Goal: Task Accomplishment & Management: Complete application form

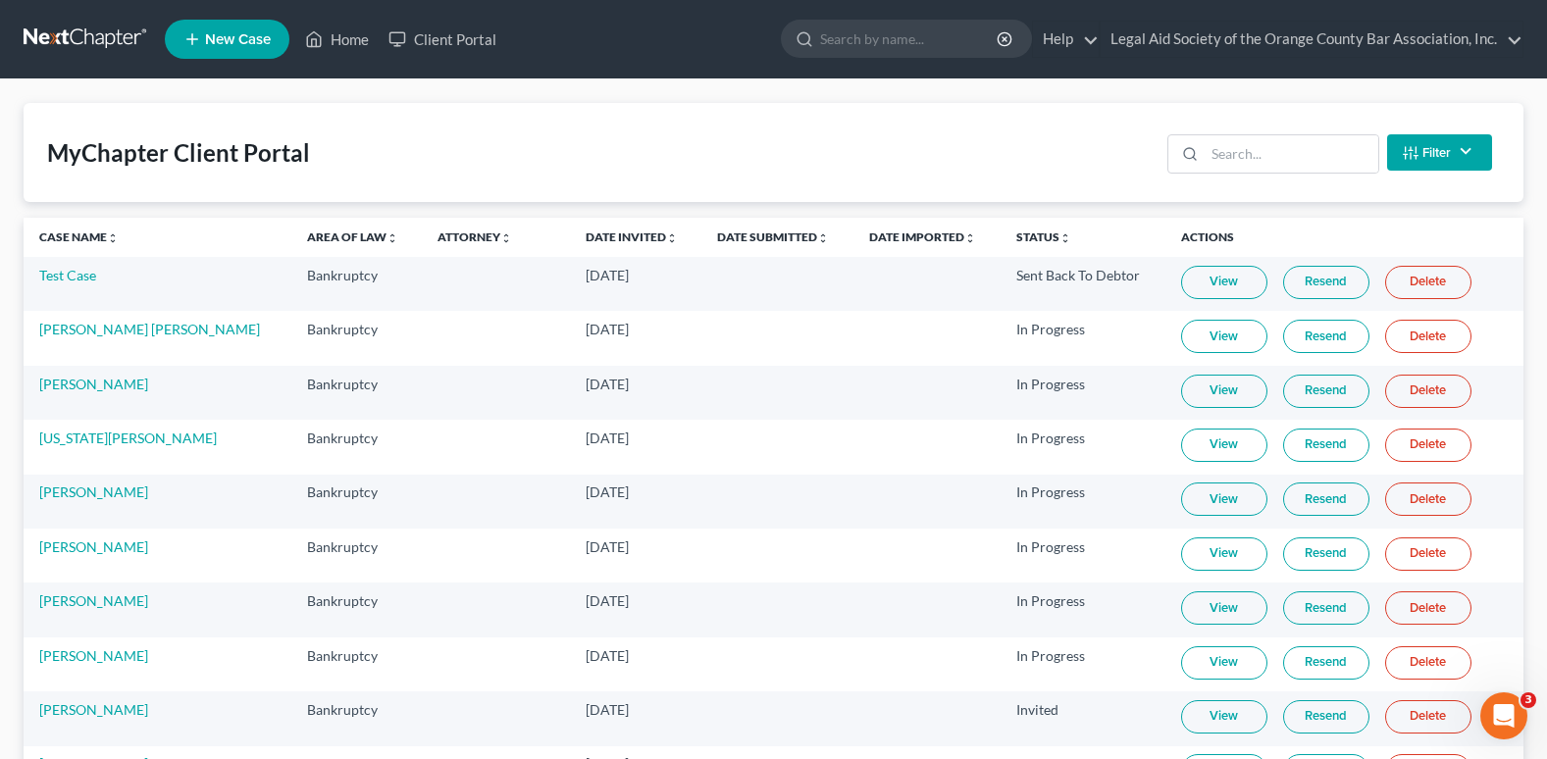
click at [218, 41] on span "New Case" at bounding box center [238, 39] width 66 height 15
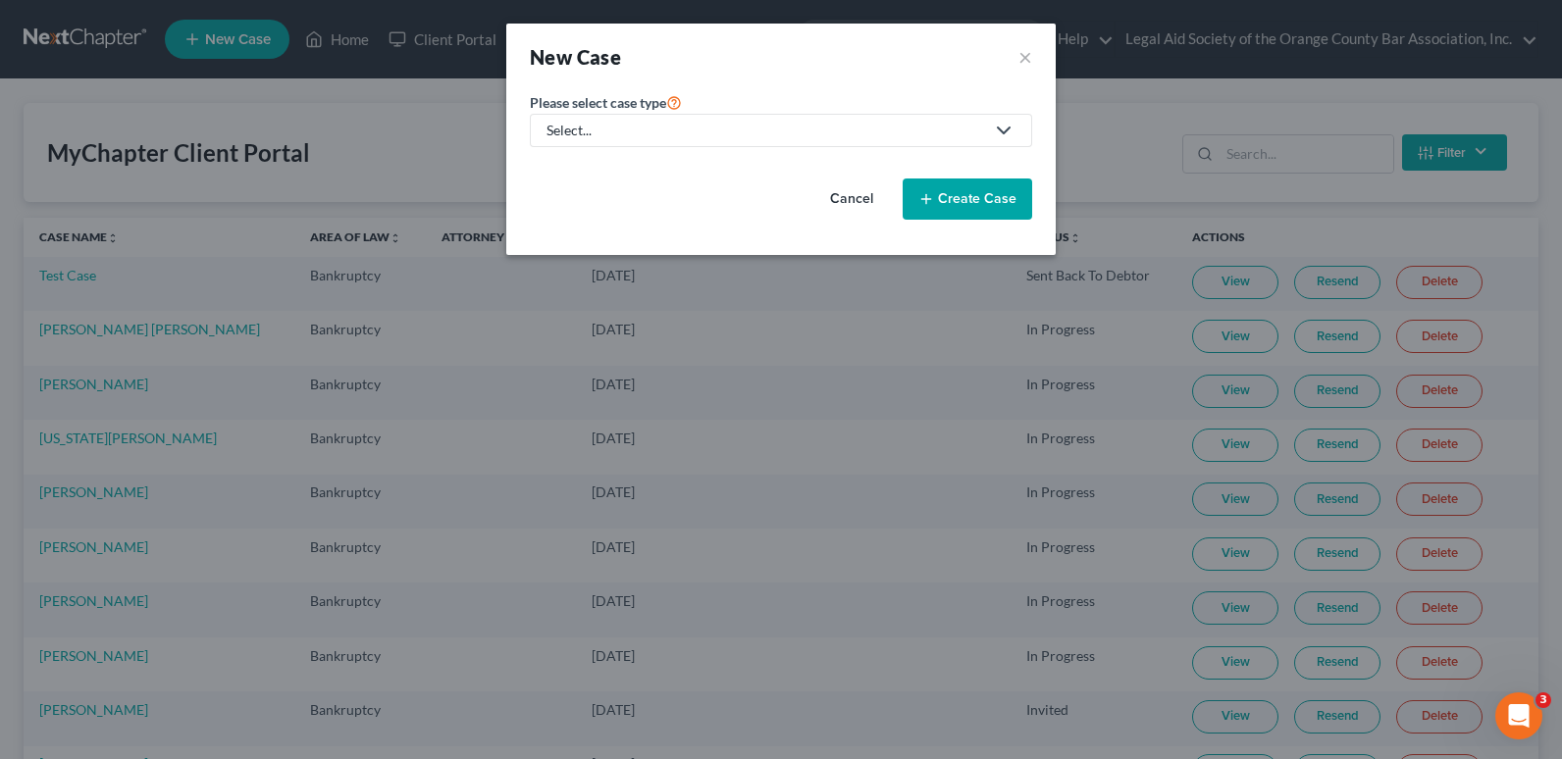
click at [656, 129] on div "Select..." at bounding box center [764, 131] width 437 height 20
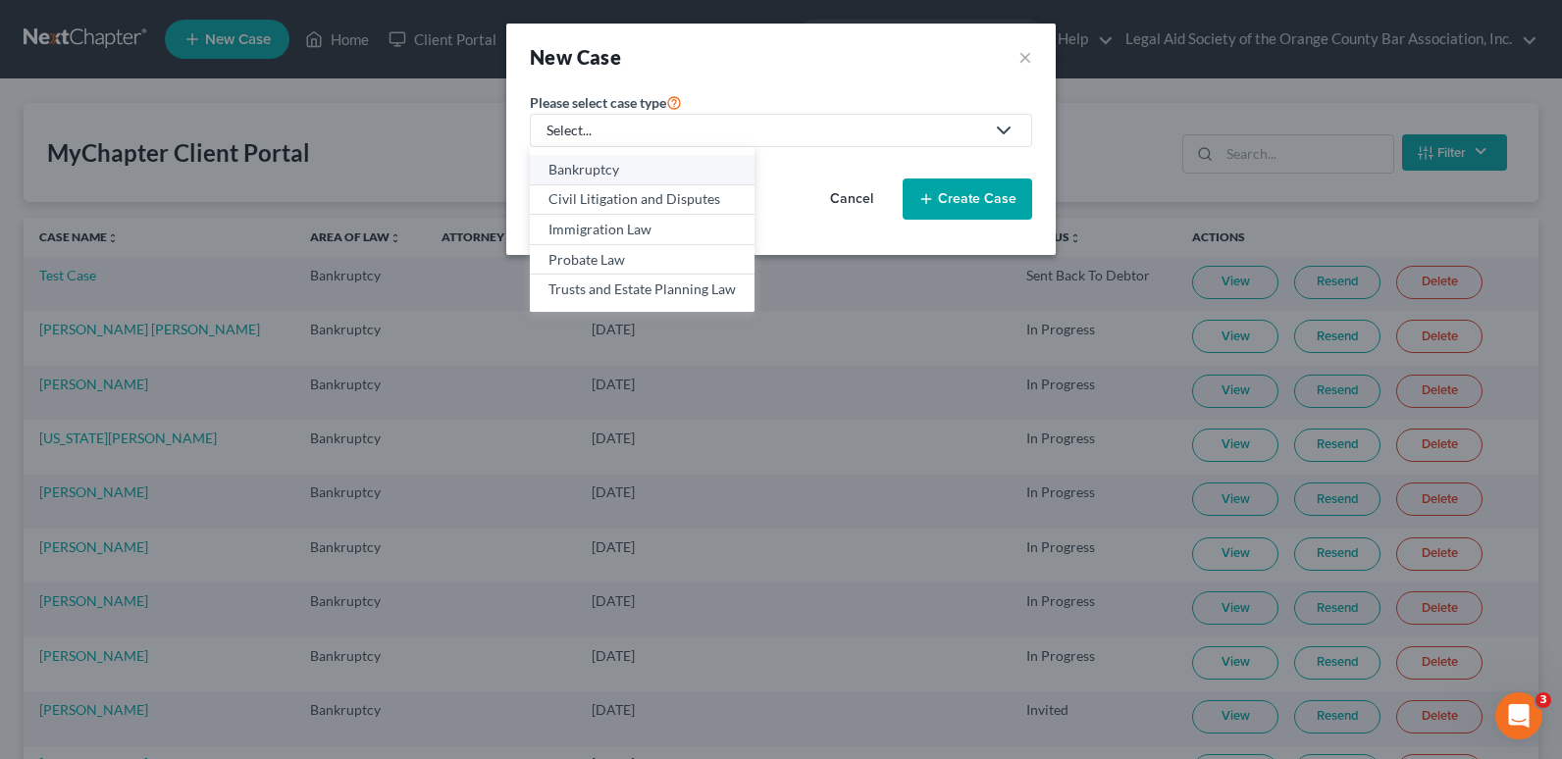
click at [609, 177] on div "Bankruptcy" at bounding box center [641, 170] width 187 height 20
select select "15"
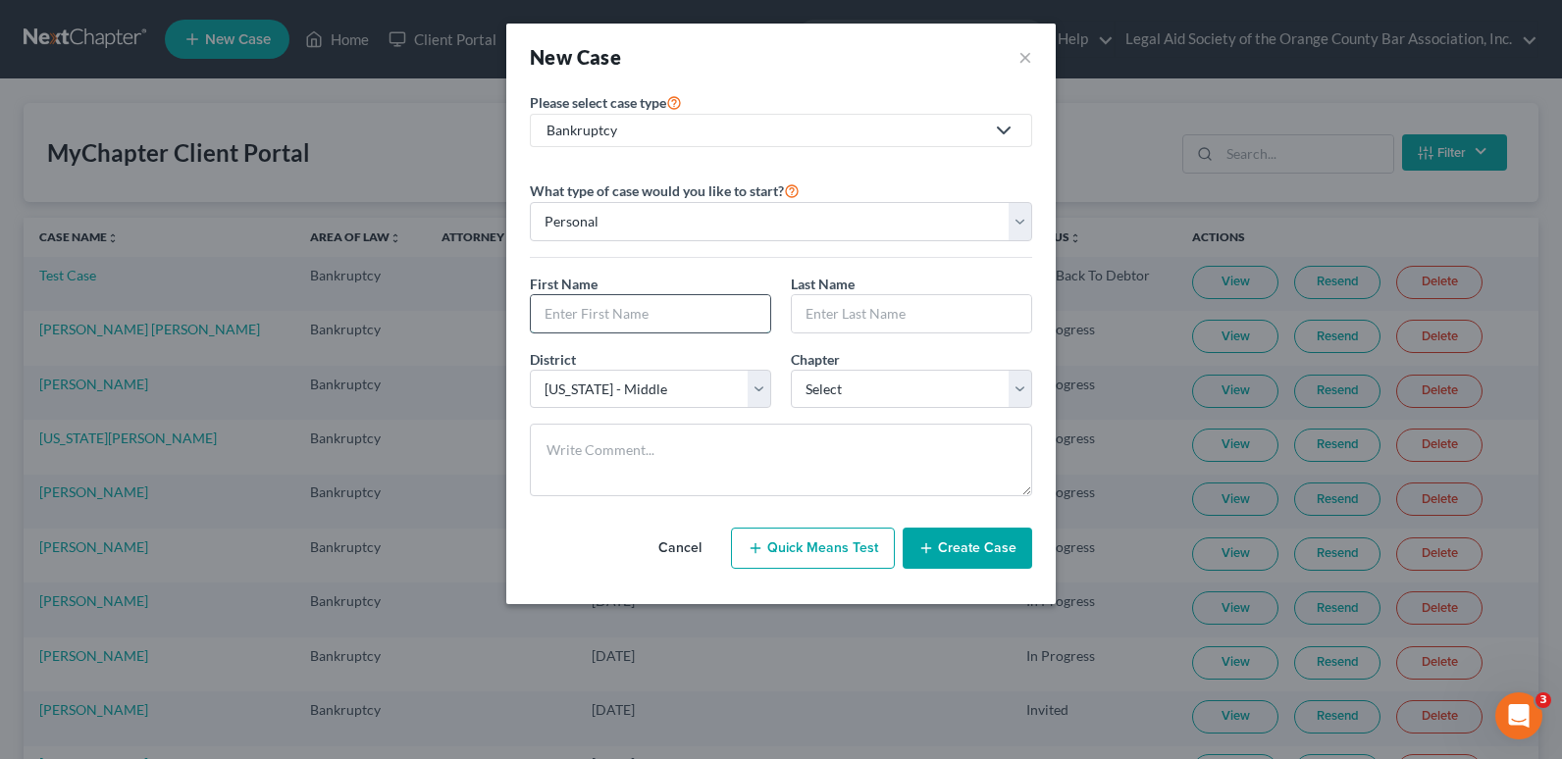
drag, startPoint x: 602, startPoint y: 310, endPoint x: 591, endPoint y: 323, distance: 16.7
click at [602, 310] on input "text" at bounding box center [650, 313] width 239 height 37
click at [576, 319] on input "text" at bounding box center [650, 313] width 239 height 37
paste input "Gabriela M. Rivero Urbano"
type input "Gabriela M. Rivero Urbano"
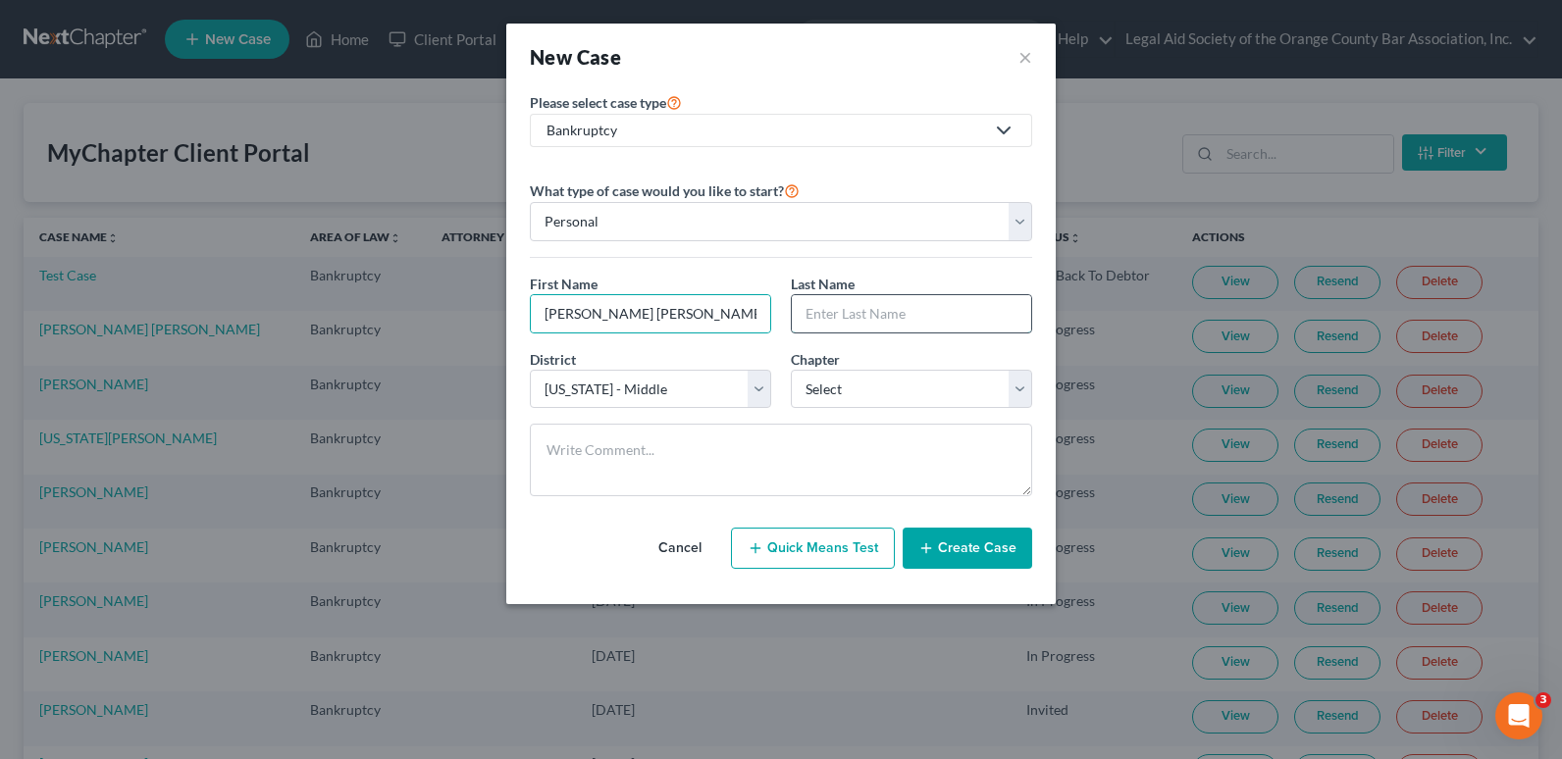
click at [846, 317] on input "text" at bounding box center [911, 313] width 239 height 37
paste input "Gabriela M. Rivero Urbano"
type input "Gabriela M. Rivero Urbano"
drag, startPoint x: 594, startPoint y: 315, endPoint x: 757, endPoint y: 320, distance: 162.9
click at [757, 320] on input "Gabriela M. Rivero Urbano" at bounding box center [650, 313] width 239 height 37
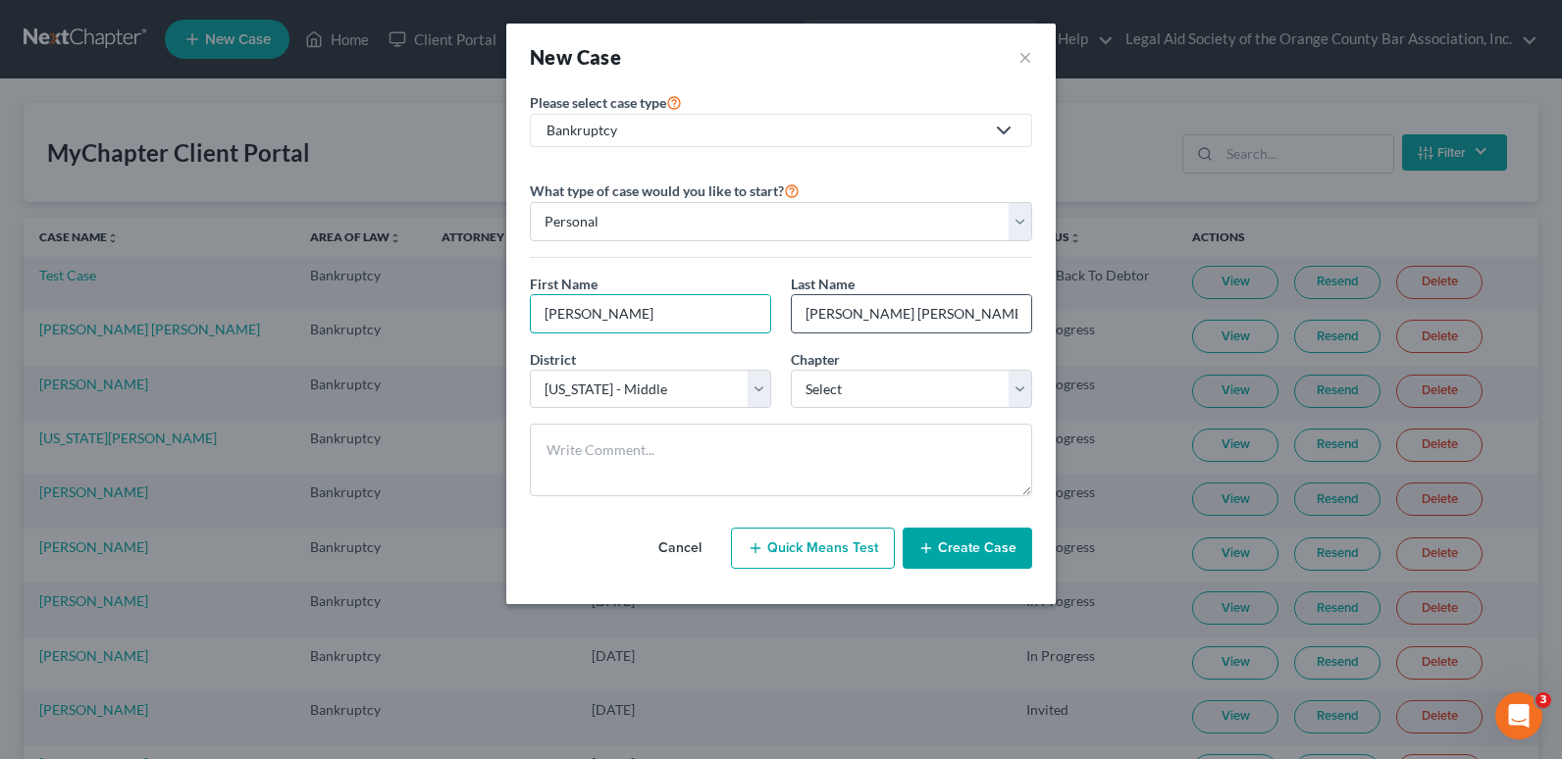
type input "Gabriela"
drag, startPoint x: 875, startPoint y: 318, endPoint x: 745, endPoint y: 316, distance: 130.5
click at [745, 316] on div "First Name * Gabriela Last Name * Gabriela M. Rivero Urbano" at bounding box center [781, 312] width 522 height 76
type input "Rivero Urbano"
click at [856, 393] on select "Select 7 11 12 13" at bounding box center [911, 389] width 241 height 39
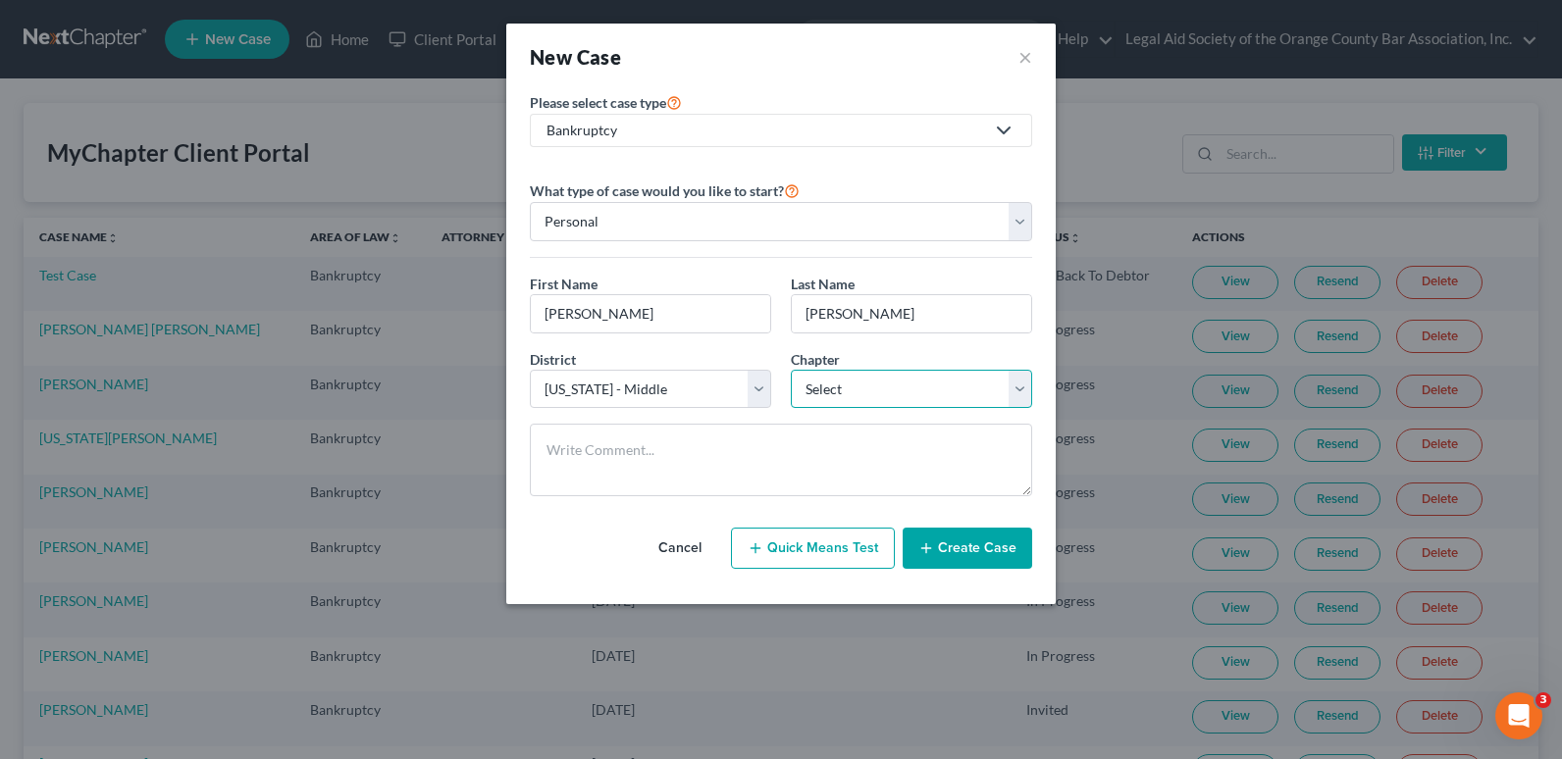
select select "0"
click at [791, 370] on select "Select 7 11 12 13" at bounding box center [911, 389] width 241 height 39
drag, startPoint x: 805, startPoint y: 313, endPoint x: 781, endPoint y: 309, distance: 24.8
click at [781, 309] on div "Last Name * Rivero Urbano" at bounding box center [911, 304] width 261 height 60
drag, startPoint x: 536, startPoint y: 315, endPoint x: 518, endPoint y: 314, distance: 17.7
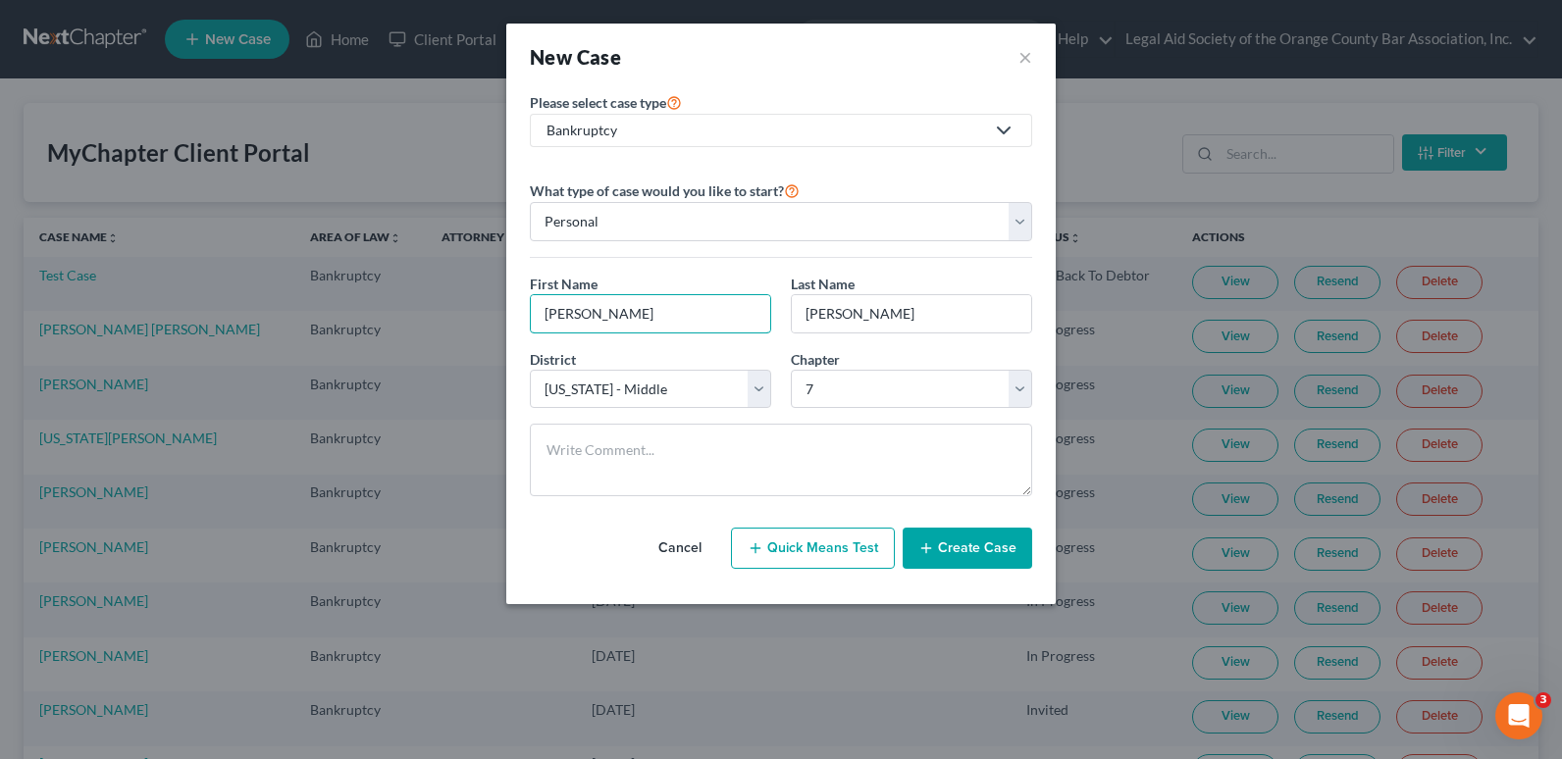
click at [518, 314] on div "Please select case type * Bankruptcy Bankruptcy Civil Litigation and Disputes I…" at bounding box center [780, 347] width 549 height 514
click at [968, 550] on button "Create Case" at bounding box center [966, 548] width 129 height 41
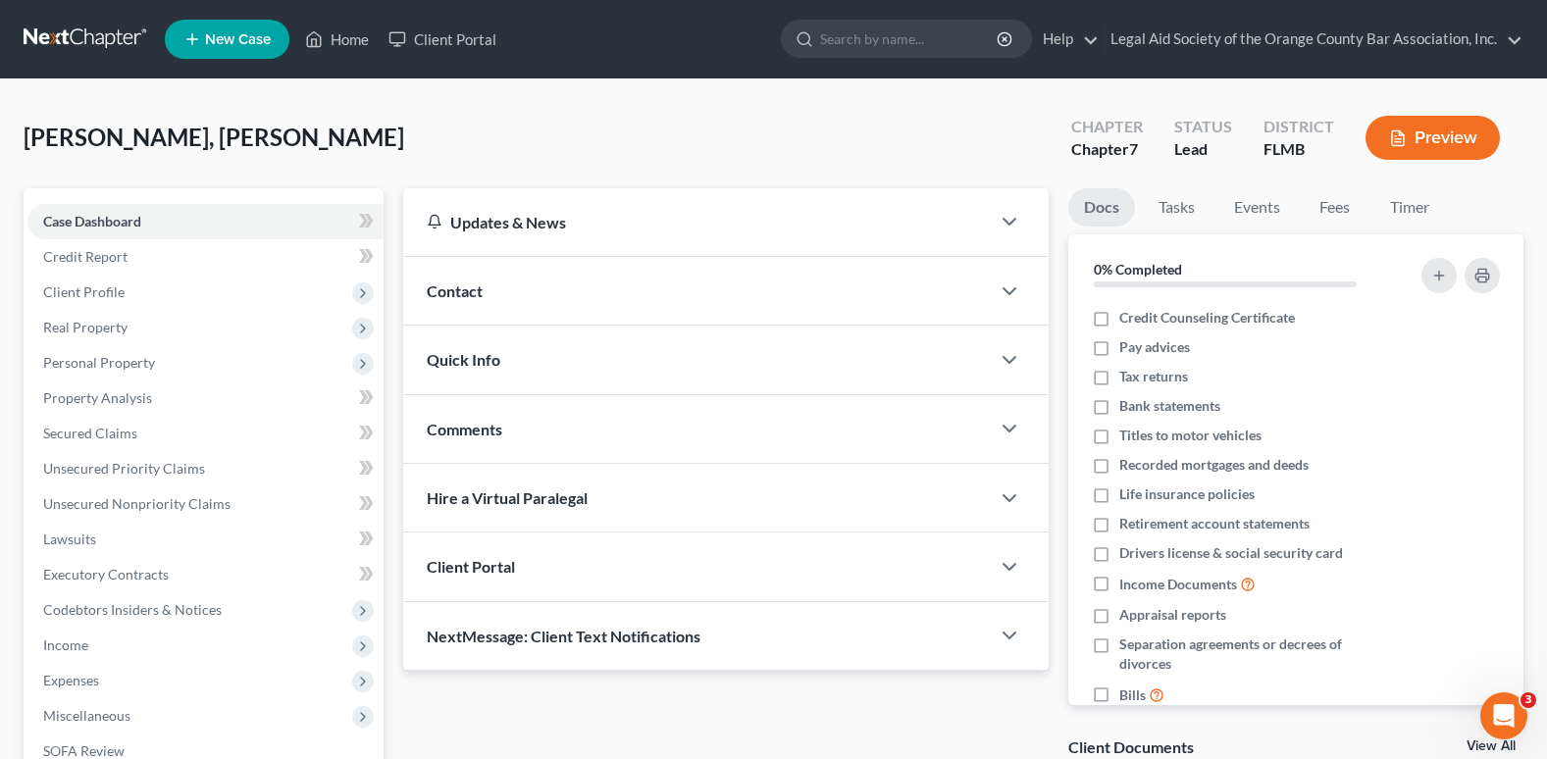
click at [441, 286] on span "Contact" at bounding box center [455, 291] width 56 height 19
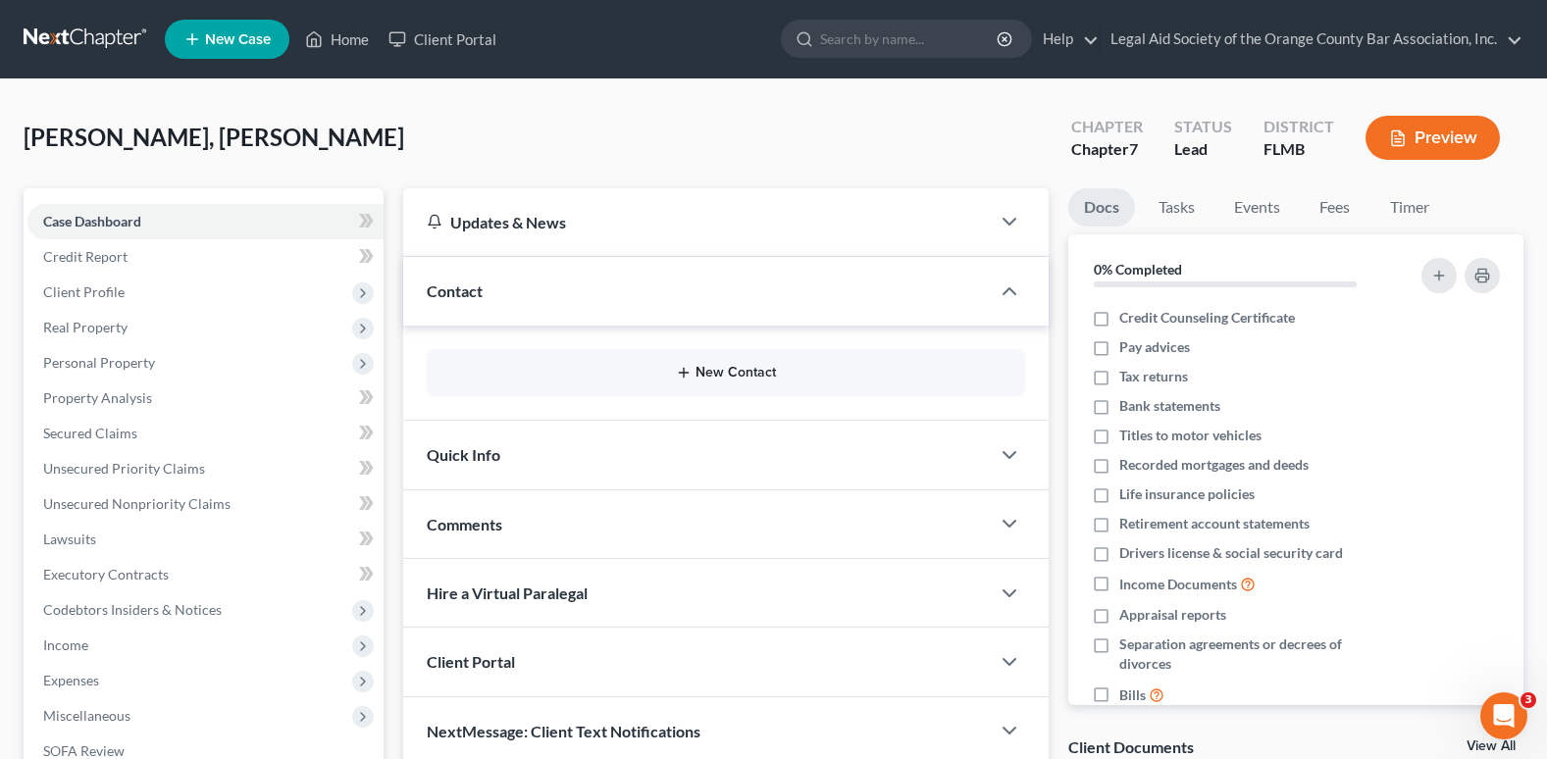
click at [744, 380] on button "New Contact" at bounding box center [725, 373] width 567 height 16
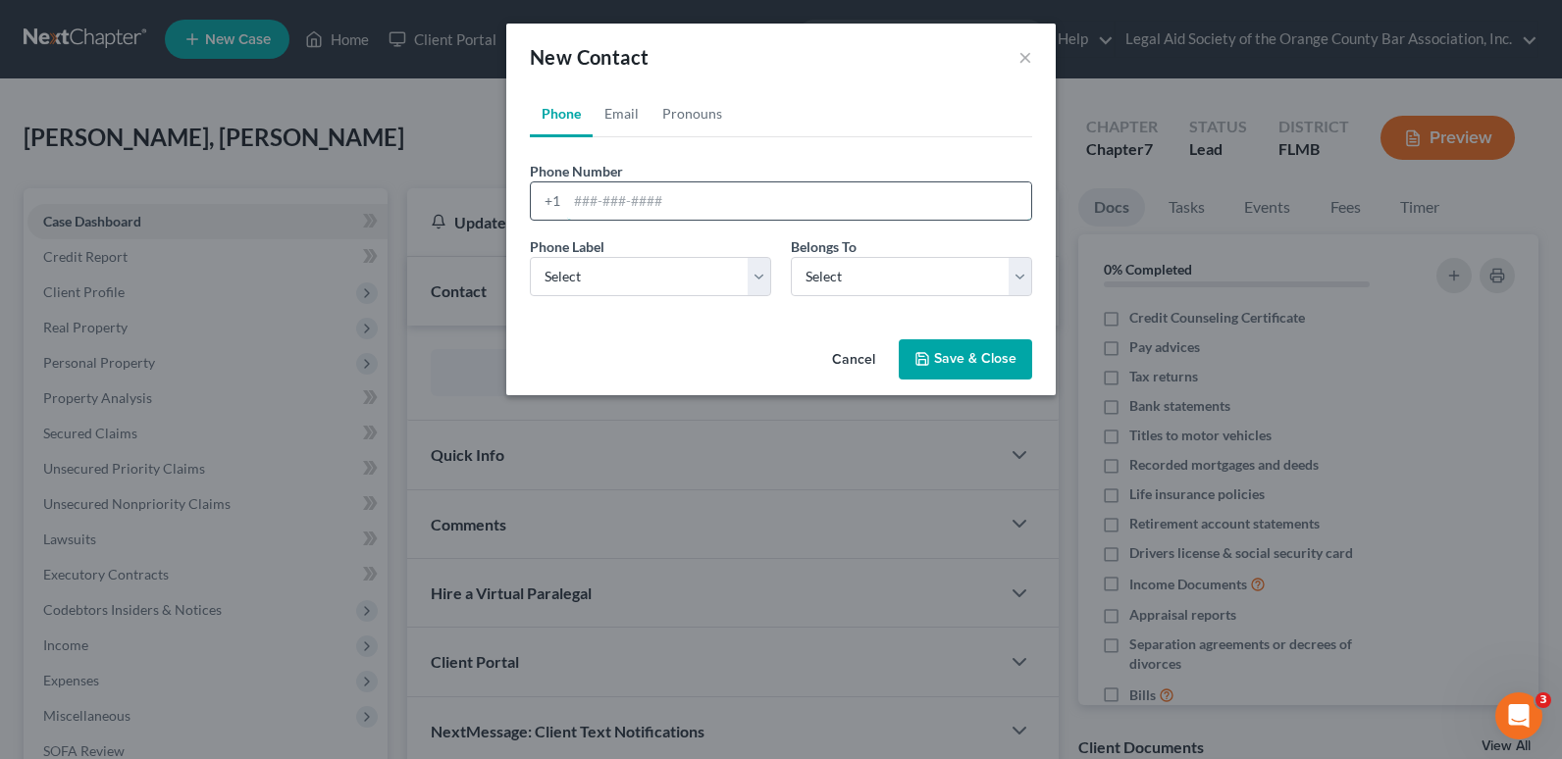
click at [582, 198] on input "tel" at bounding box center [799, 200] width 464 height 37
paste input "(407) 954-5824"
drag, startPoint x: 567, startPoint y: 207, endPoint x: 532, endPoint y: 207, distance: 35.3
click at [532, 207] on div "+1 (407) 954-5824" at bounding box center [781, 200] width 502 height 39
type input "(407) 954-5824"
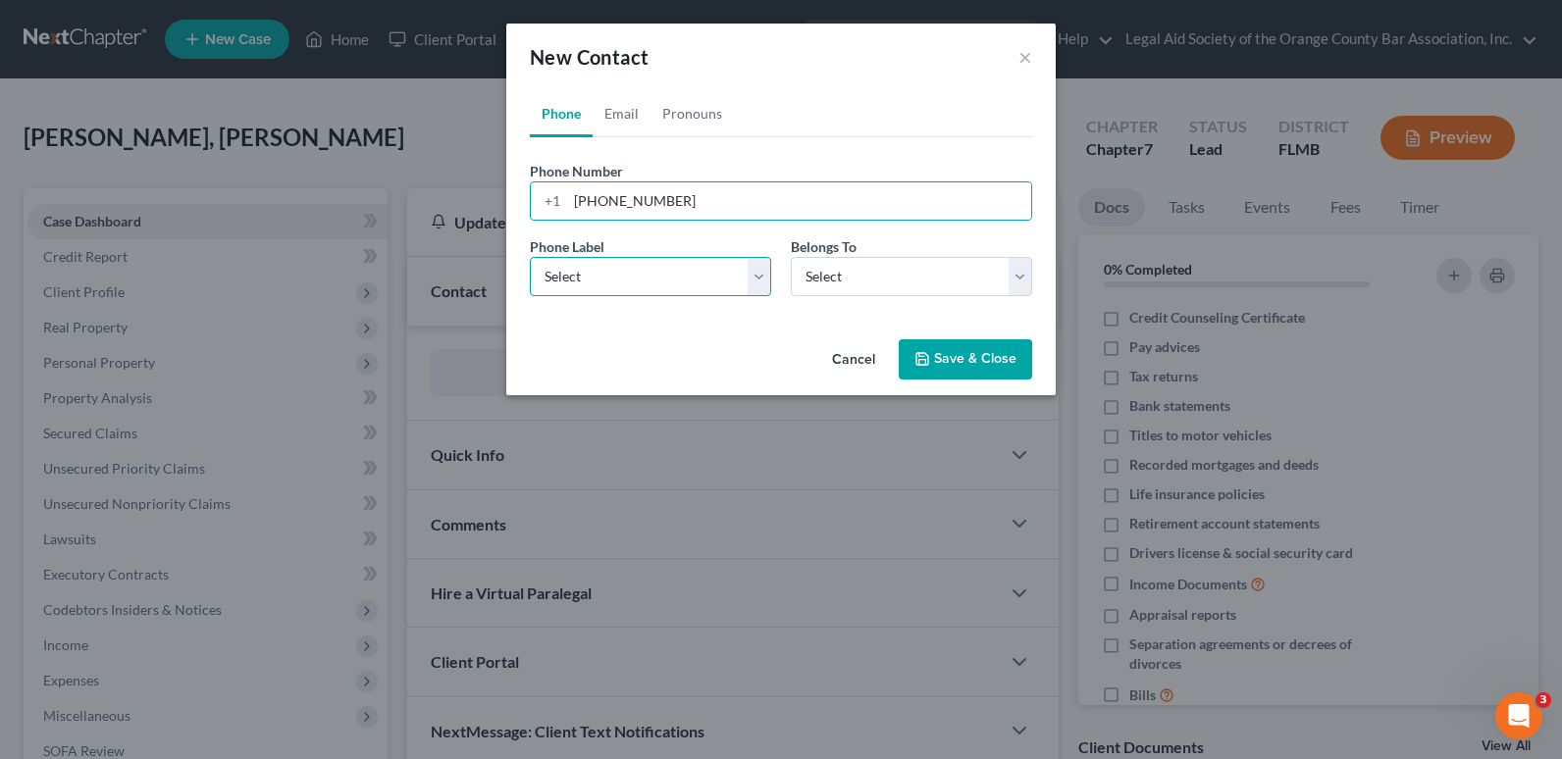
click at [581, 276] on select "Select Mobile Home Work Other" at bounding box center [650, 276] width 241 height 39
select select "1"
click at [530, 257] on select "Select Mobile Home Work Other" at bounding box center [650, 276] width 241 height 39
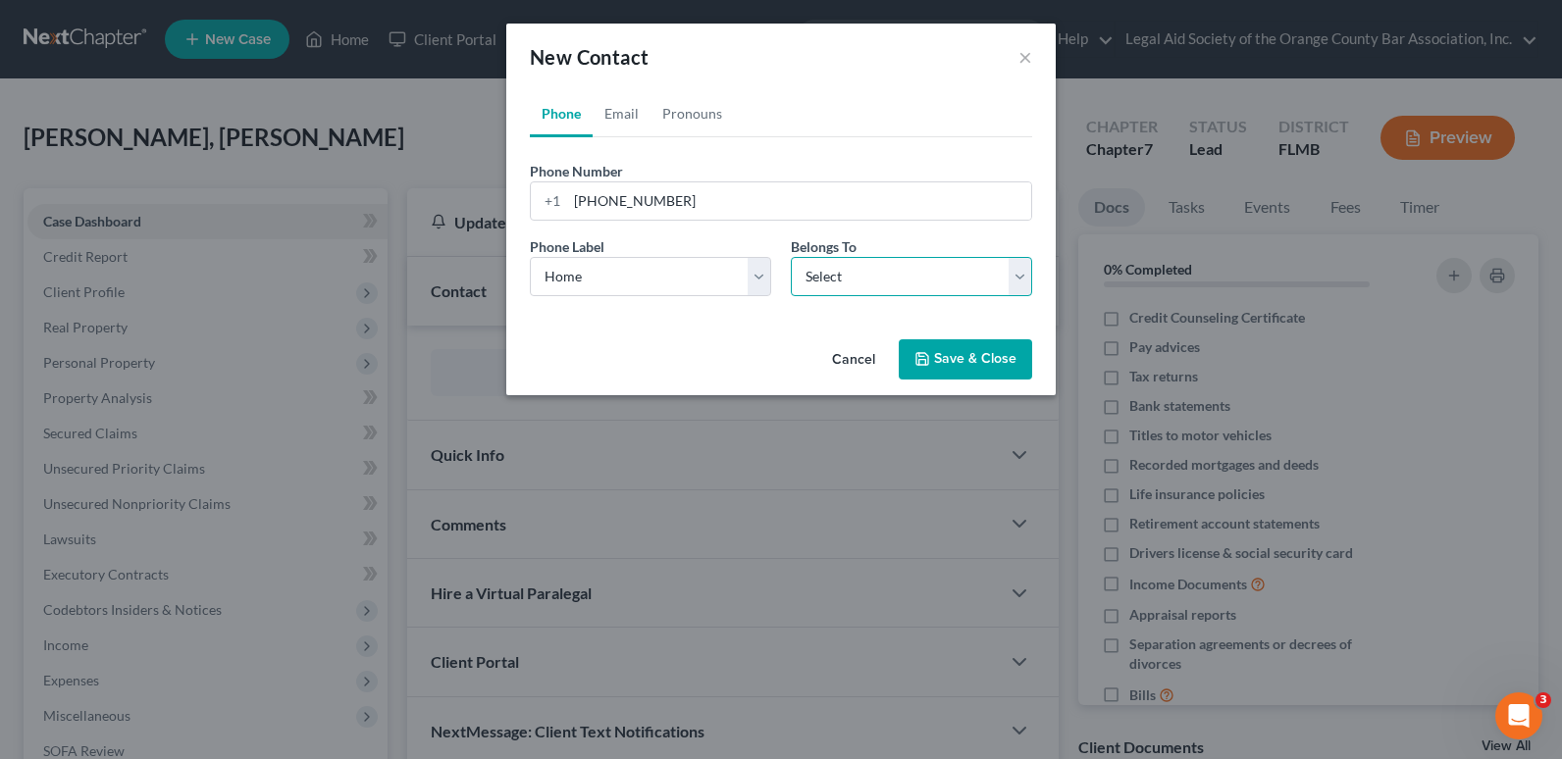
click at [829, 279] on select "Select Client Other" at bounding box center [911, 276] width 241 height 39
select select "0"
click at [791, 257] on select "Select Client Other" at bounding box center [911, 276] width 241 height 39
select select "0"
click at [616, 117] on link "Email" at bounding box center [621, 113] width 58 height 47
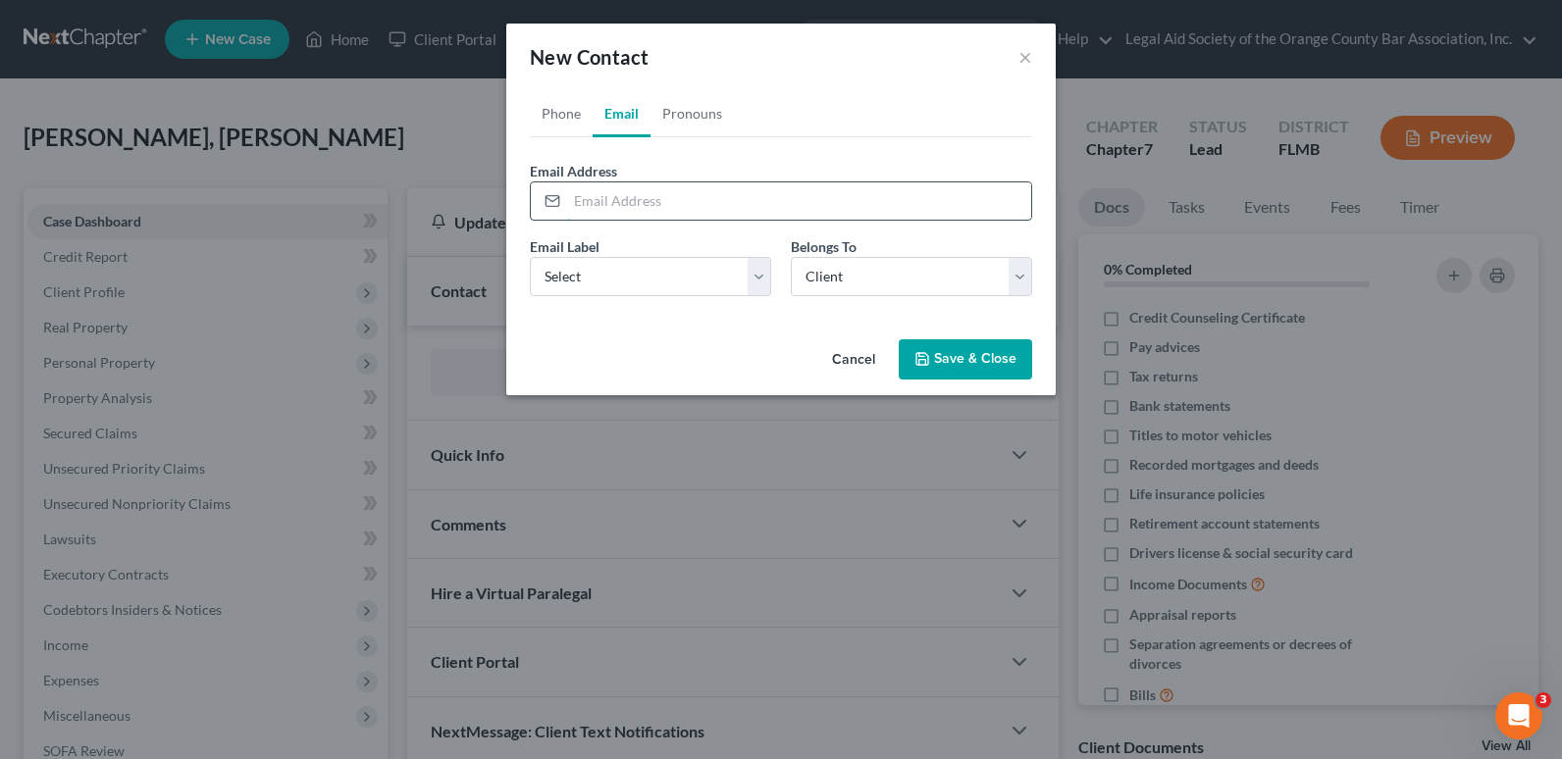
click at [609, 200] on input "email" at bounding box center [799, 200] width 464 height 37
paste input "Gabrielariverourbano@gmail.com"
drag, startPoint x: 575, startPoint y: 201, endPoint x: 525, endPoint y: 200, distance: 50.0
click at [525, 200] on div "Phone Email Pronouns Phone Number * +1 (407) 954-5824 Ext. Phone Label * Select…" at bounding box center [780, 210] width 549 height 241
type input "Gabrielariverourbano@gmail.com"
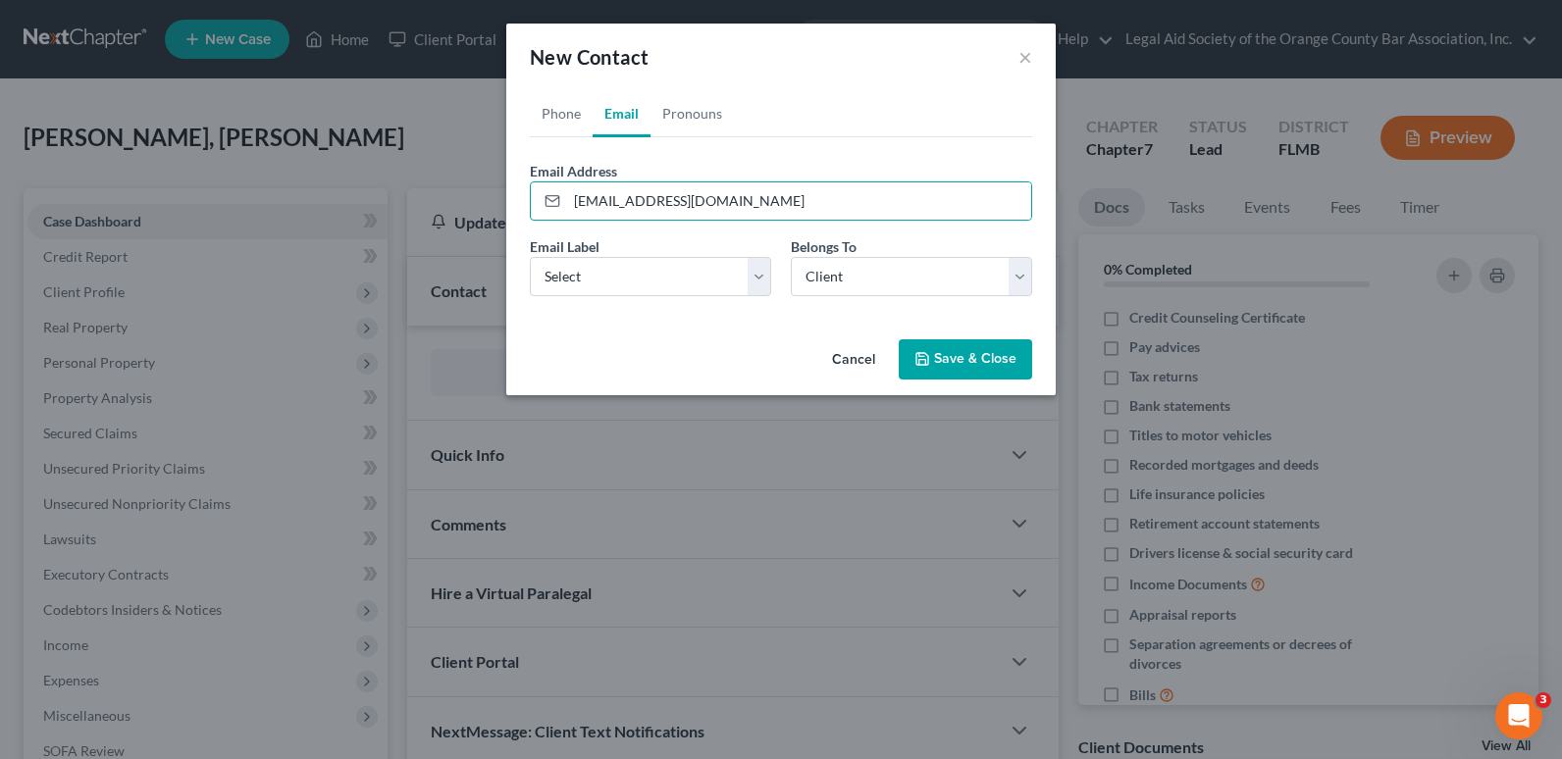
click at [574, 246] on label "Email Label" at bounding box center [565, 246] width 70 height 21
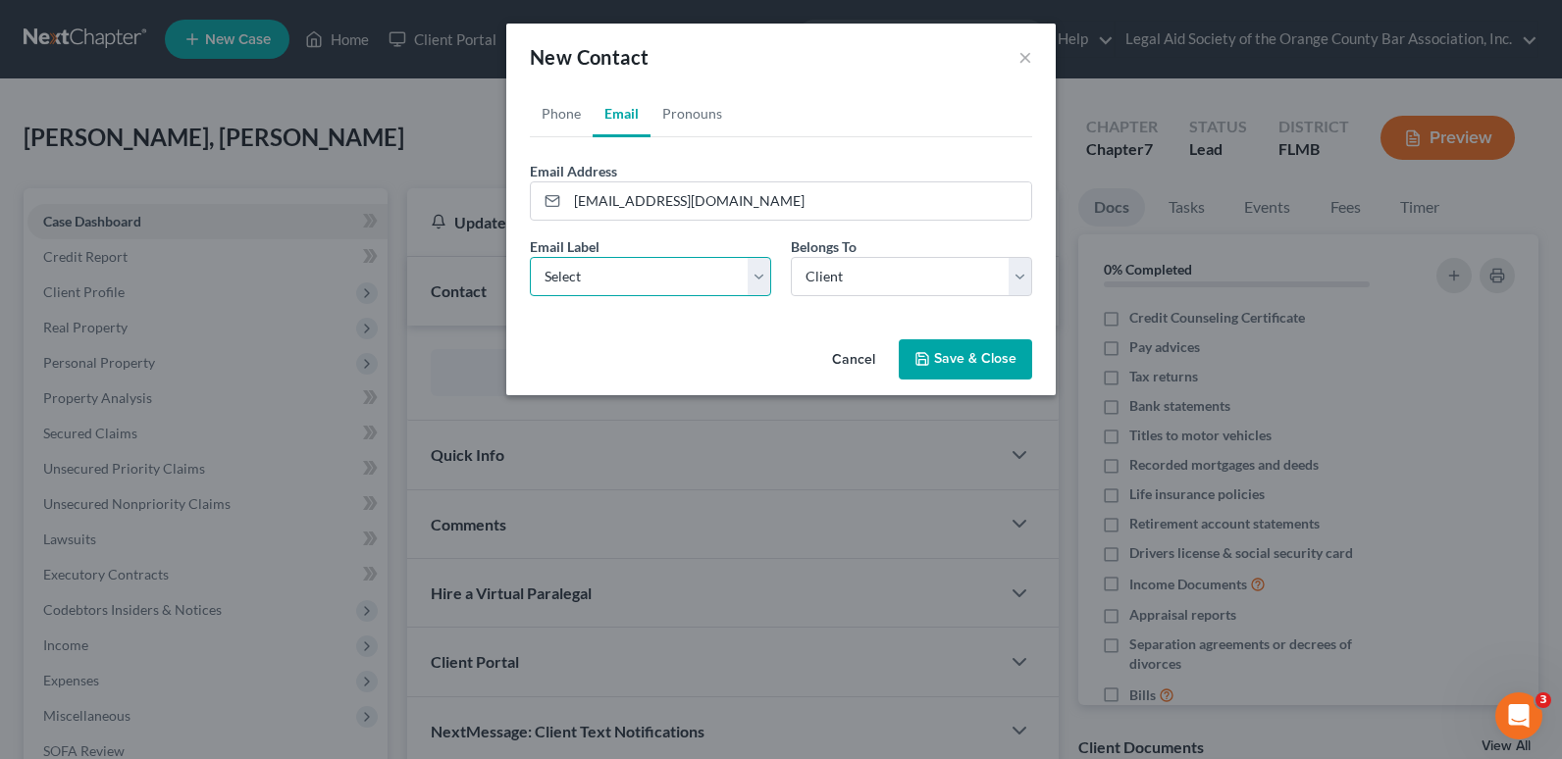
click at [588, 281] on select "Select Home Work Other" at bounding box center [650, 276] width 241 height 39
select select "0"
click at [530, 257] on select "Select Home Work Other" at bounding box center [650, 276] width 241 height 39
click at [995, 362] on button "Save & Close" at bounding box center [965, 359] width 133 height 41
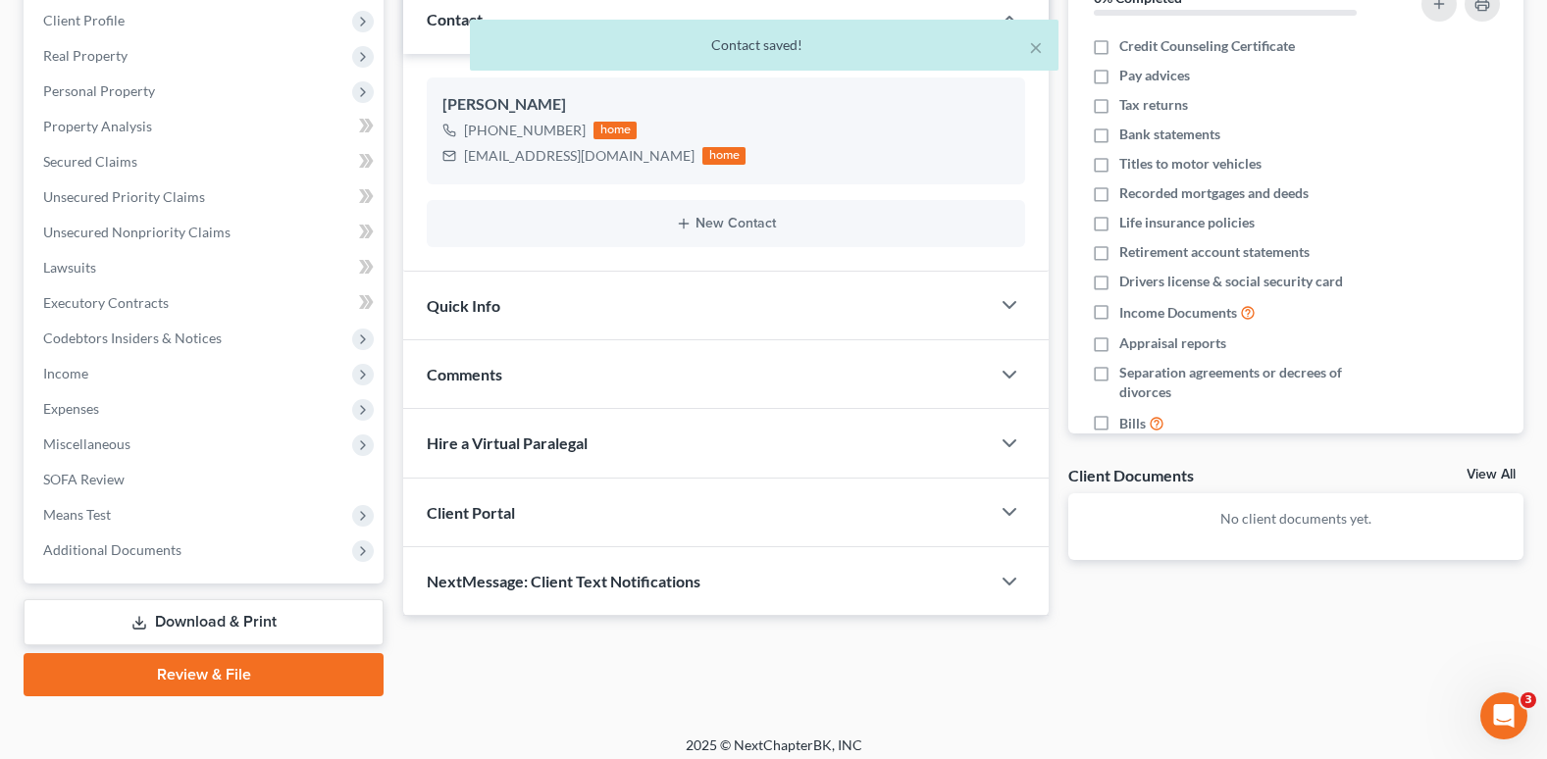
scroll to position [283, 0]
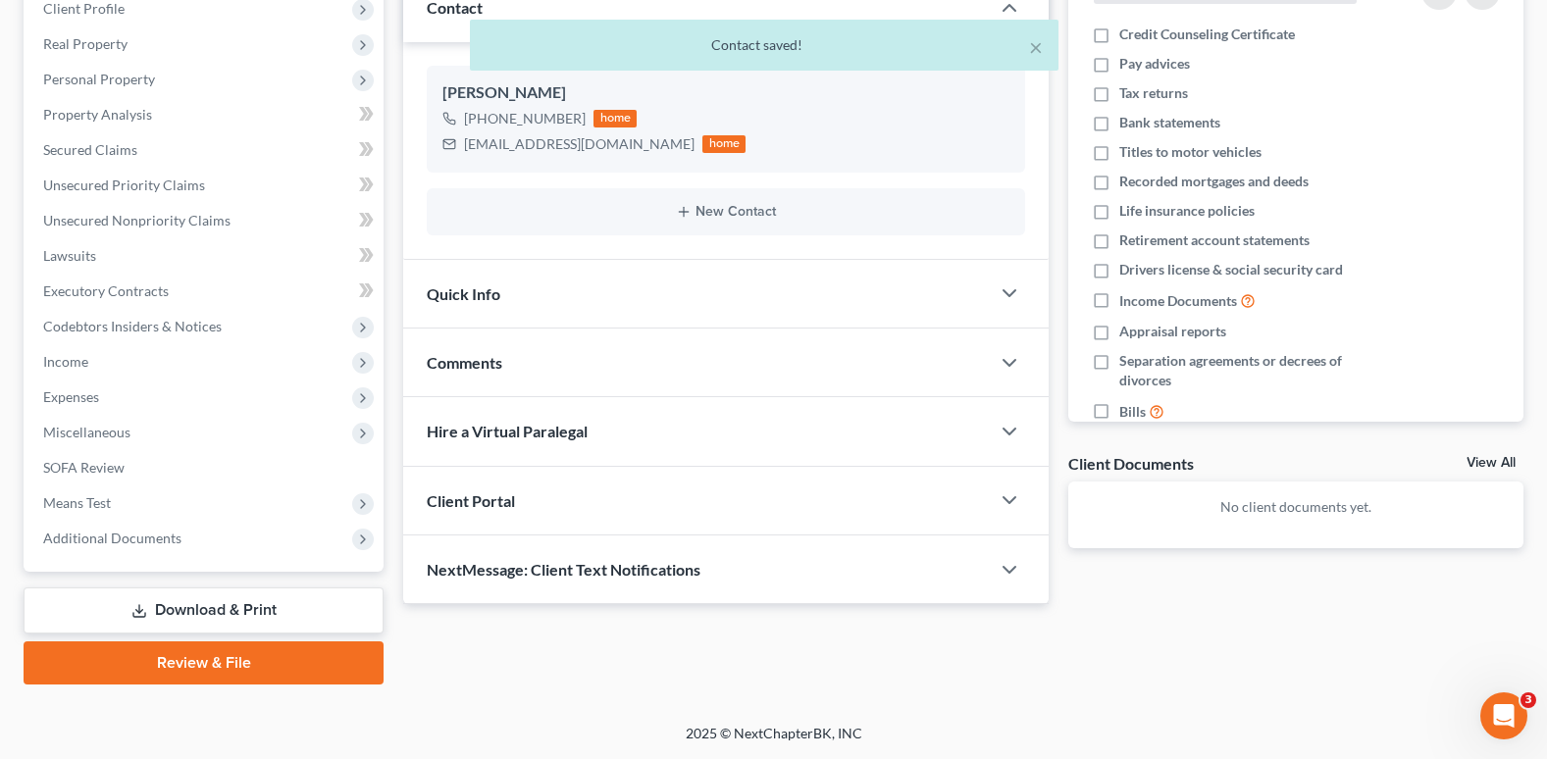
click at [488, 512] on div "Client Portal" at bounding box center [696, 501] width 587 height 68
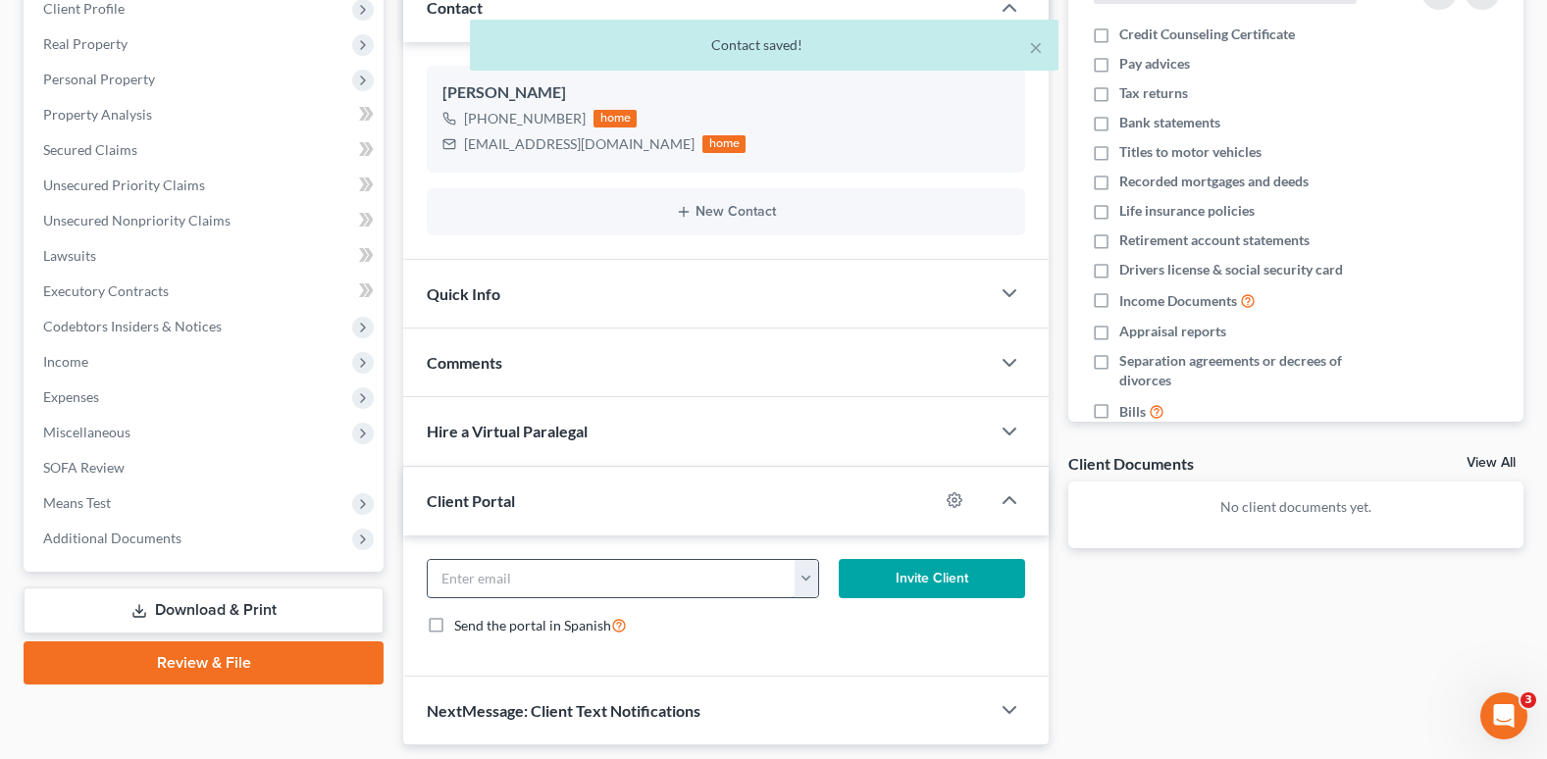
click at [490, 584] on input "email" at bounding box center [611, 578] width 367 height 37
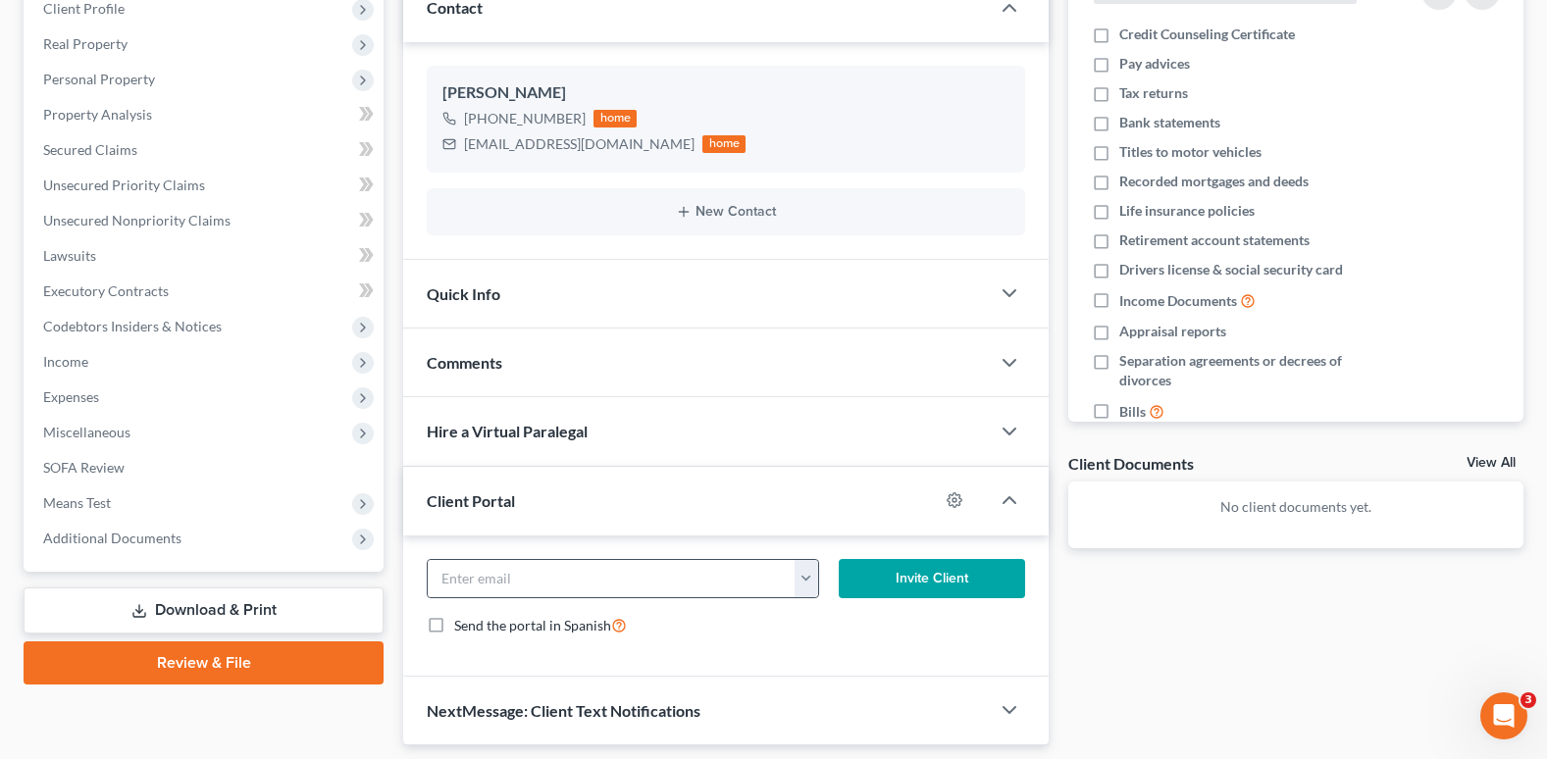
click at [803, 581] on button "button" at bounding box center [807, 578] width 24 height 37
click at [850, 620] on link "Gabrielariverourbano@gmail.com" at bounding box center [928, 621] width 268 height 33
type input "Gabrielariverourbano@gmail.com"
click at [895, 578] on button "Invite Client" at bounding box center [932, 578] width 186 height 39
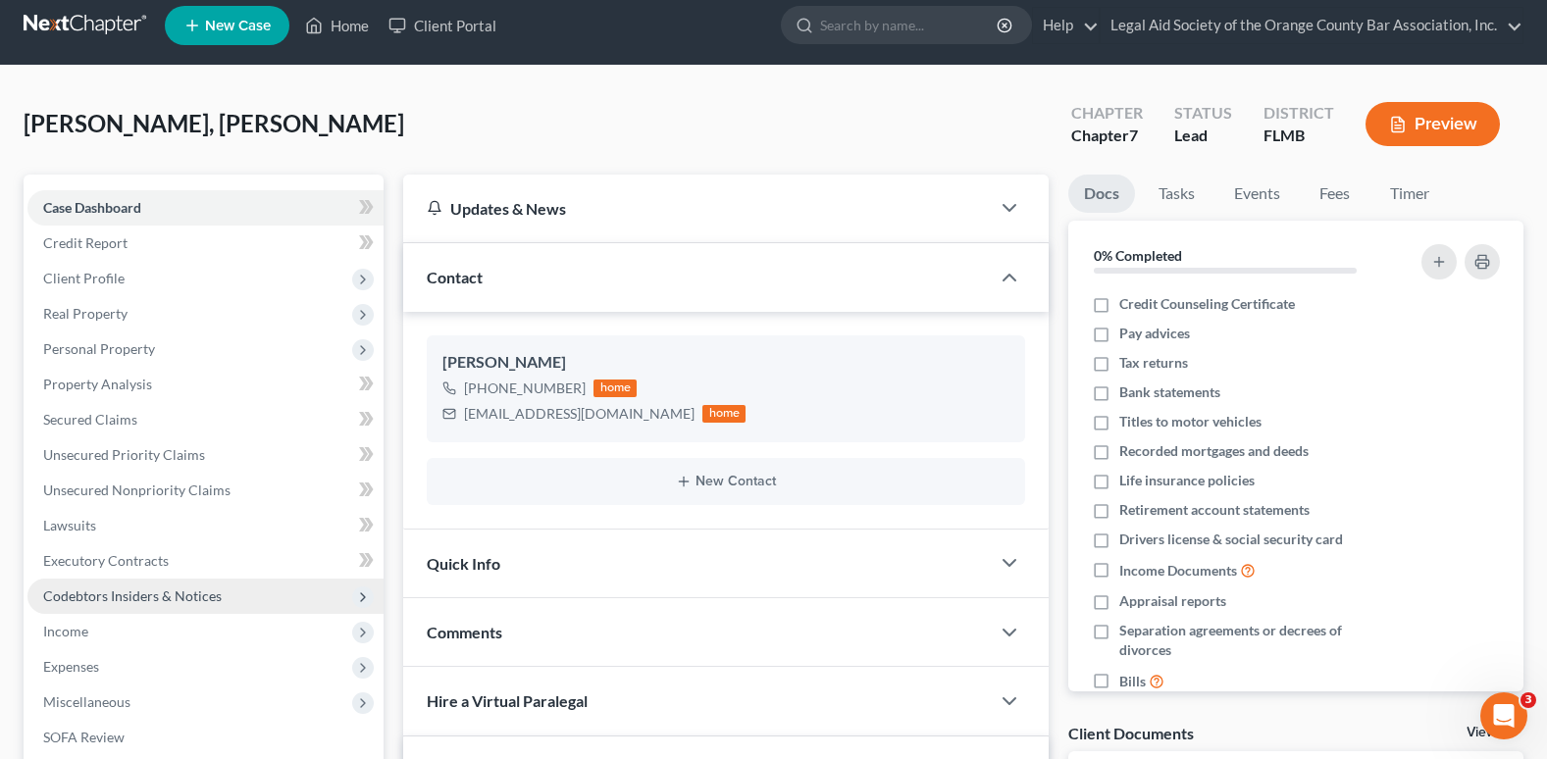
scroll to position [0, 0]
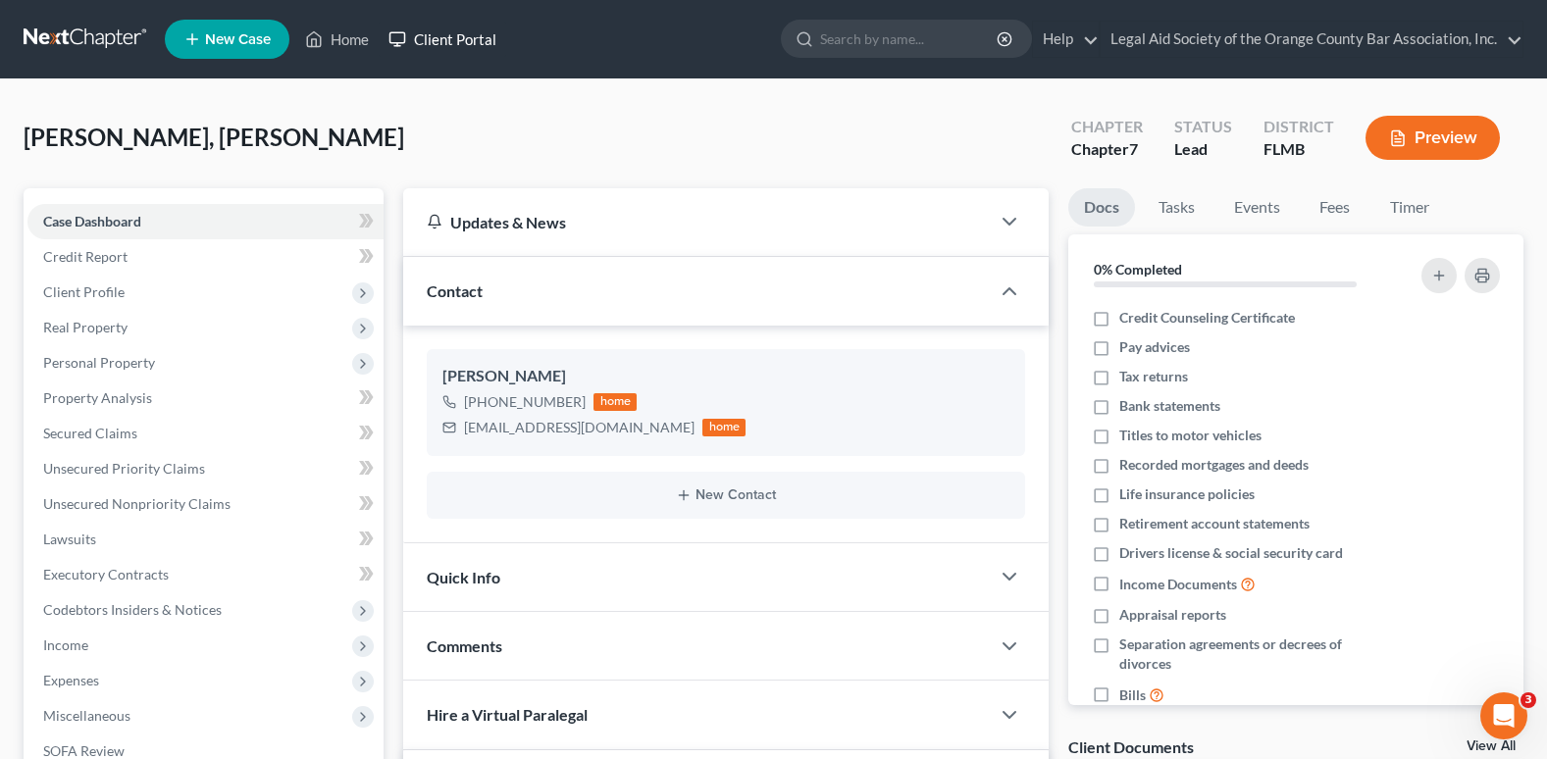
click at [468, 44] on link "Client Portal" at bounding box center [443, 39] width 128 height 35
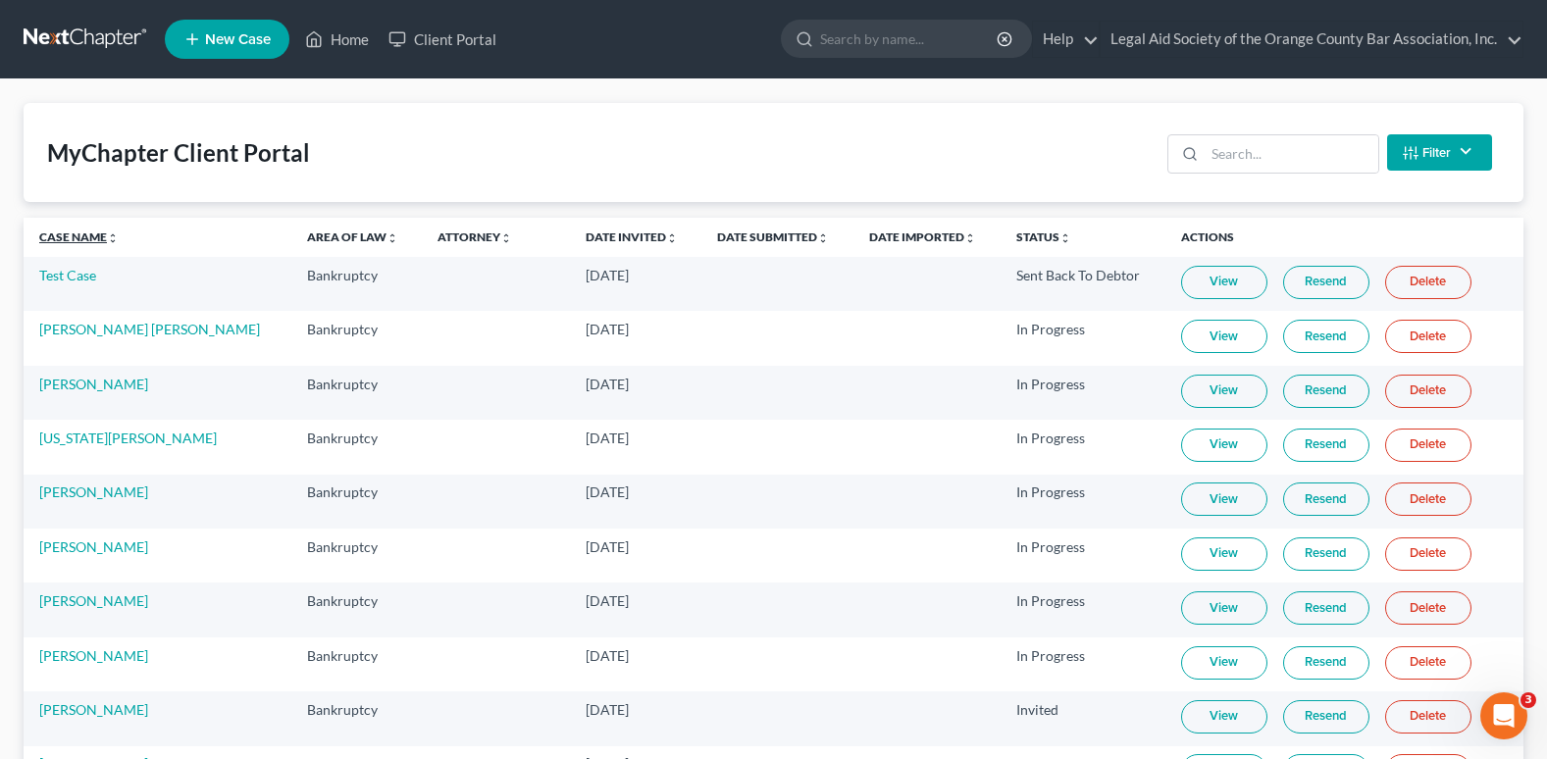
click at [76, 235] on link "Case Name unfold_more expand_more expand_less" at bounding box center [78, 237] width 79 height 15
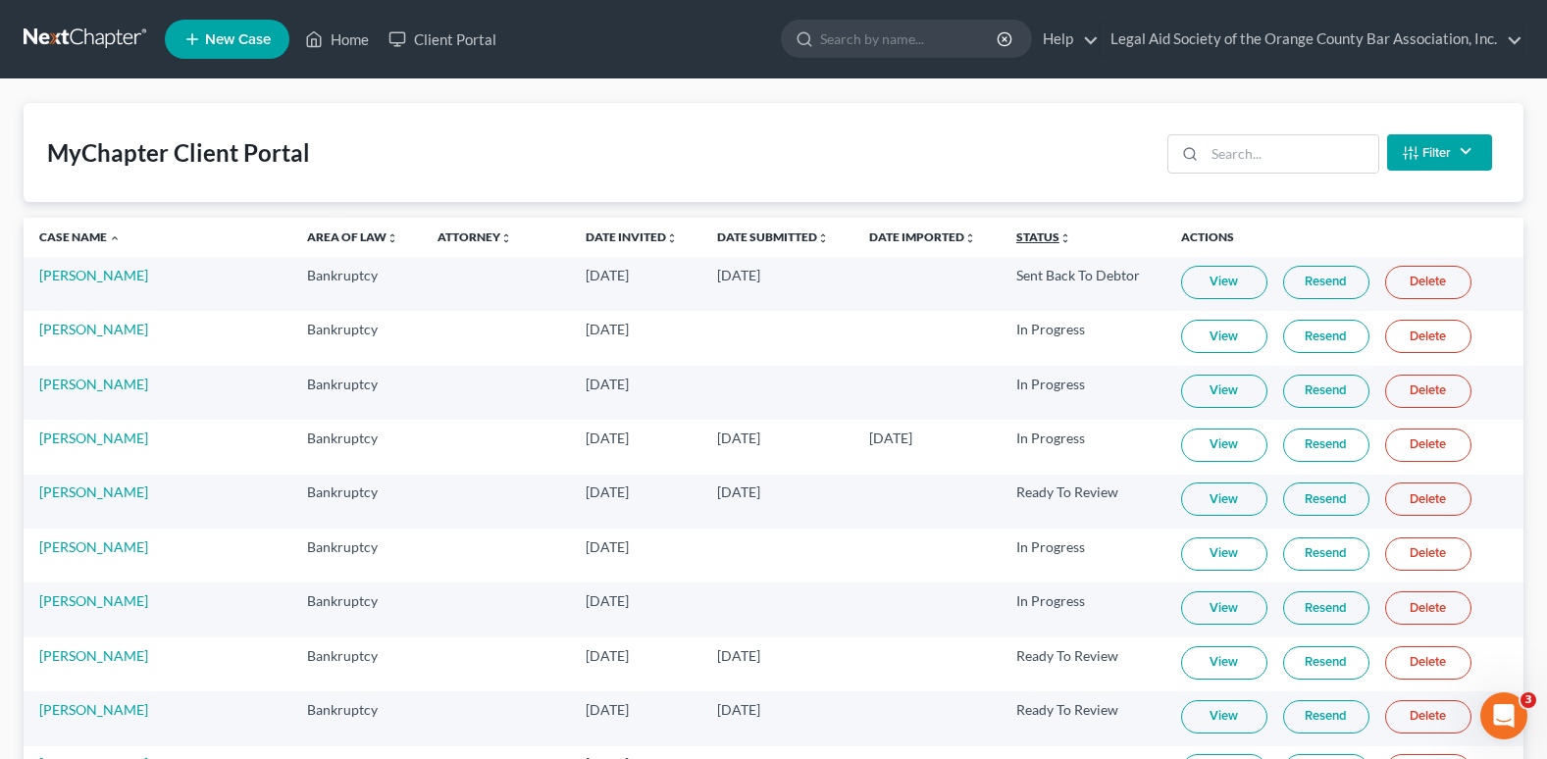
click at [1016, 238] on link "Status unfold_more expand_more expand_less" at bounding box center [1043, 237] width 55 height 15
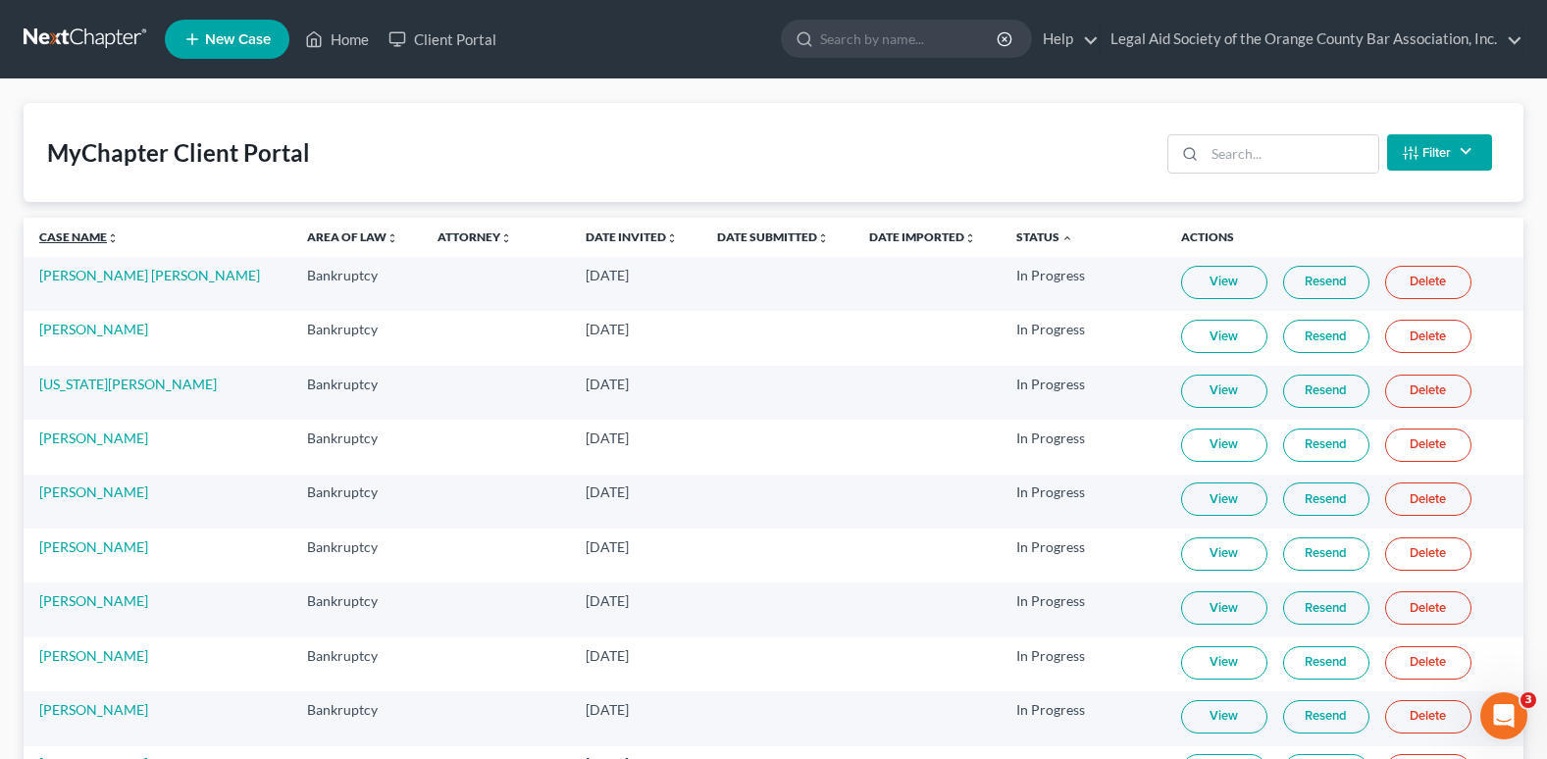
click at [77, 233] on link "Case Name unfold_more expand_more expand_less" at bounding box center [78, 237] width 79 height 15
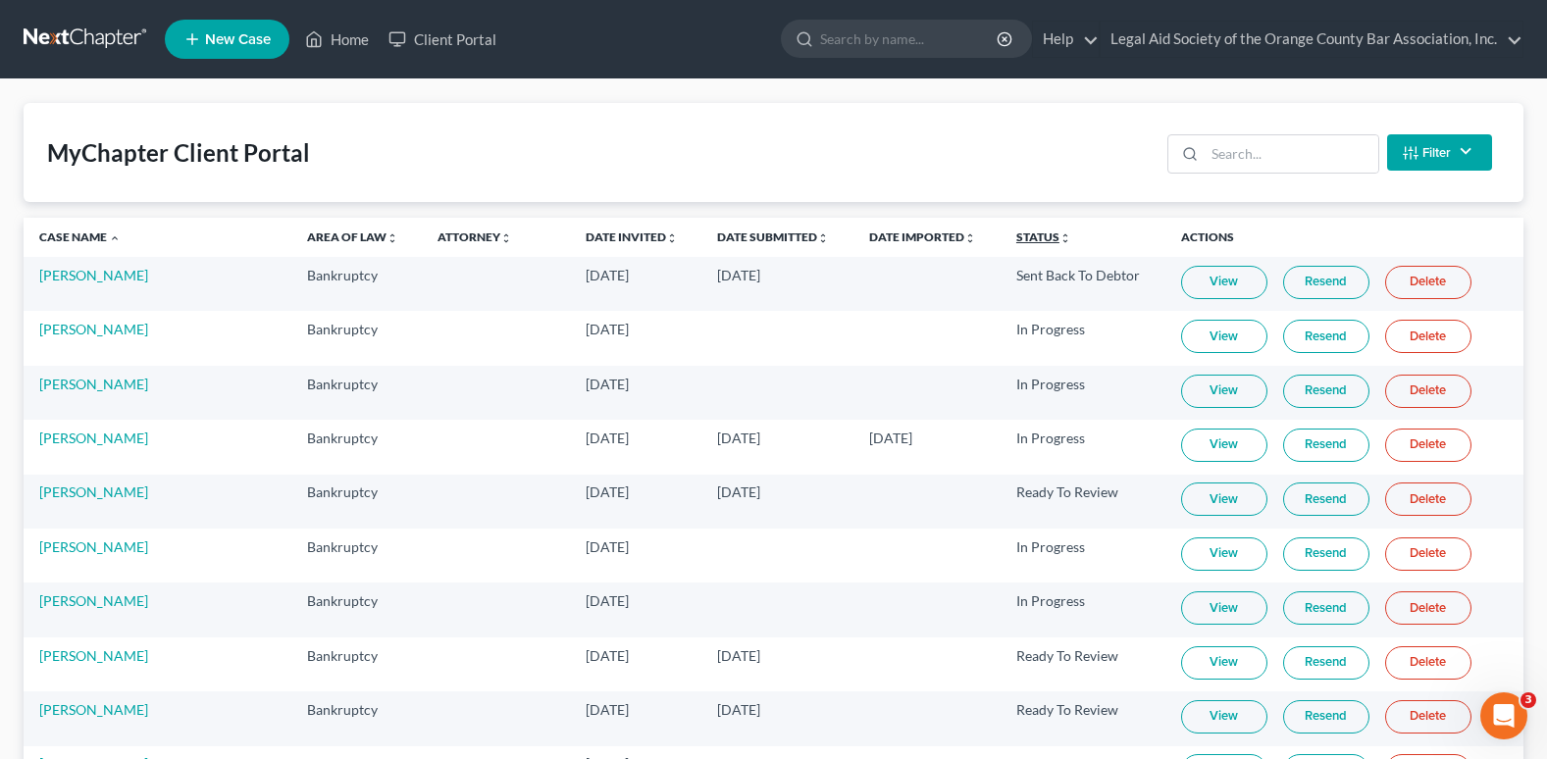
click at [1016, 237] on link "Status unfold_more expand_more expand_less" at bounding box center [1043, 237] width 55 height 15
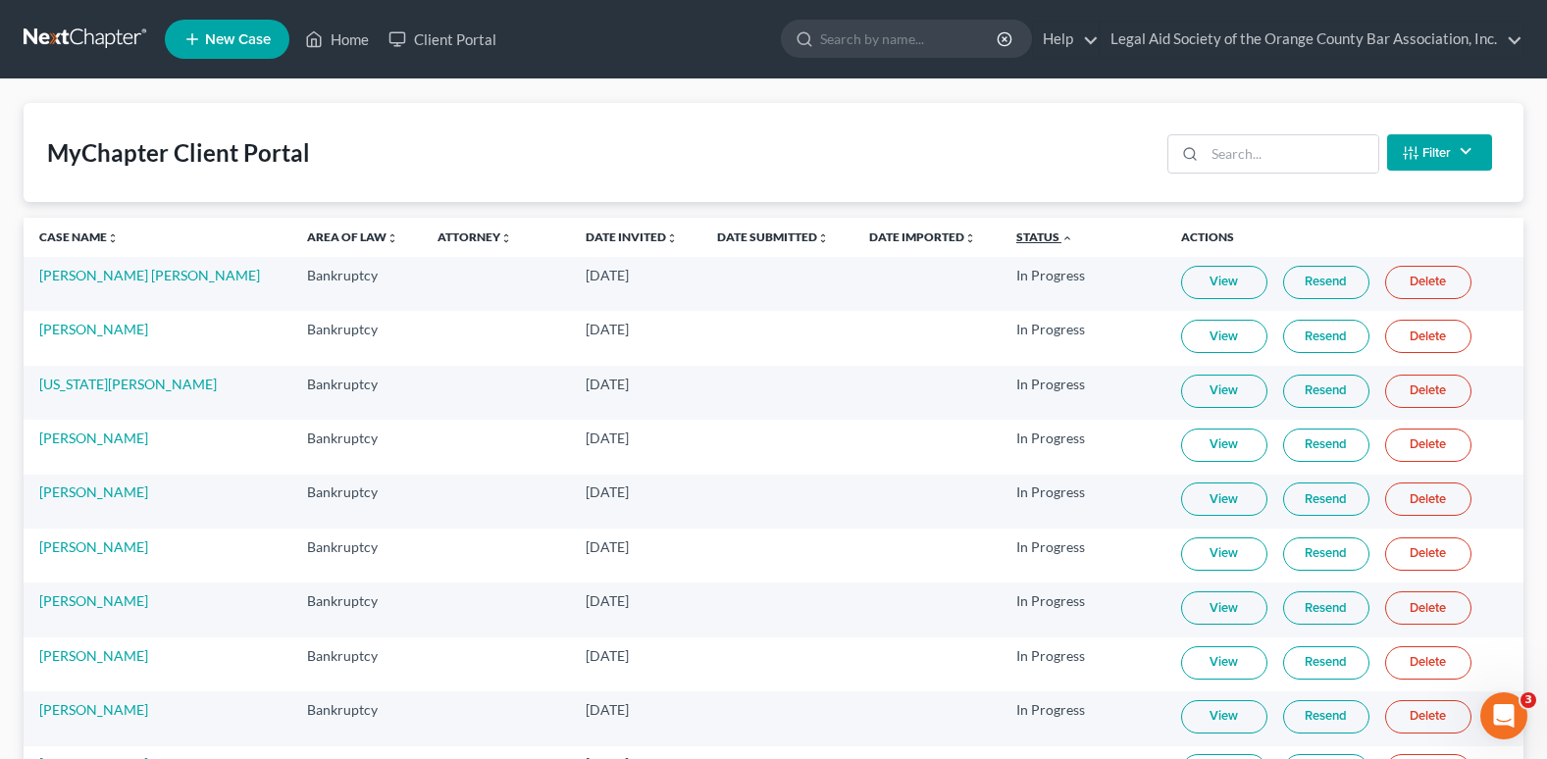
click at [1016, 235] on link "Status unfold_more expand_more expand_less" at bounding box center [1044, 237] width 57 height 15
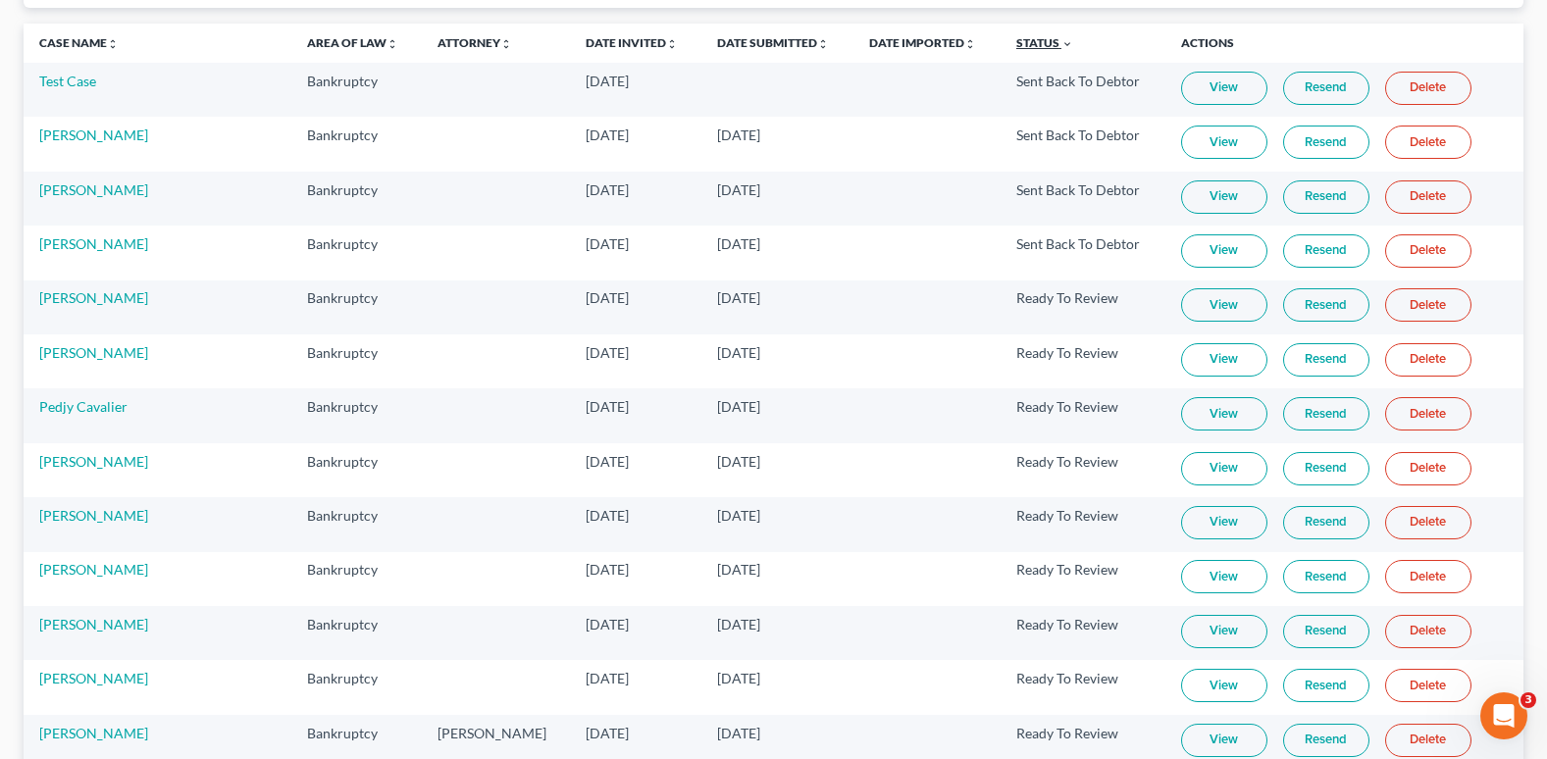
scroll to position [196, 0]
click at [1196, 349] on link "View" at bounding box center [1224, 357] width 86 height 33
click at [1187, 365] on link "View" at bounding box center [1224, 357] width 86 height 33
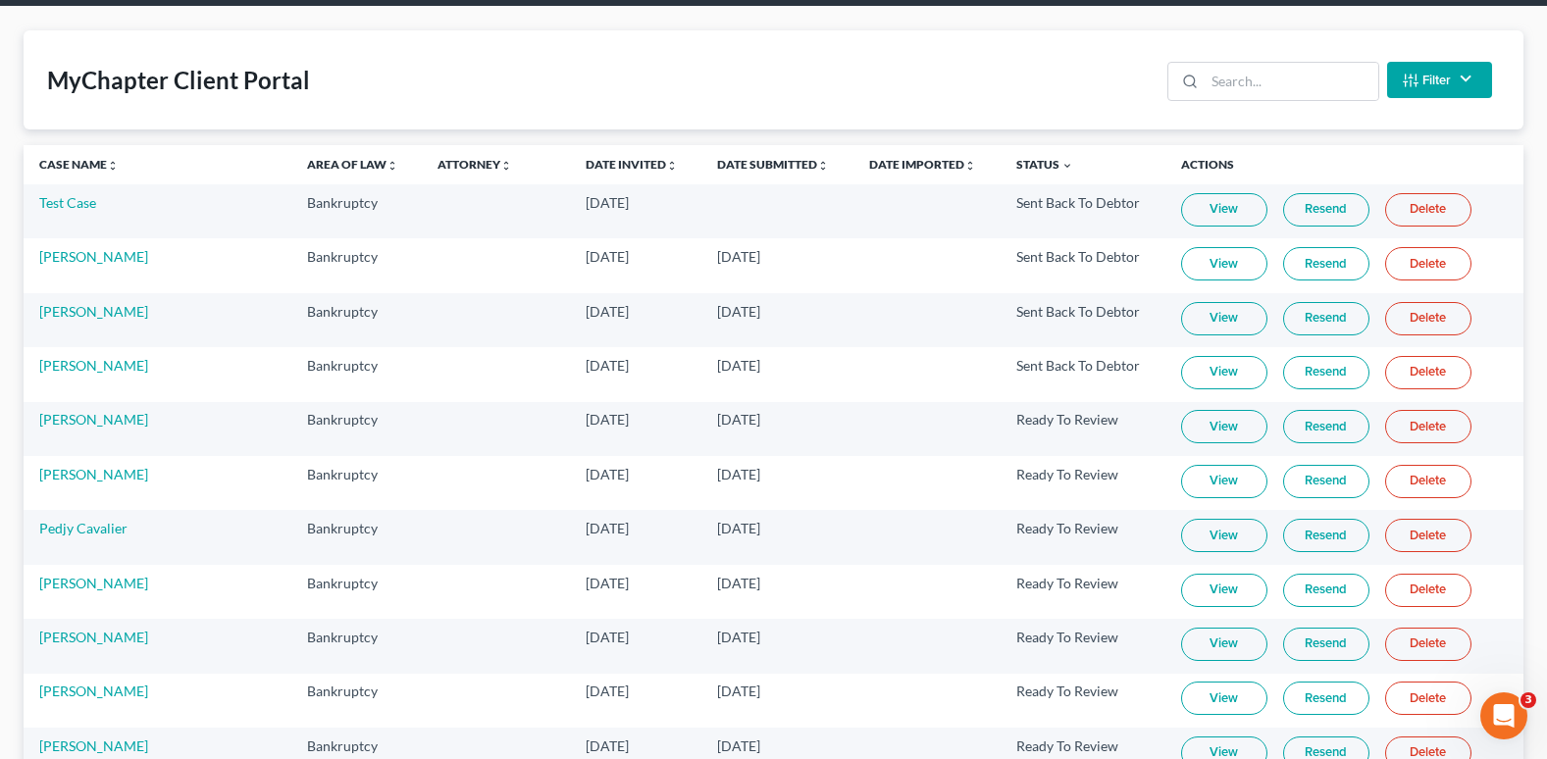
scroll to position [0, 0]
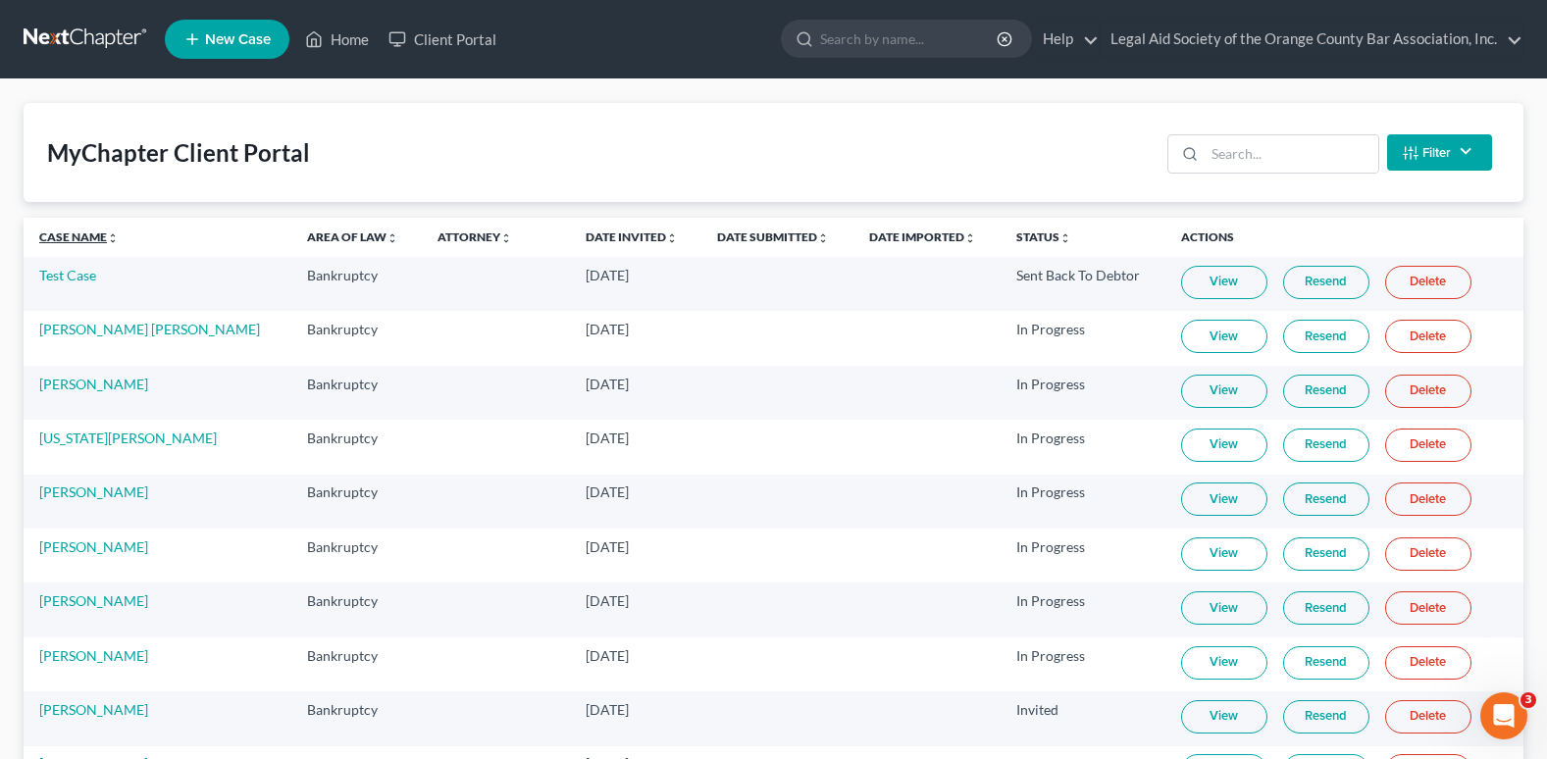
click at [80, 240] on link "Case Name unfold_more expand_more expand_less" at bounding box center [78, 237] width 79 height 15
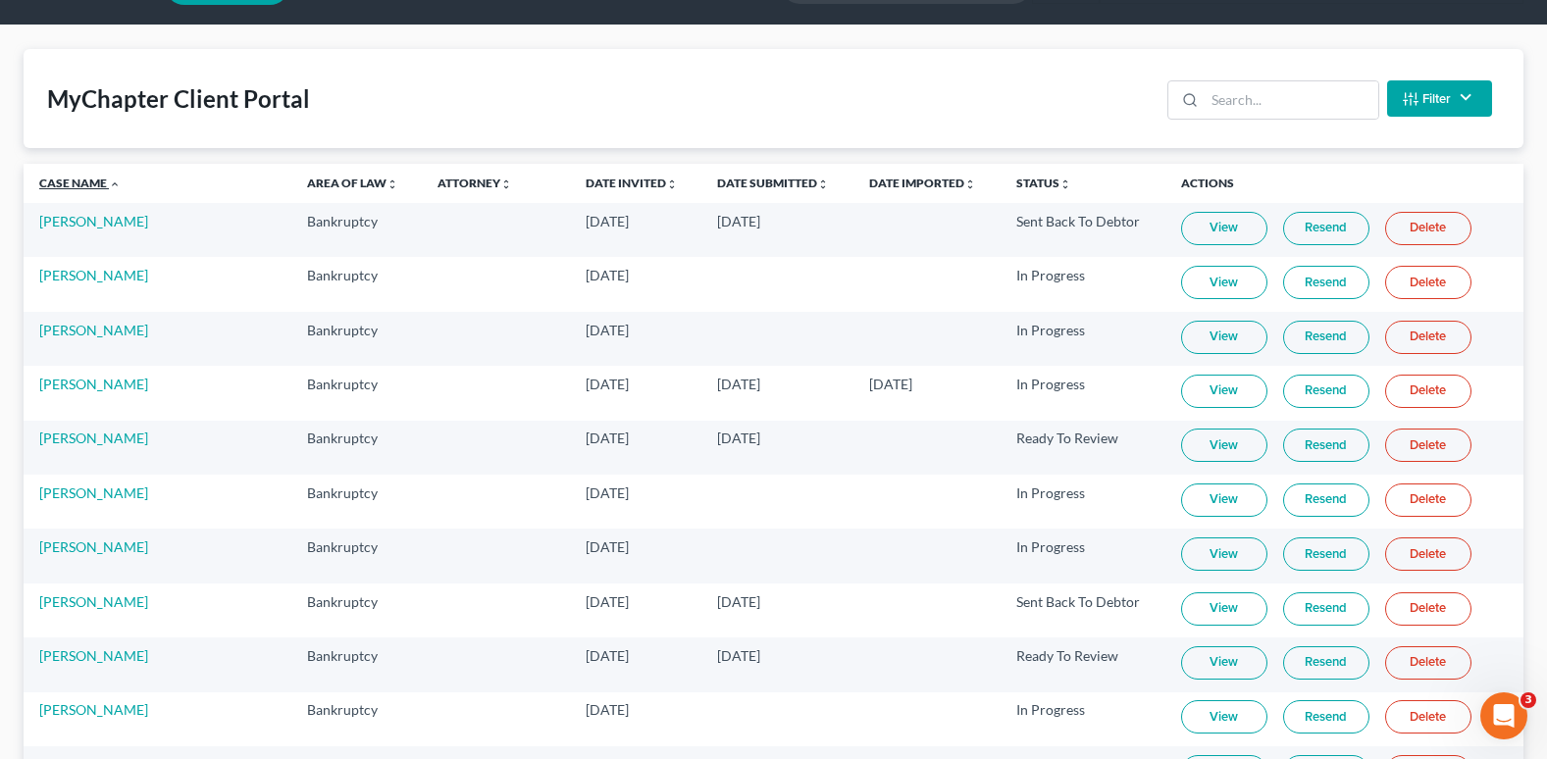
scroll to position [98, 0]
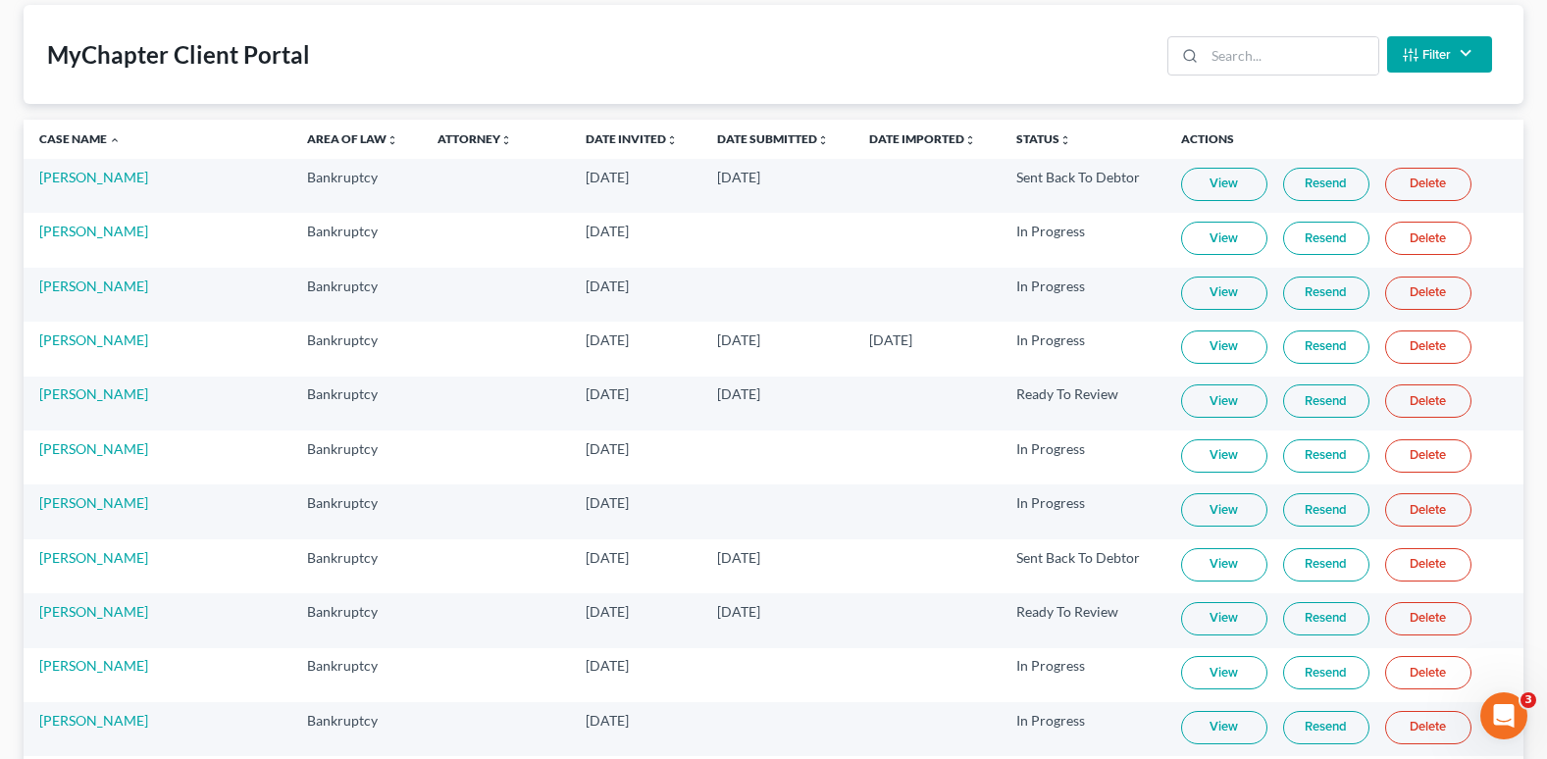
click at [1181, 568] on link "View" at bounding box center [1224, 564] width 86 height 33
click at [119, 557] on link "[PERSON_NAME]" at bounding box center [93, 557] width 109 height 17
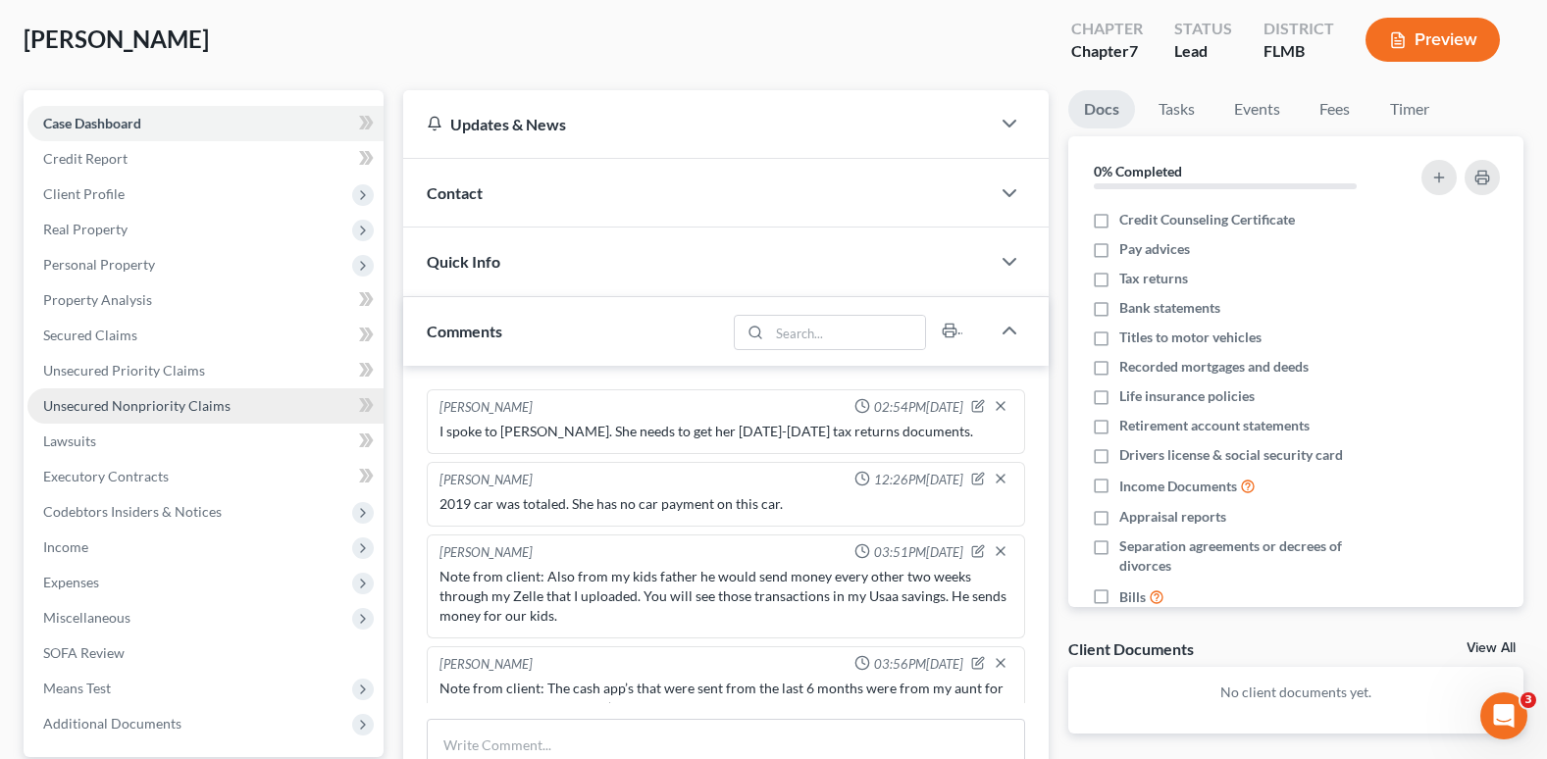
scroll to position [47, 0]
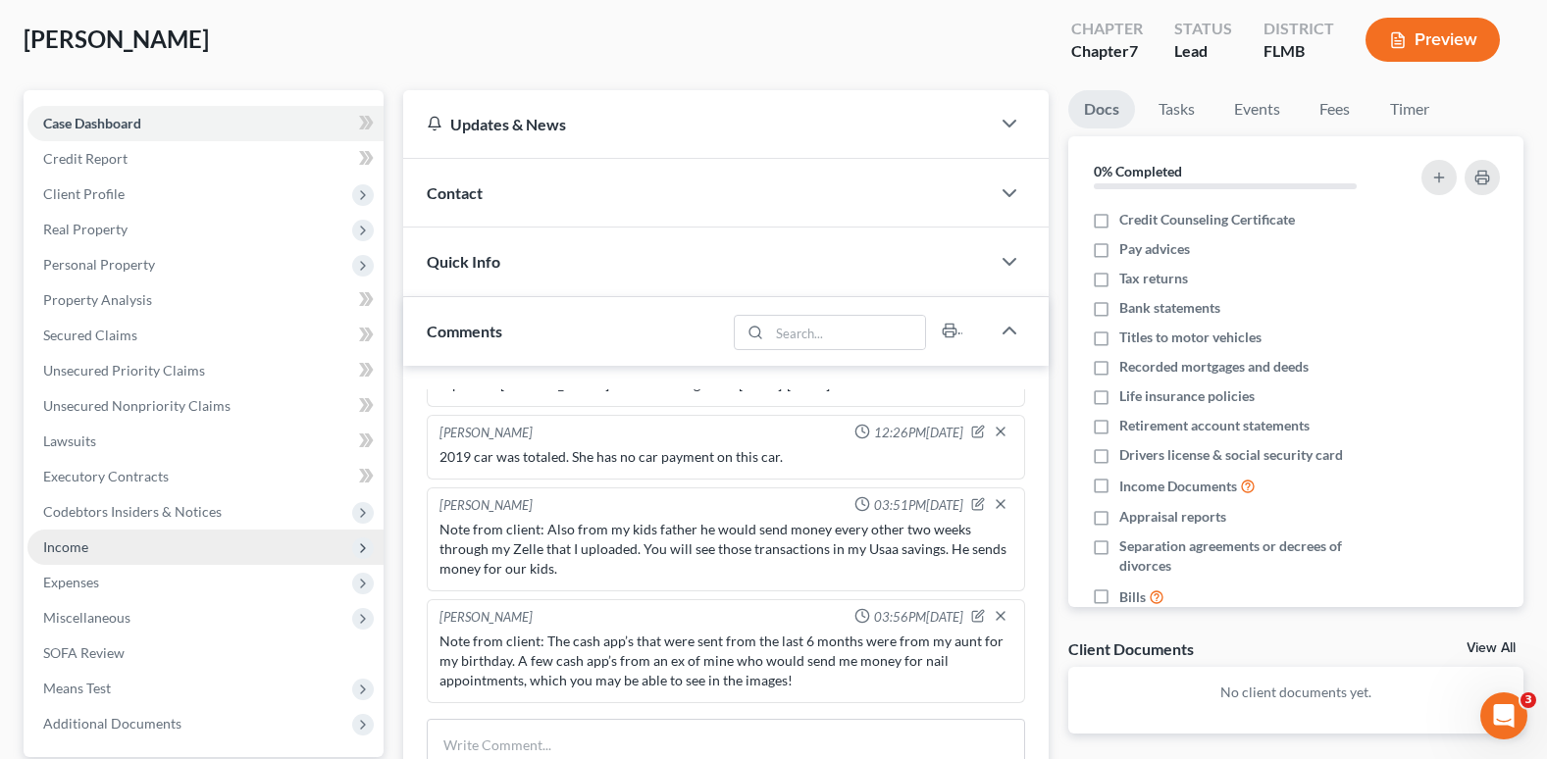
click at [357, 549] on icon at bounding box center [363, 548] width 16 height 16
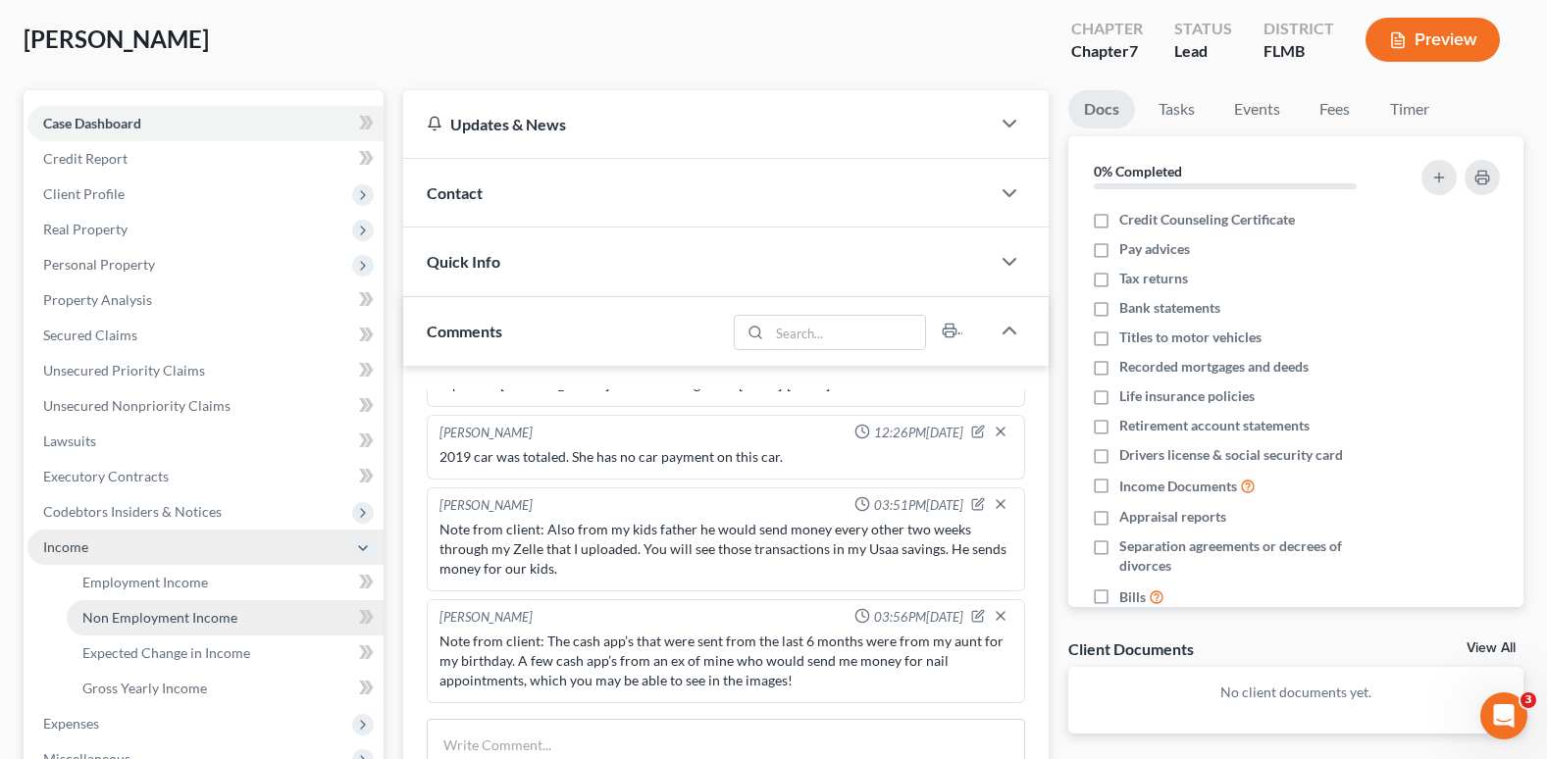
click at [167, 627] on link "Non Employment Income" at bounding box center [225, 617] width 317 height 35
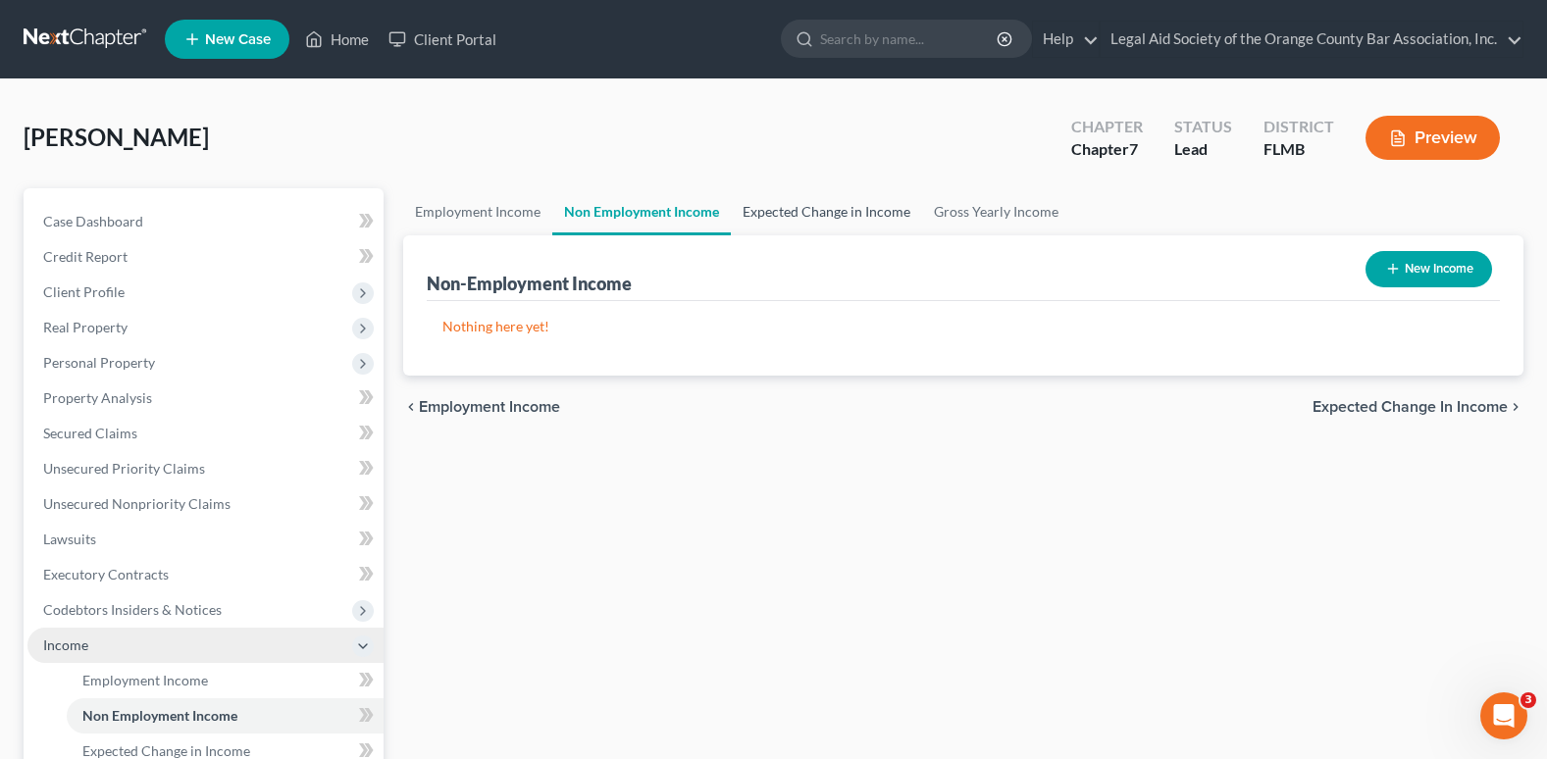
click at [813, 215] on link "Expected Change in Income" at bounding box center [826, 211] width 191 height 47
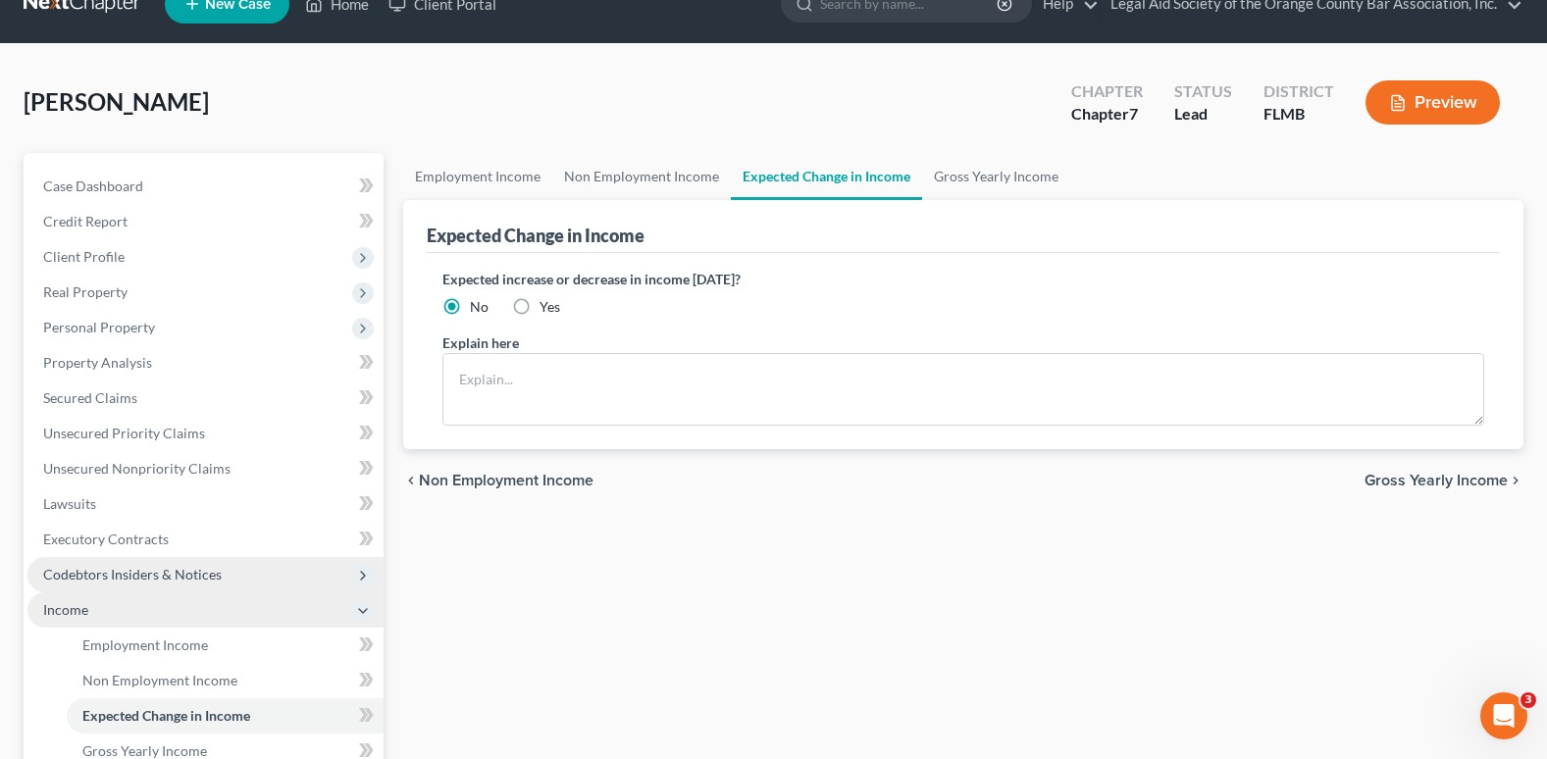
scroll to position [98, 0]
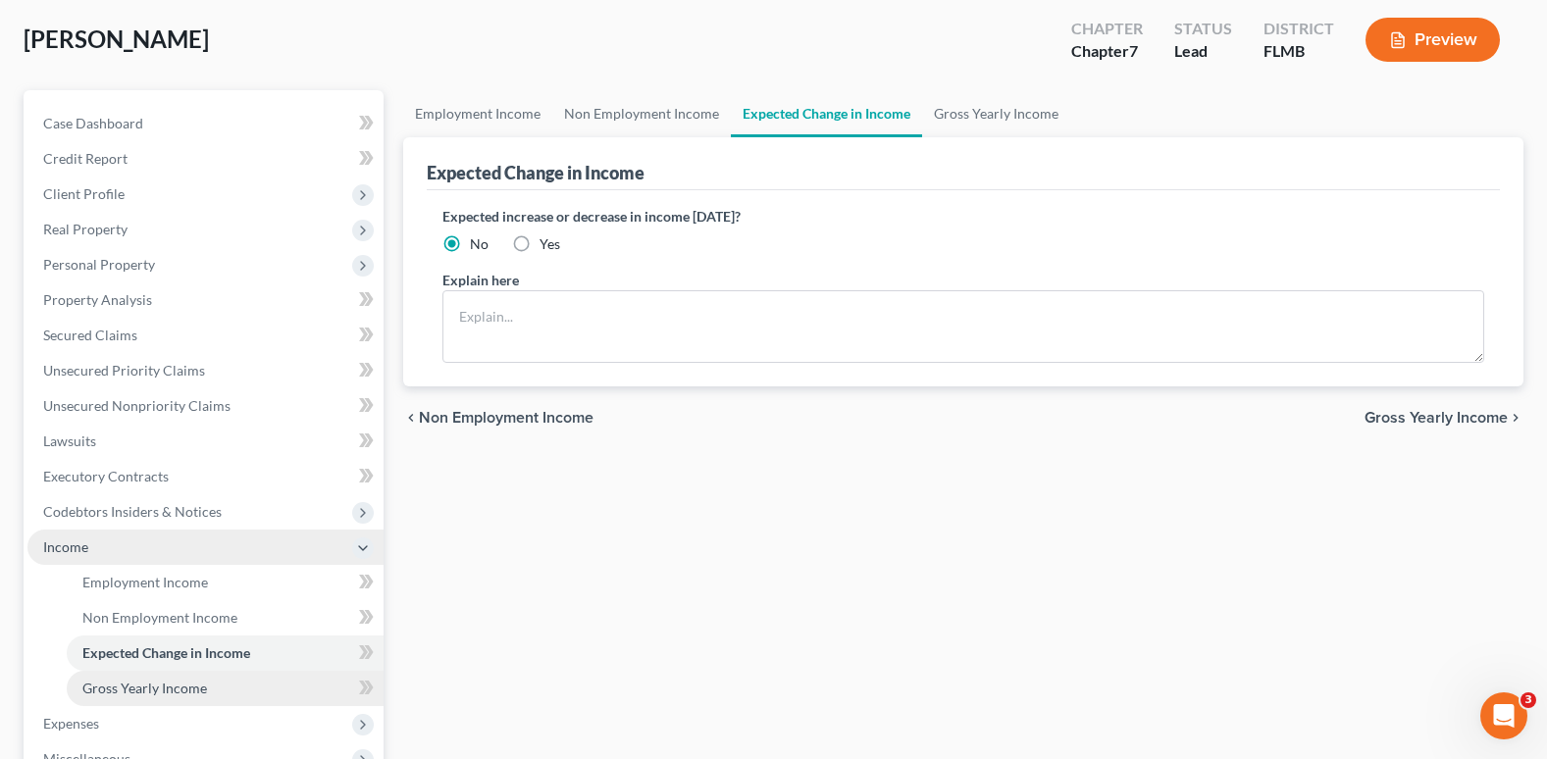
click at [150, 693] on span "Gross Yearly Income" at bounding box center [144, 688] width 125 height 17
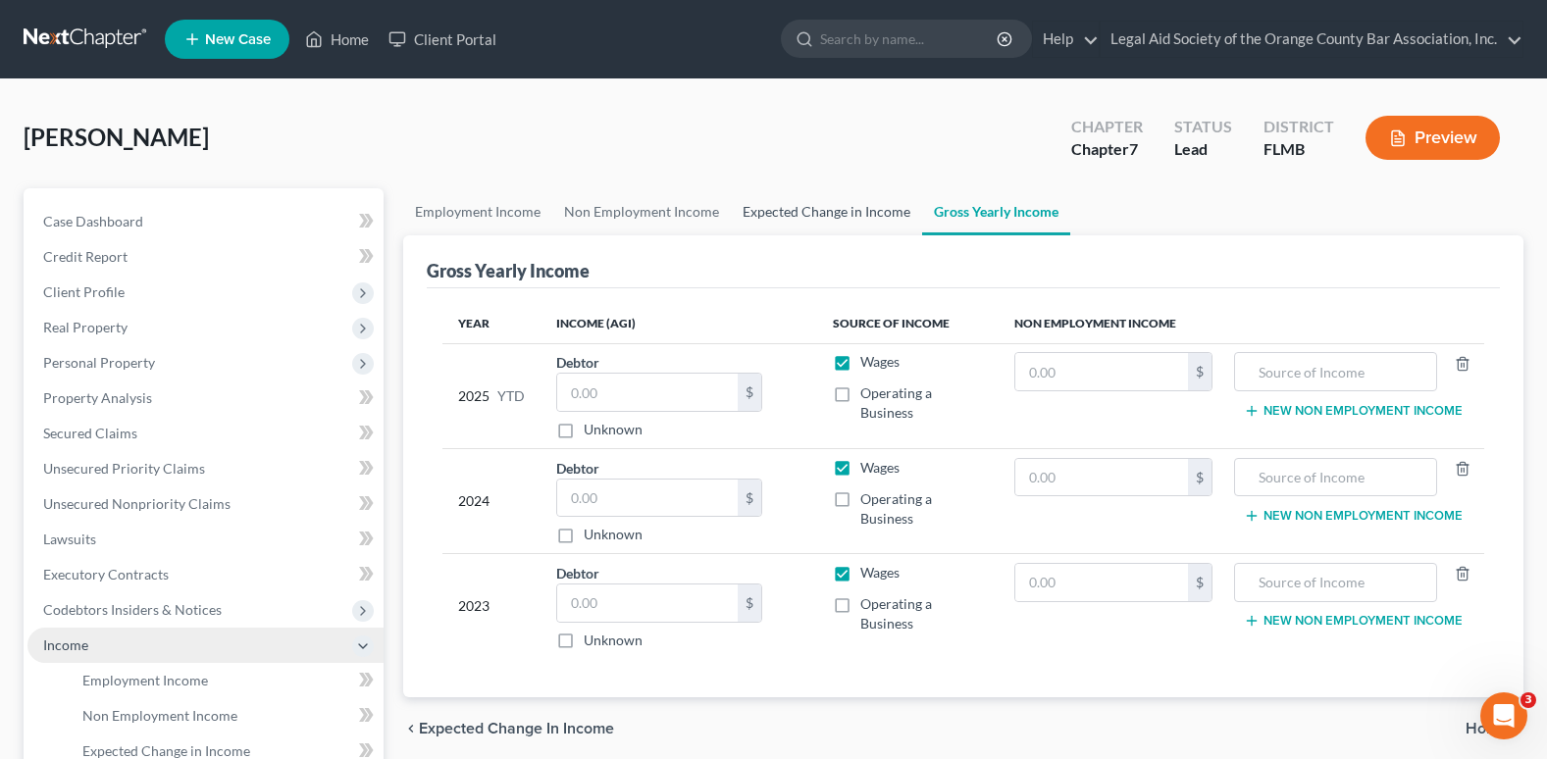
click at [796, 215] on link "Expected Change in Income" at bounding box center [826, 211] width 191 height 47
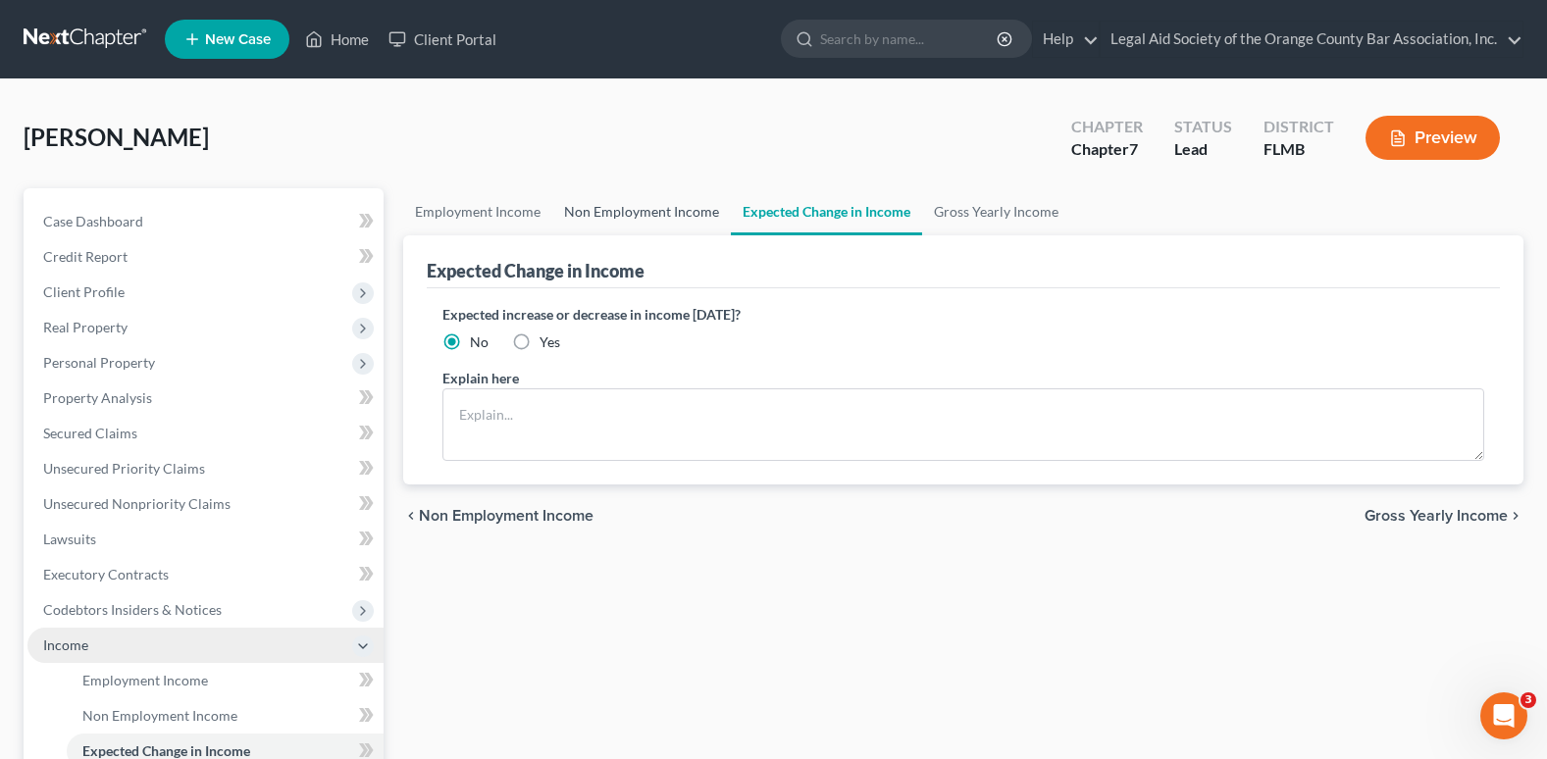
click at [658, 215] on link "Non Employment Income" at bounding box center [641, 211] width 179 height 47
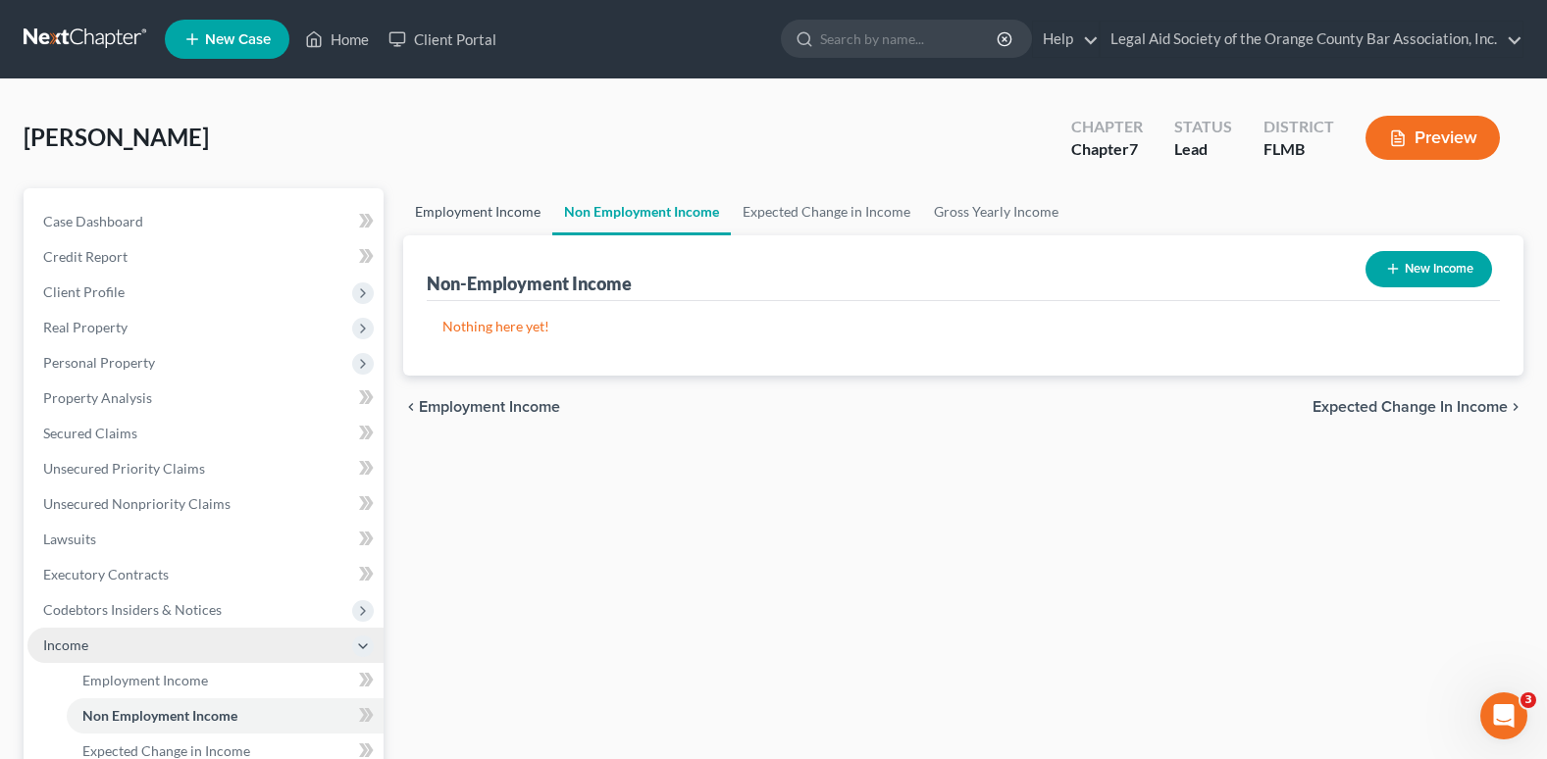
click at [490, 208] on link "Employment Income" at bounding box center [477, 211] width 149 height 47
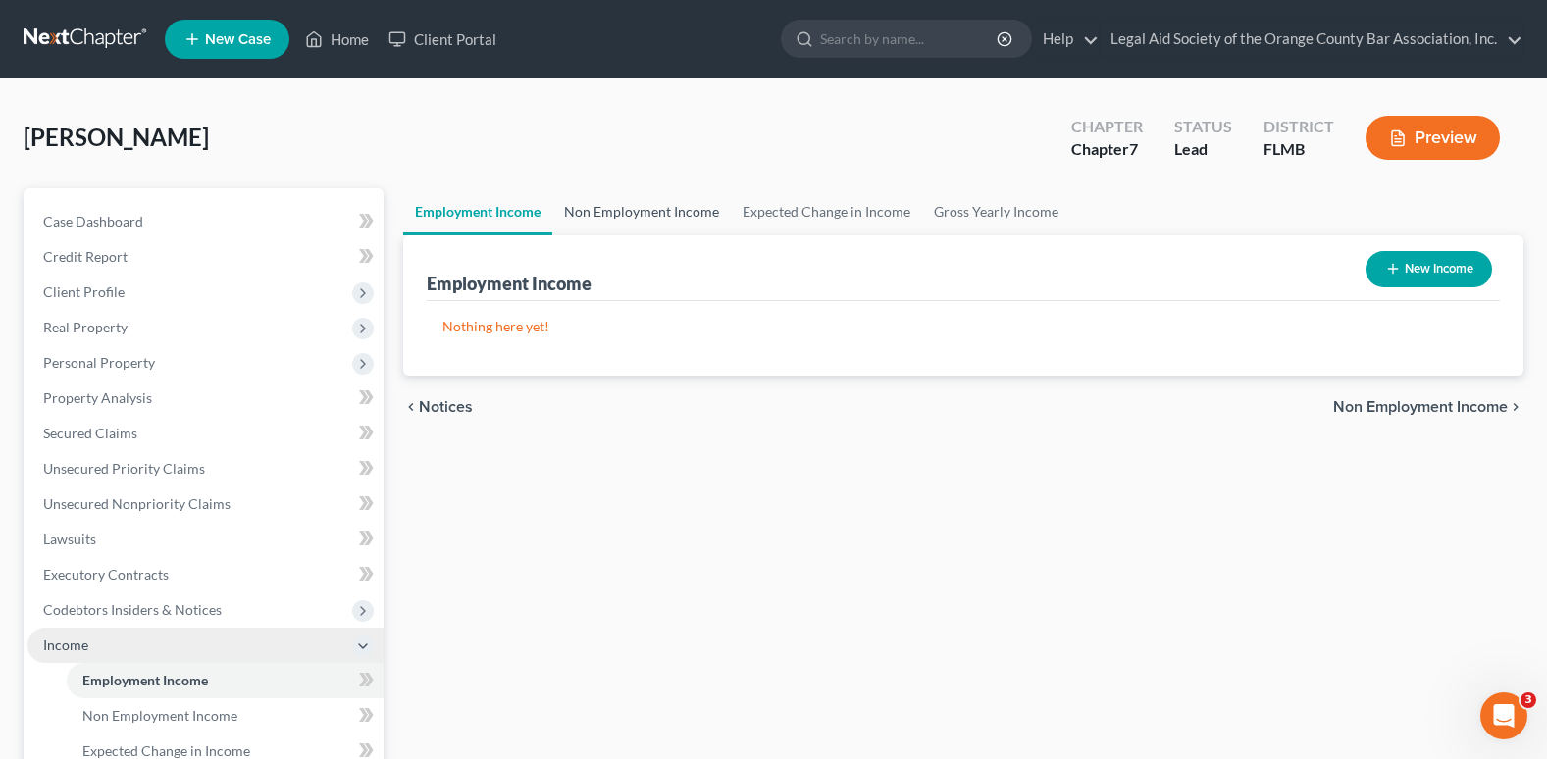
click at [640, 215] on link "Non Employment Income" at bounding box center [641, 211] width 179 height 47
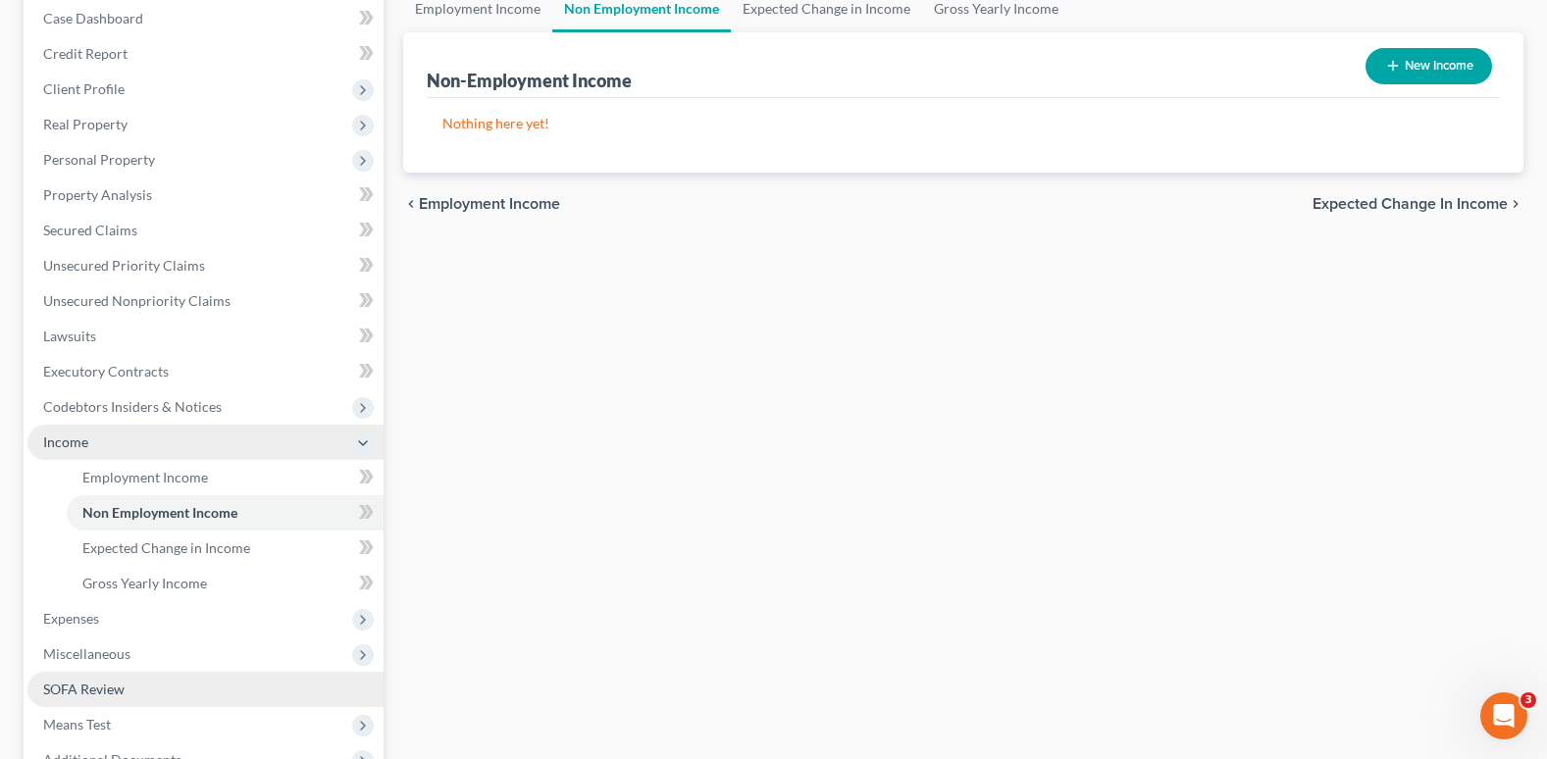
scroll to position [294, 0]
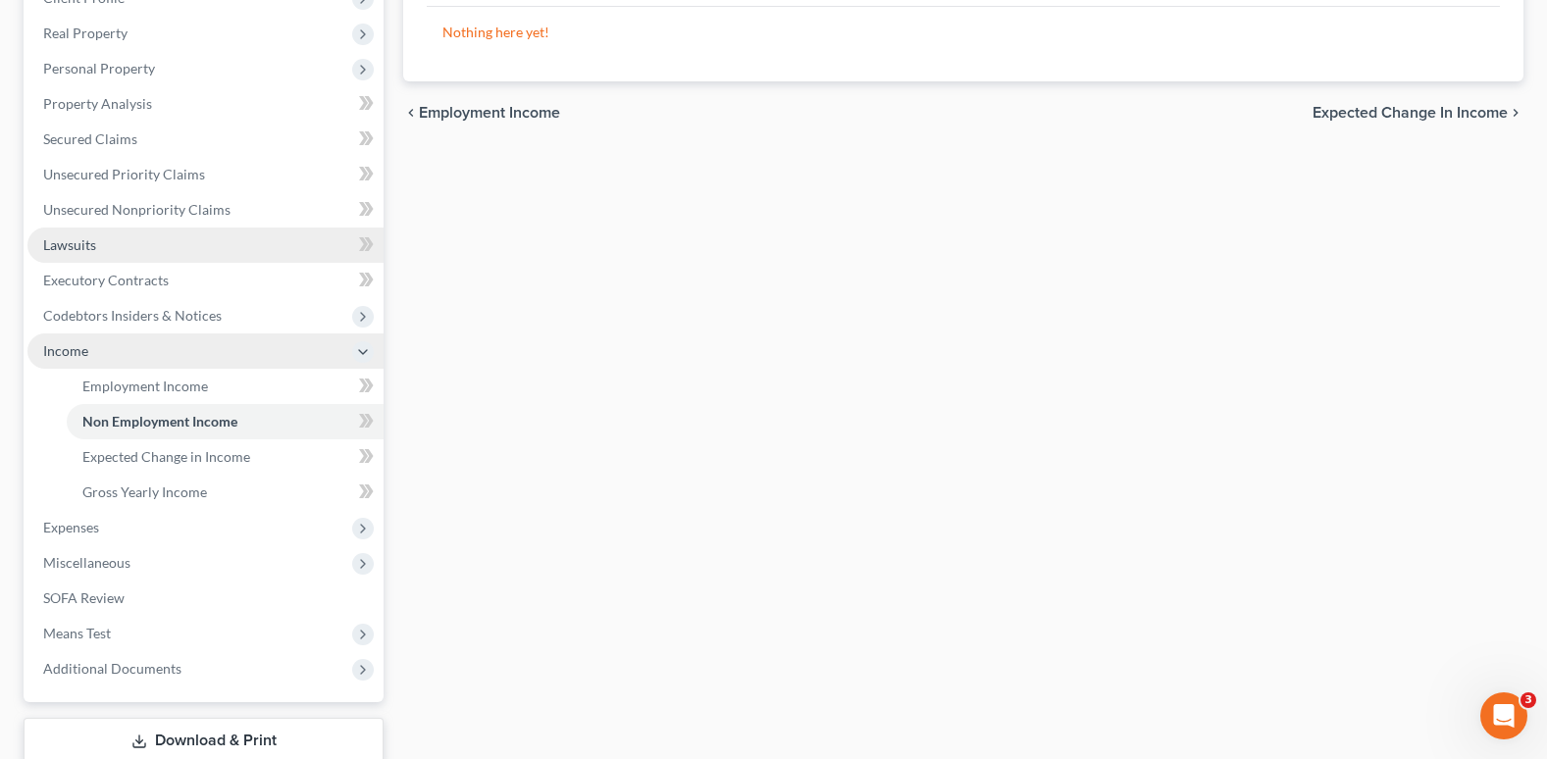
click at [83, 248] on span "Lawsuits" at bounding box center [69, 244] width 53 height 17
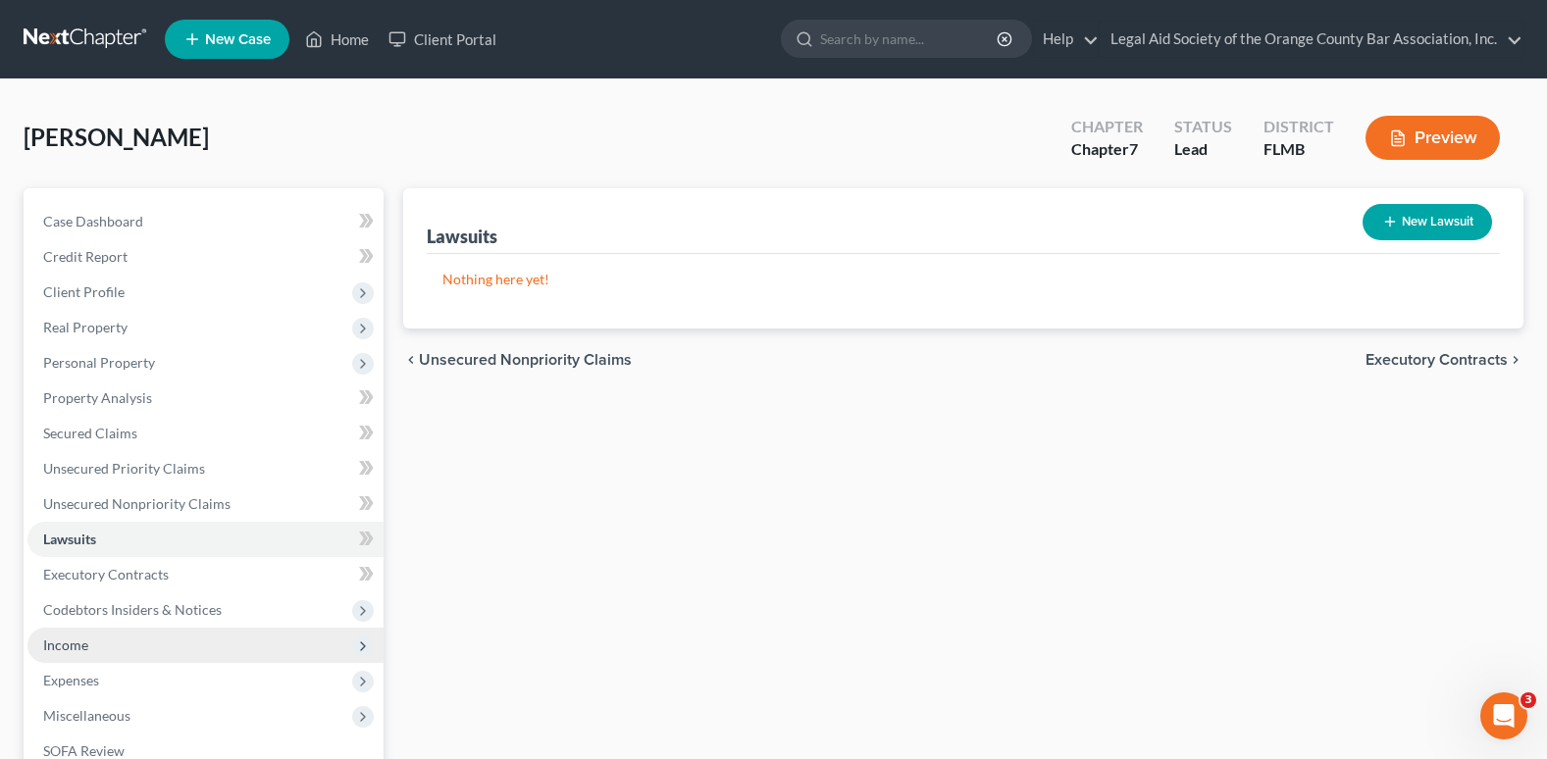
click at [67, 641] on span "Income" at bounding box center [65, 645] width 45 height 17
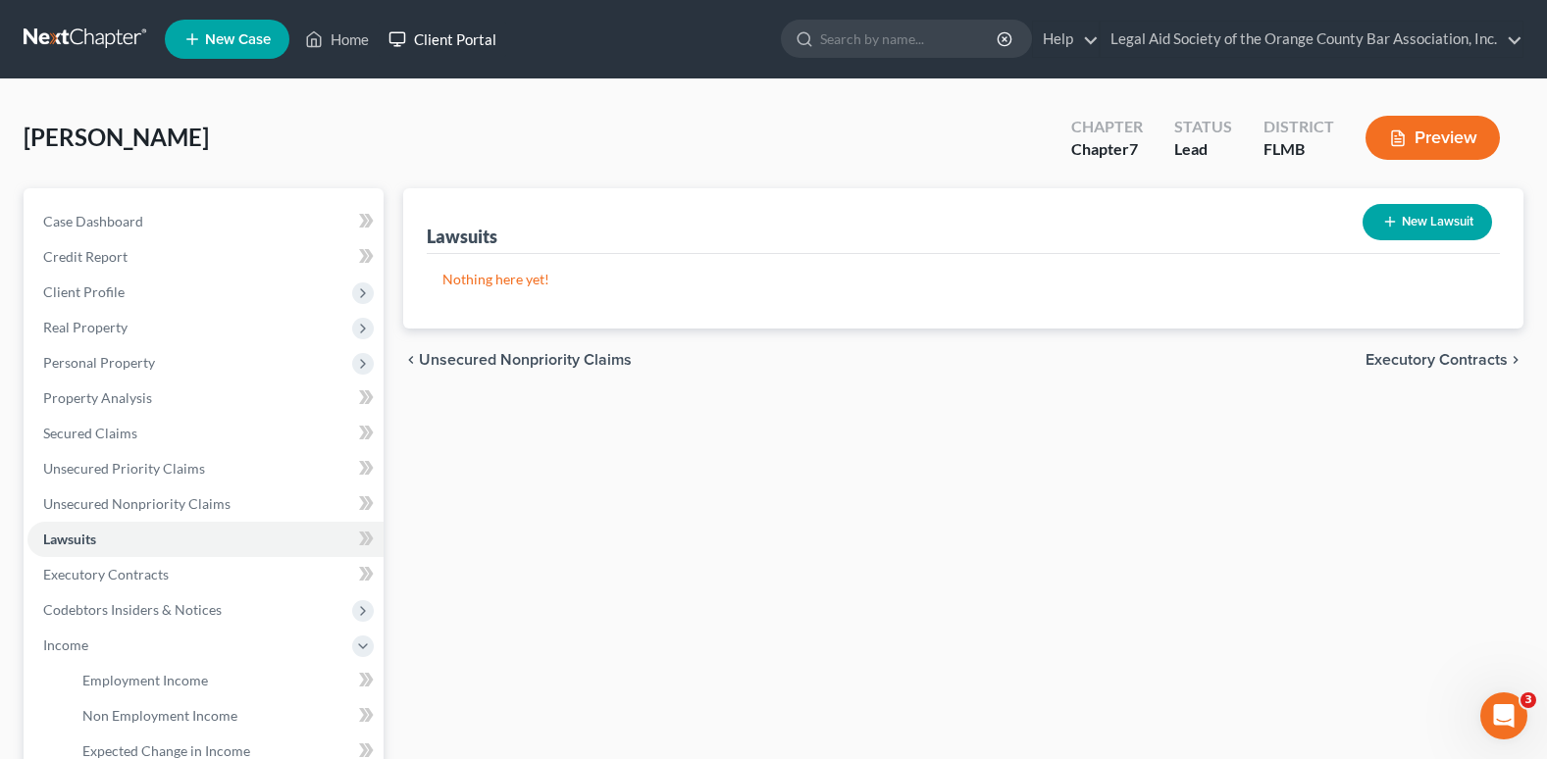
click at [446, 32] on link "Client Portal" at bounding box center [443, 39] width 128 height 35
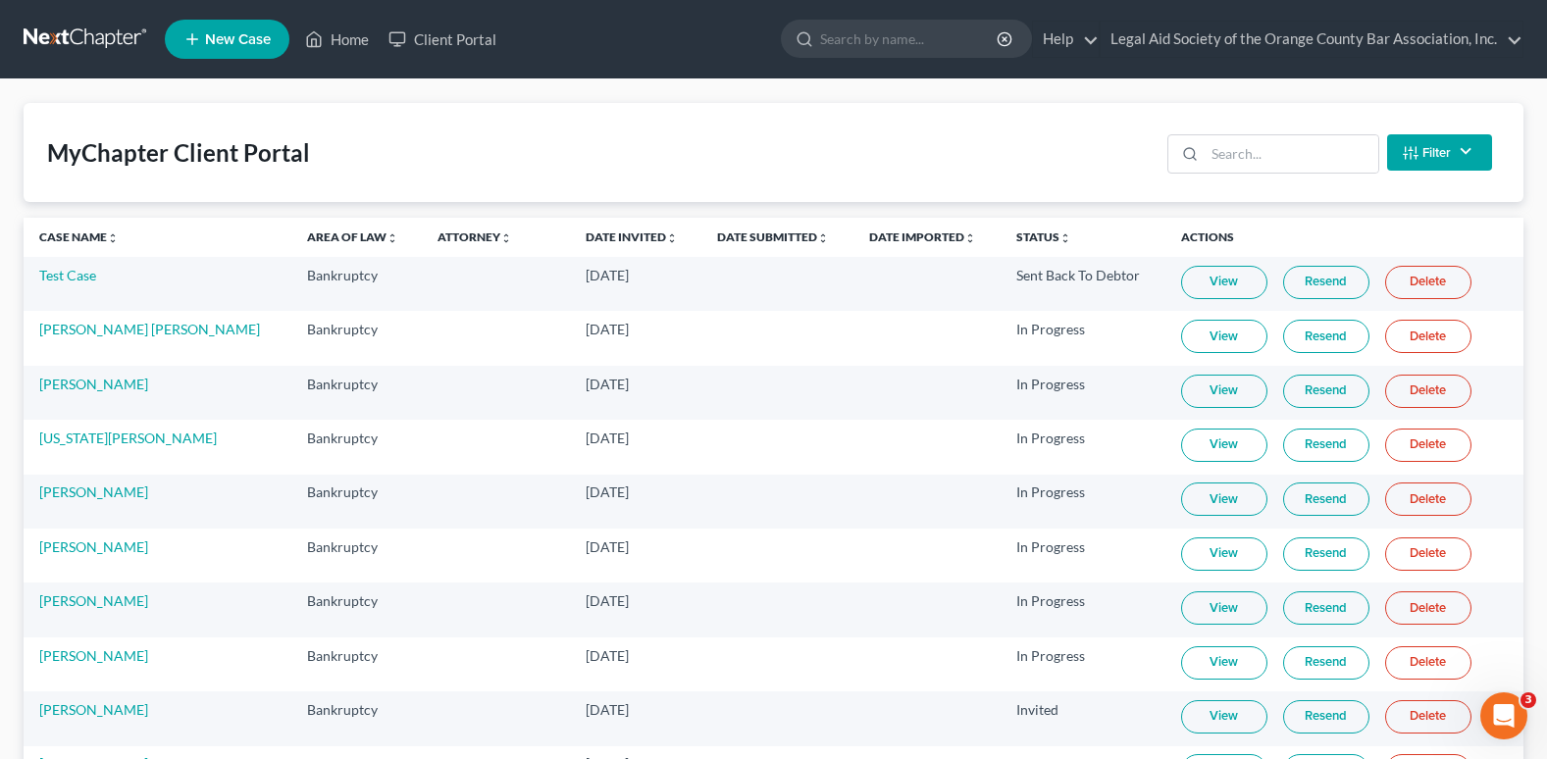
click at [71, 229] on th "Case Name unfold_more expand_more expand_less" at bounding box center [158, 237] width 268 height 39
click at [71, 228] on th "Case Name unfold_more expand_more expand_less" at bounding box center [158, 237] width 268 height 39
click at [334, 40] on link "Home" at bounding box center [336, 39] width 83 height 35
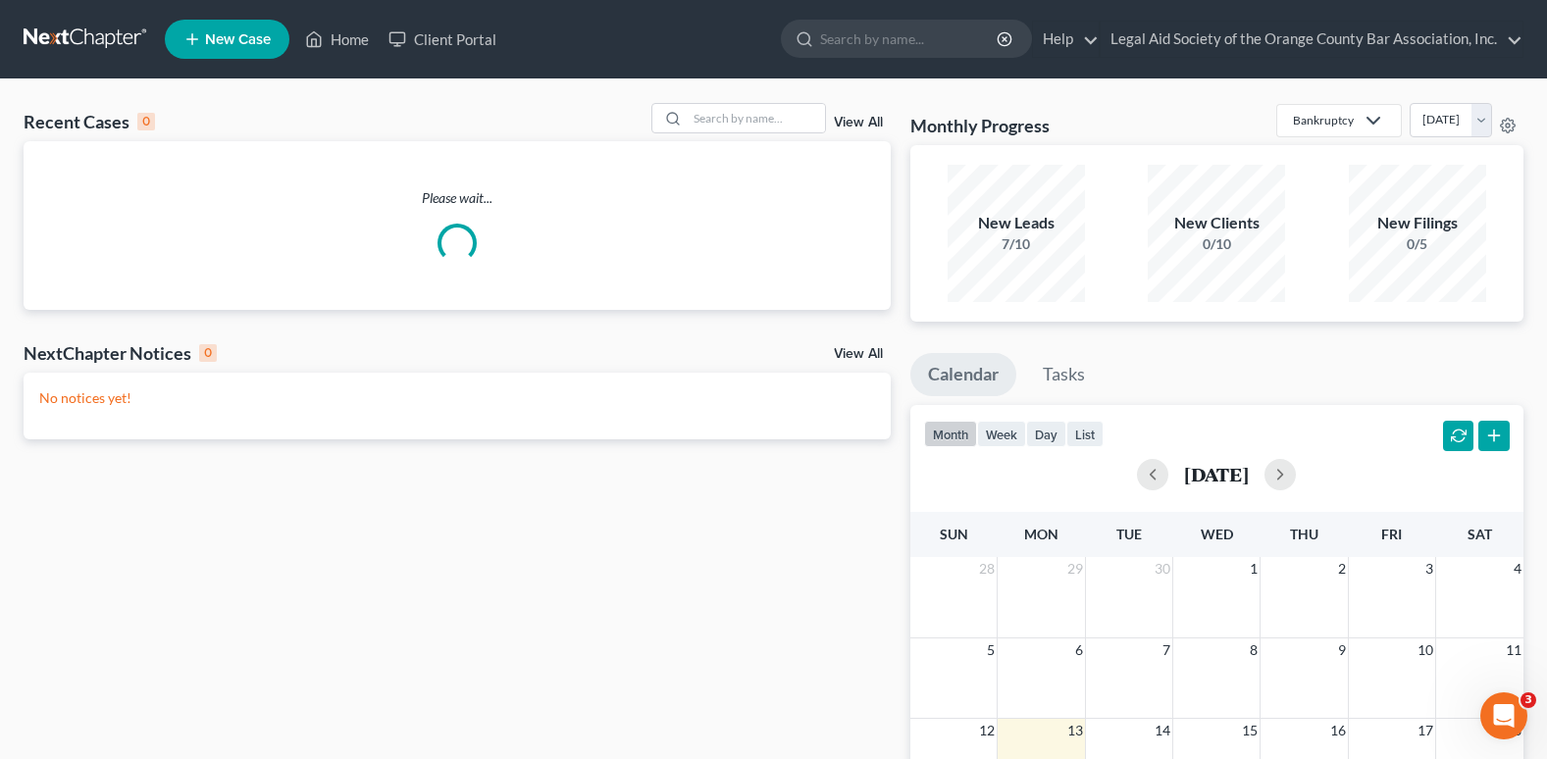
click at [243, 39] on span "New Case" at bounding box center [238, 39] width 66 height 15
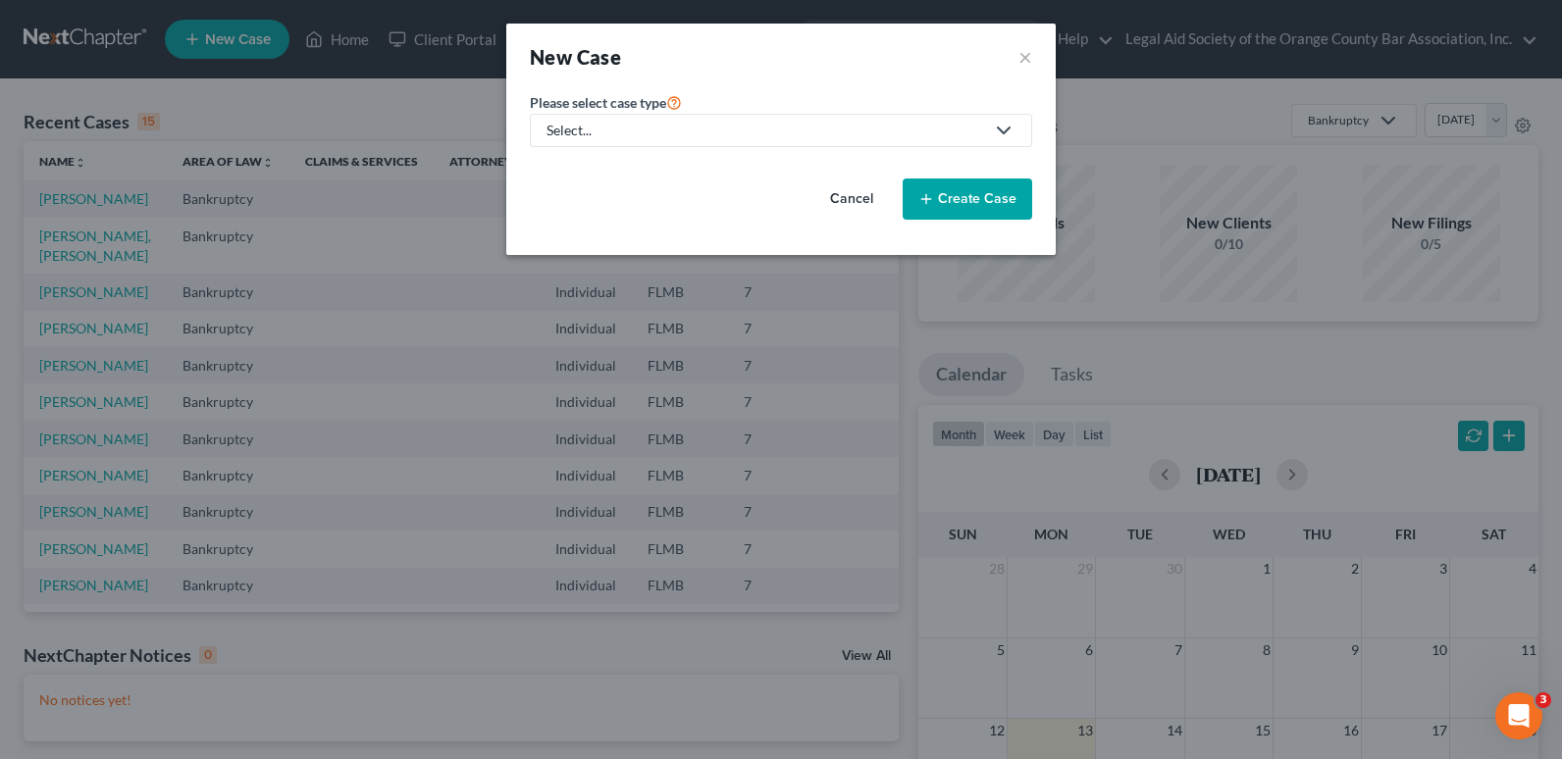
click at [591, 135] on div "Select..." at bounding box center [764, 131] width 437 height 20
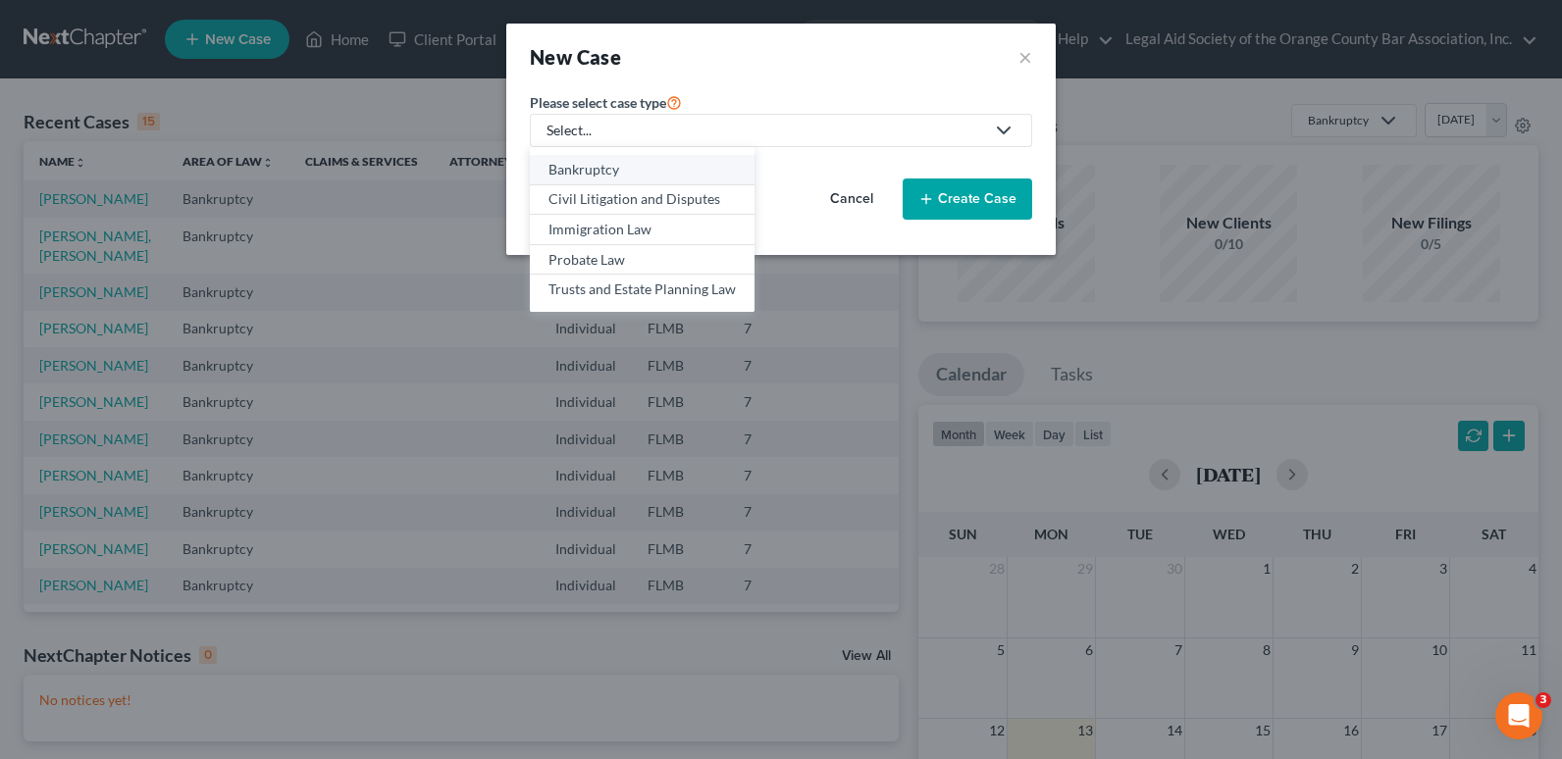
click at [591, 166] on div "Bankruptcy" at bounding box center [641, 170] width 187 height 20
select select "15"
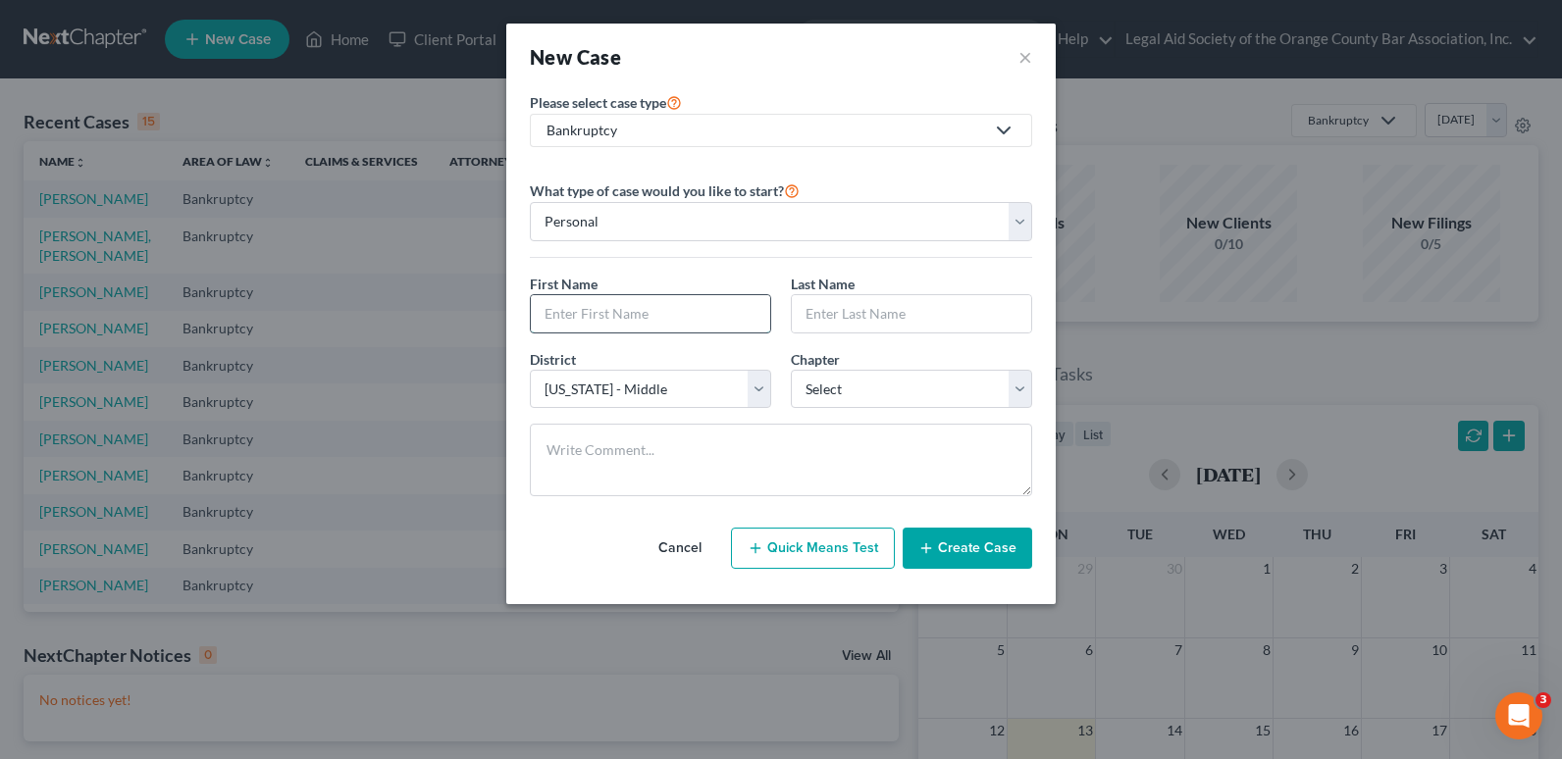
click at [601, 310] on input "text" at bounding box center [650, 313] width 239 height 37
click at [562, 311] on input "text" at bounding box center [650, 313] width 239 height 37
paste input "[PERSON_NAME]"
type input "[PERSON_NAME]"
click at [845, 310] on input "text" at bounding box center [911, 313] width 239 height 37
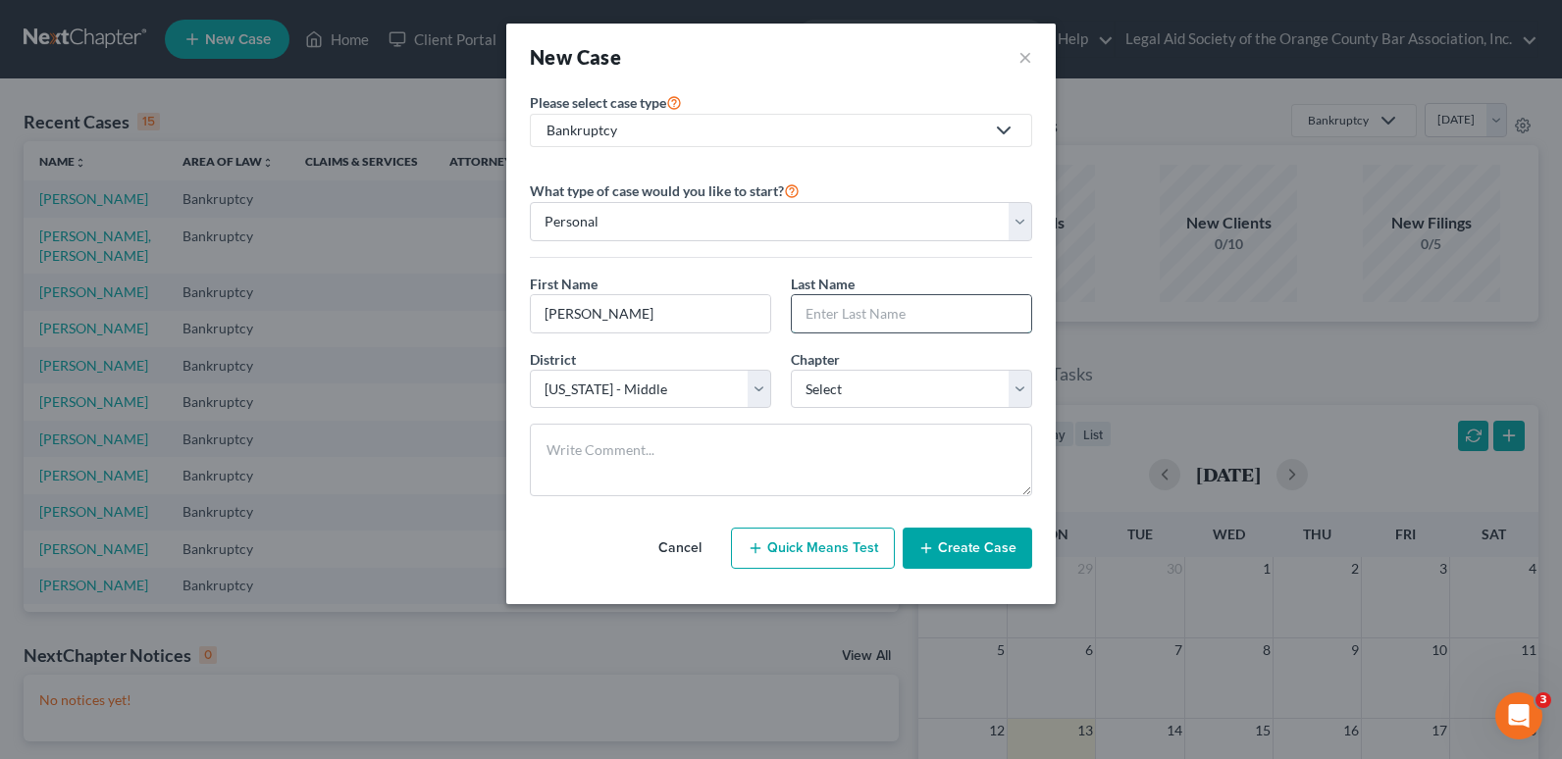
paste input "[PERSON_NAME]"
type input "[PERSON_NAME]"
drag, startPoint x: 582, startPoint y: 316, endPoint x: 713, endPoint y: 334, distance: 132.6
click at [713, 334] on div "First Name * [PERSON_NAME] Last Name * [PERSON_NAME]" at bounding box center [781, 312] width 522 height 76
type input "[PERSON_NAME]"
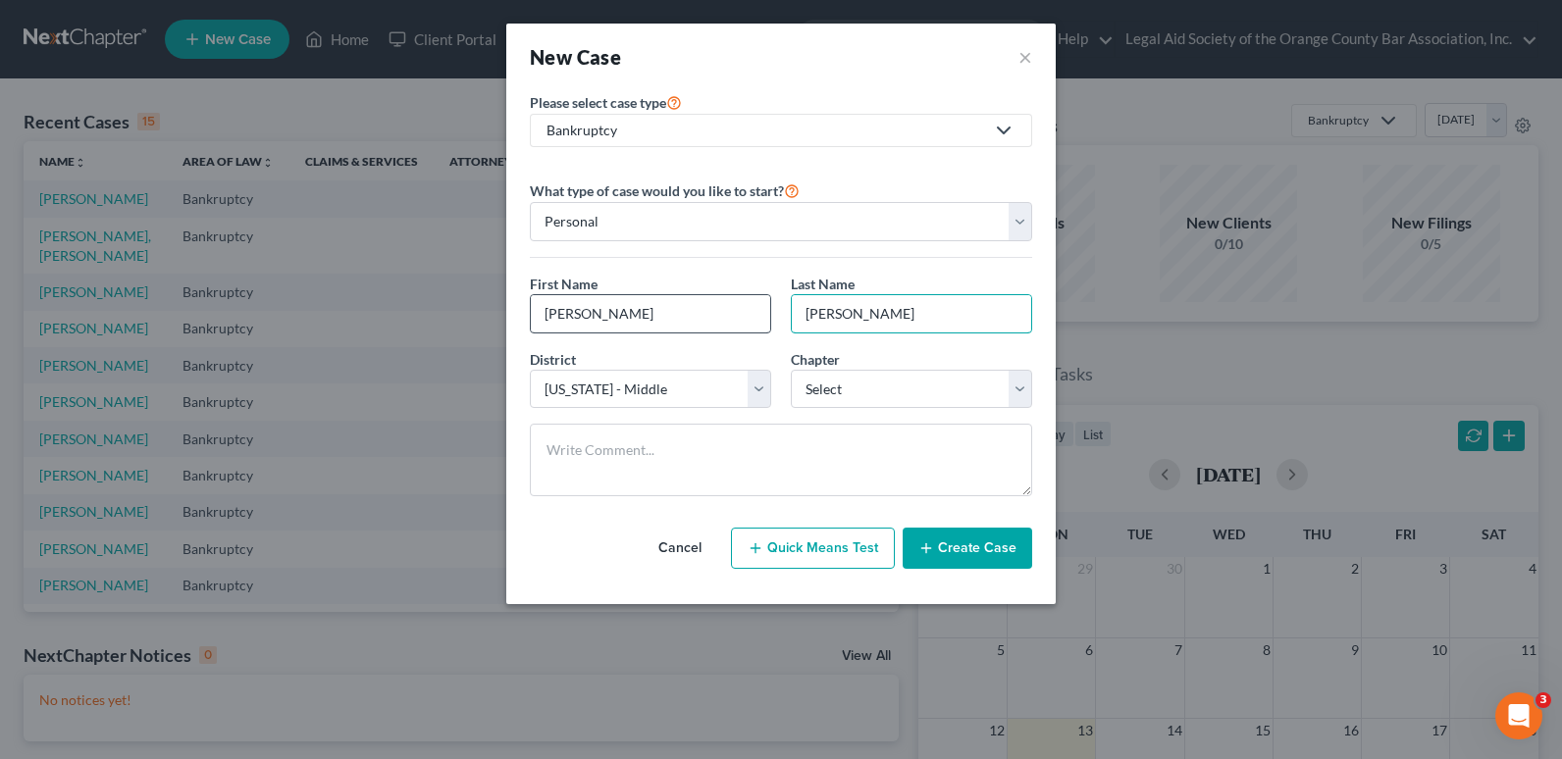
drag, startPoint x: 865, startPoint y: 314, endPoint x: 756, endPoint y: 315, distance: 108.9
click at [750, 327] on div "First Name * [PERSON_NAME] Last Name * [PERSON_NAME]" at bounding box center [781, 312] width 522 height 76
type input "[PERSON_NAME]"
click at [914, 394] on select "Select 7 11 12 13" at bounding box center [911, 389] width 241 height 39
select select "0"
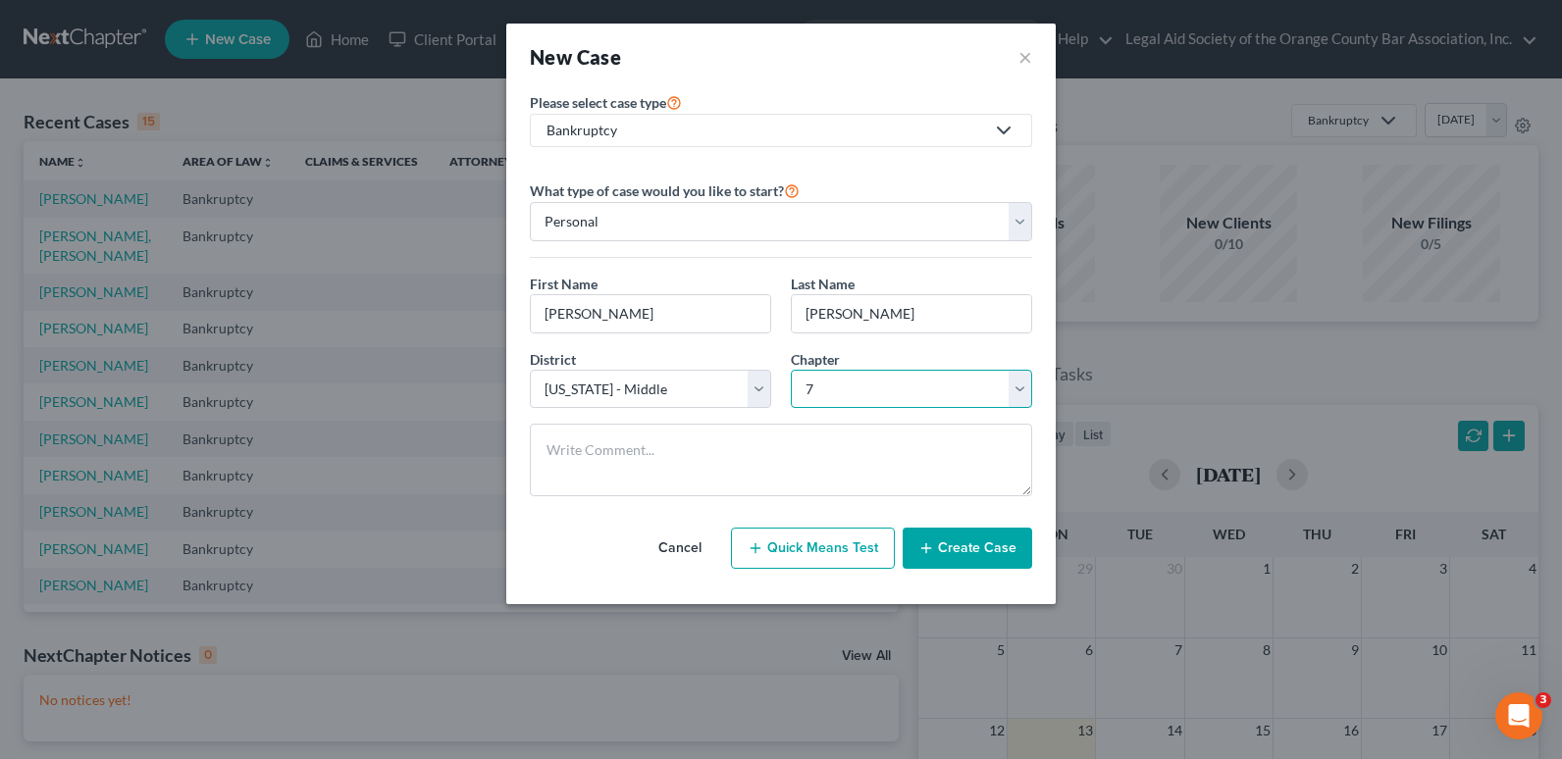
click at [791, 370] on select "Select 7 11 12 13" at bounding box center [911, 389] width 241 height 39
click at [993, 551] on button "Create Case" at bounding box center [966, 548] width 129 height 41
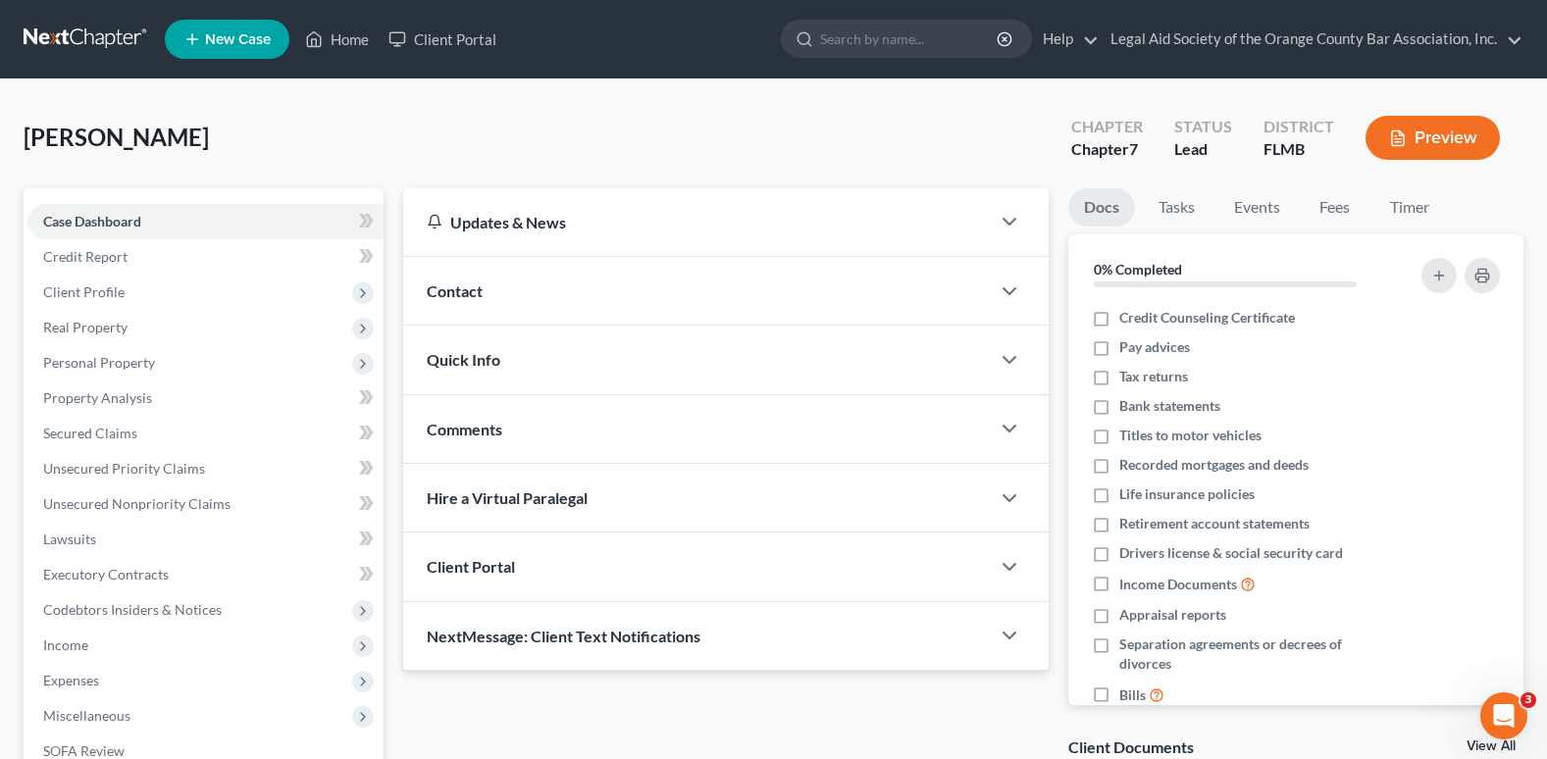
click at [484, 295] on div "Contact" at bounding box center [696, 291] width 587 height 68
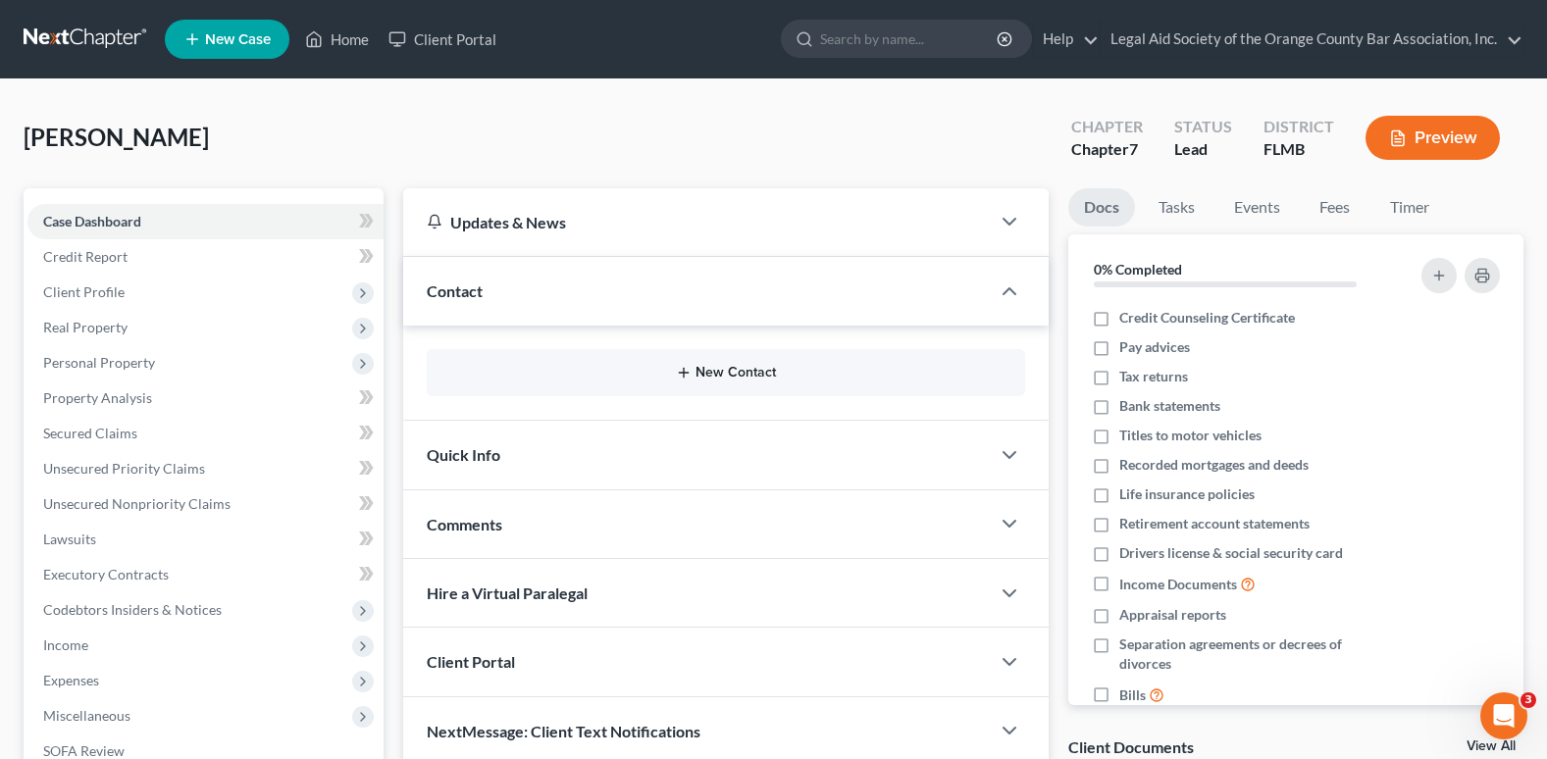
click at [761, 374] on button "New Contact" at bounding box center [725, 373] width 567 height 16
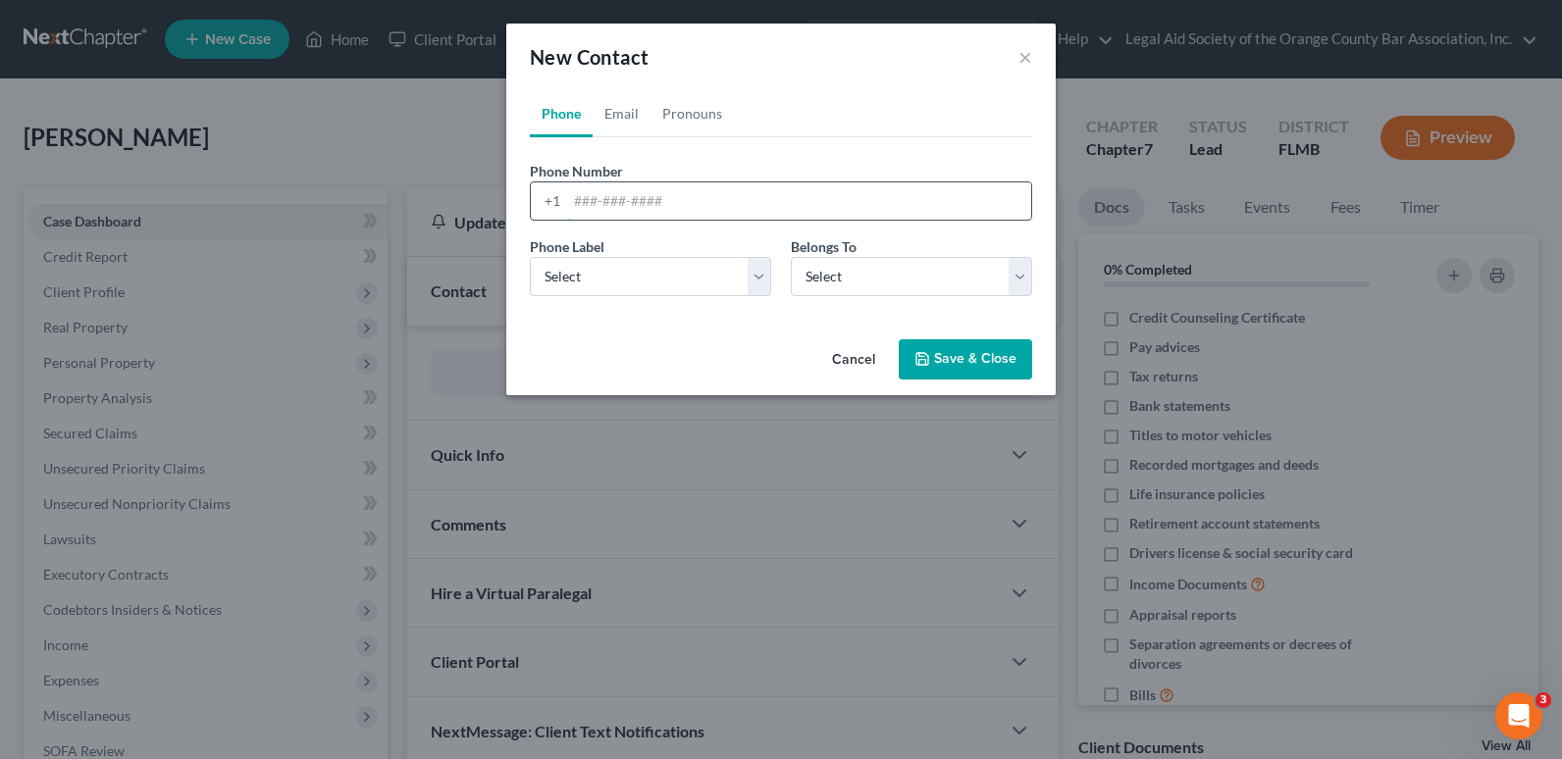
click at [585, 198] on input "tel" at bounding box center [799, 200] width 464 height 37
click at [566, 204] on div "+1" at bounding box center [549, 200] width 36 height 37
click at [568, 203] on input "tel" at bounding box center [799, 200] width 464 height 37
paste input "[PHONE_NUMBER]"
drag, startPoint x: 544, startPoint y: 203, endPoint x: 530, endPoint y: 203, distance: 14.7
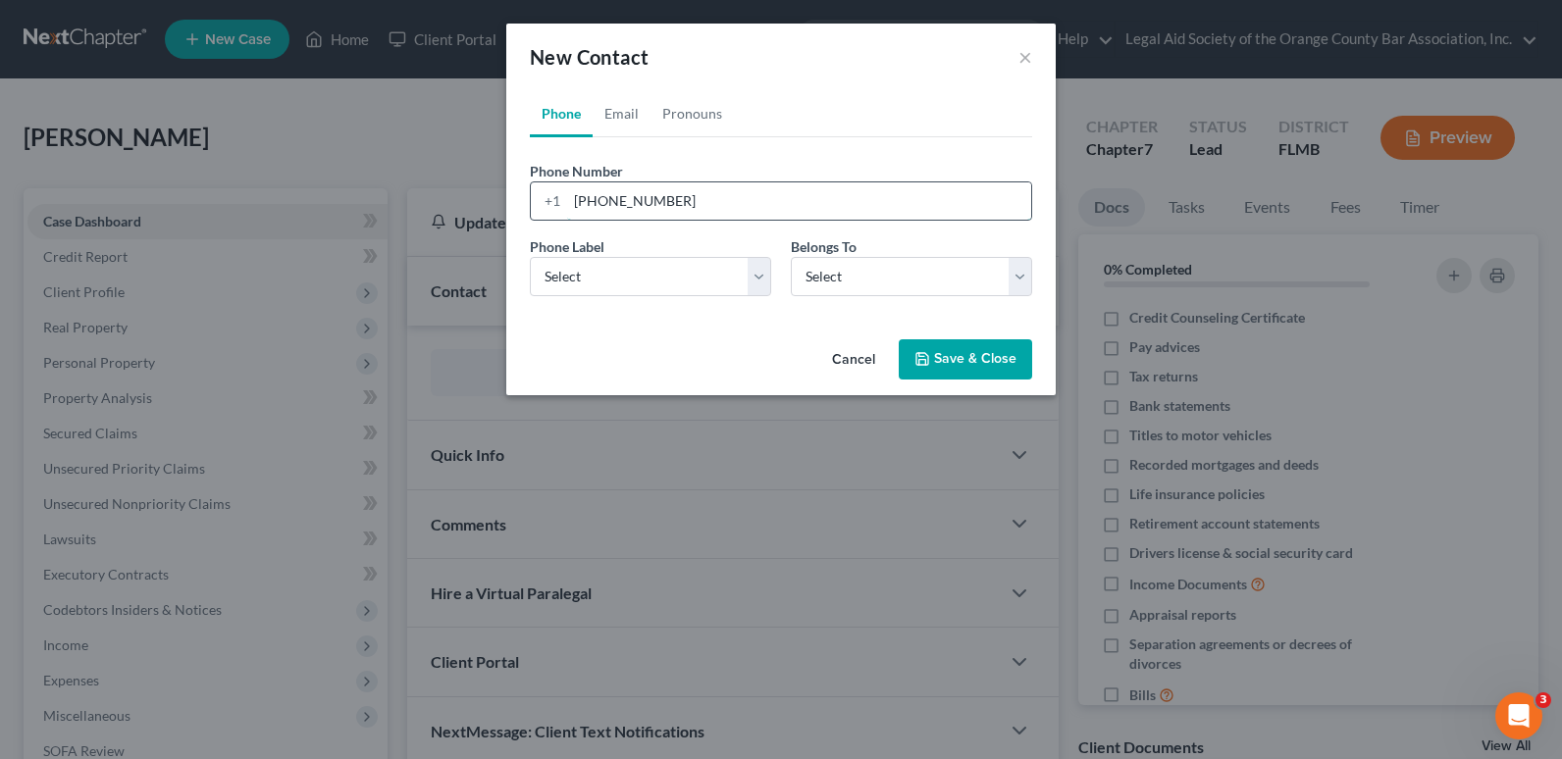
click at [530, 203] on div "[PHONE_NUMBER]" at bounding box center [781, 200] width 502 height 39
type input "[PHONE_NUMBER]"
click at [582, 264] on select "Select Mobile Home Work Other" at bounding box center [650, 276] width 241 height 39
select select "1"
click at [530, 257] on select "Select Mobile Home Work Other" at bounding box center [650, 276] width 241 height 39
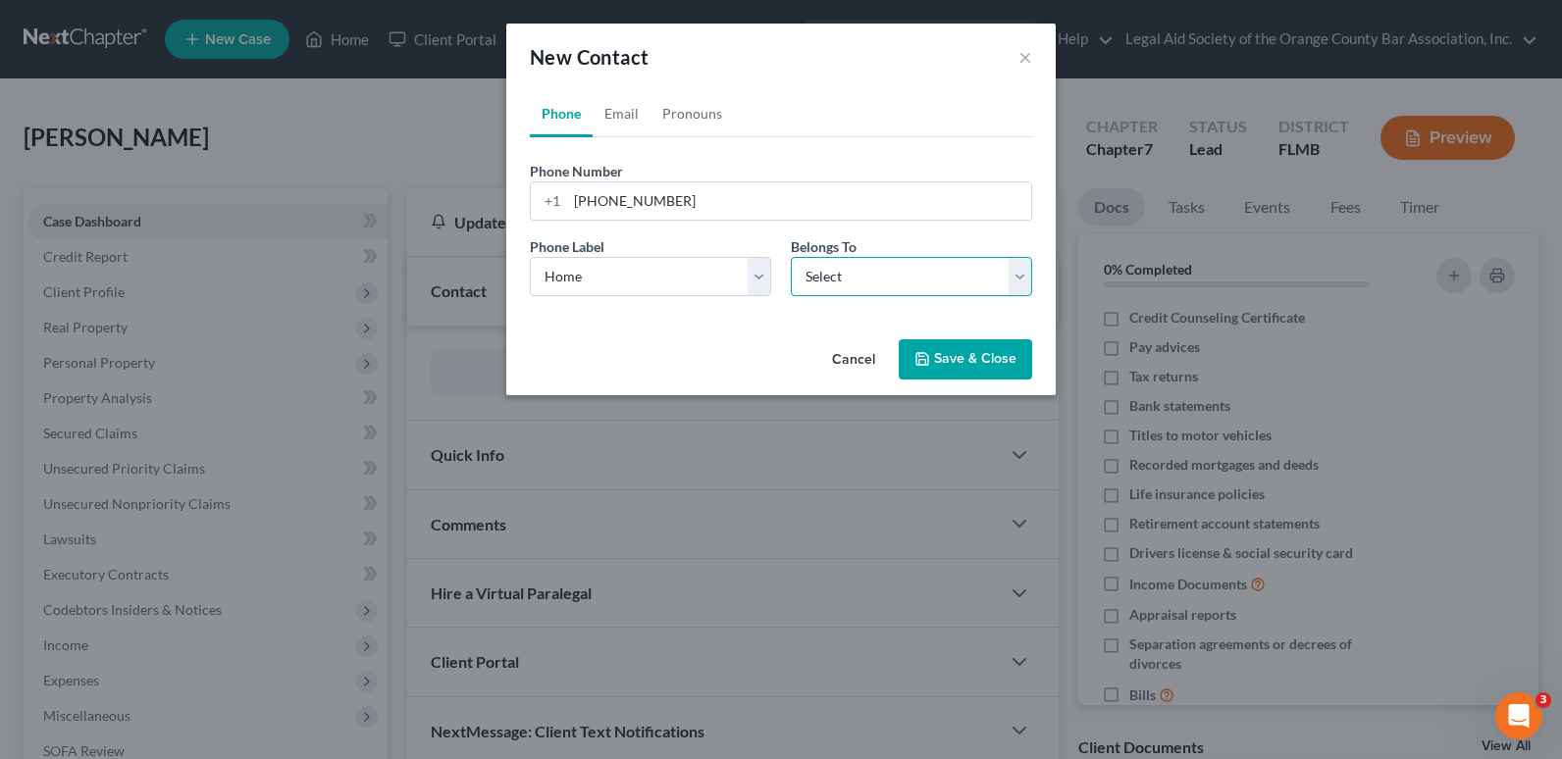
drag, startPoint x: 837, startPoint y: 279, endPoint x: 836, endPoint y: 299, distance: 20.6
click at [837, 279] on select "Select Client Other" at bounding box center [911, 276] width 241 height 39
select select "0"
click at [791, 257] on select "Select Client Other" at bounding box center [911, 276] width 241 height 39
select select "0"
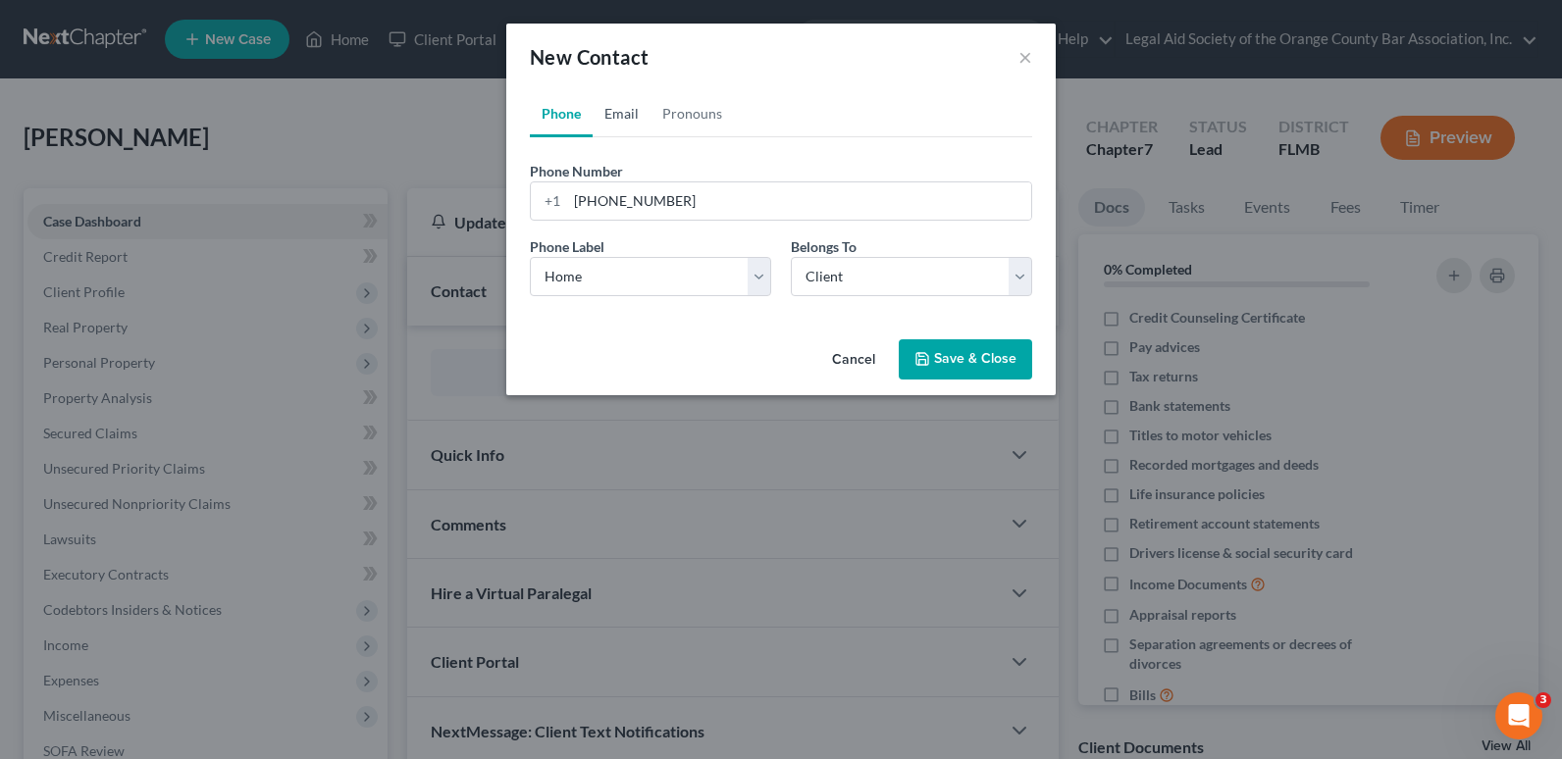
click at [622, 118] on link "Email" at bounding box center [621, 113] width 58 height 47
click at [582, 202] on input "email" at bounding box center [799, 200] width 464 height 37
paste input "[EMAIL_ADDRESS][DOMAIN_NAME]"
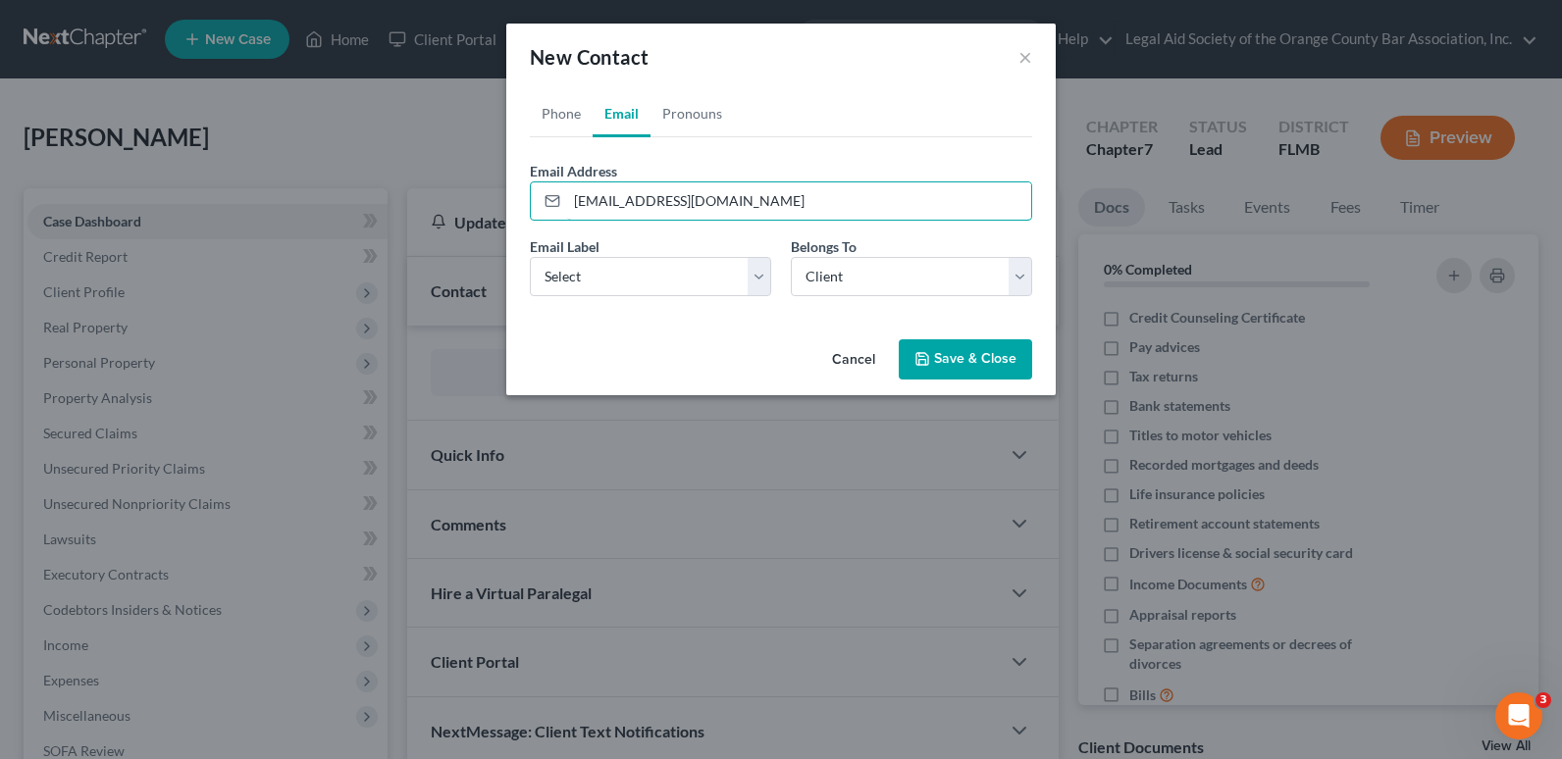
drag, startPoint x: 572, startPoint y: 193, endPoint x: 515, endPoint y: 196, distance: 57.0
click at [515, 196] on div "Phone Email Pronouns Phone Number * [PHONE_NUMBER] Ext. Phone Label * Select Mo…" at bounding box center [780, 210] width 549 height 241
type input "[EMAIL_ADDRESS][DOMAIN_NAME]"
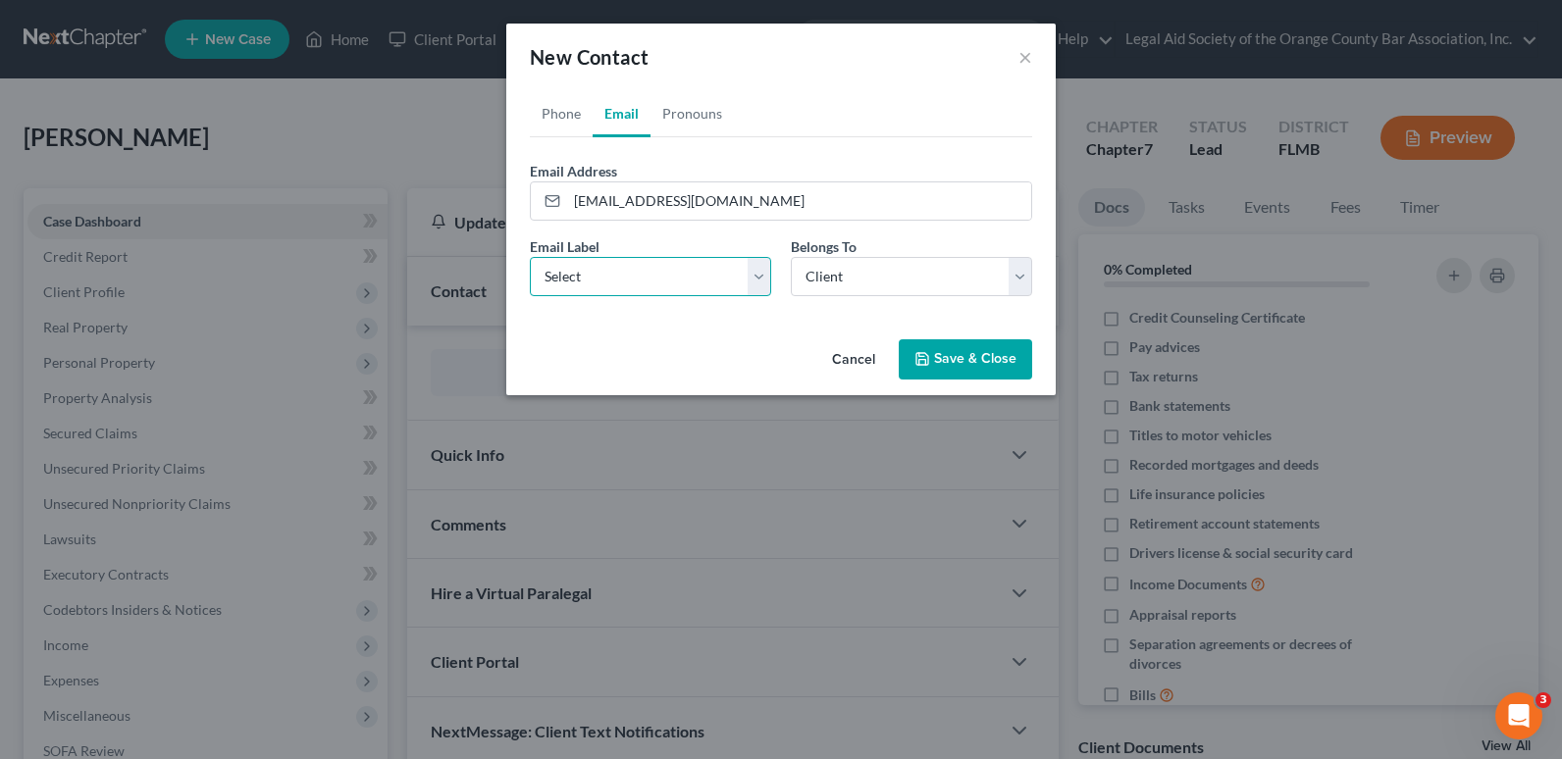
click at [581, 287] on select "Select Home Work Other" at bounding box center [650, 276] width 241 height 39
select select "0"
click at [530, 257] on select "Select Home Work Other" at bounding box center [650, 276] width 241 height 39
click at [967, 366] on button "Save & Close" at bounding box center [965, 359] width 133 height 41
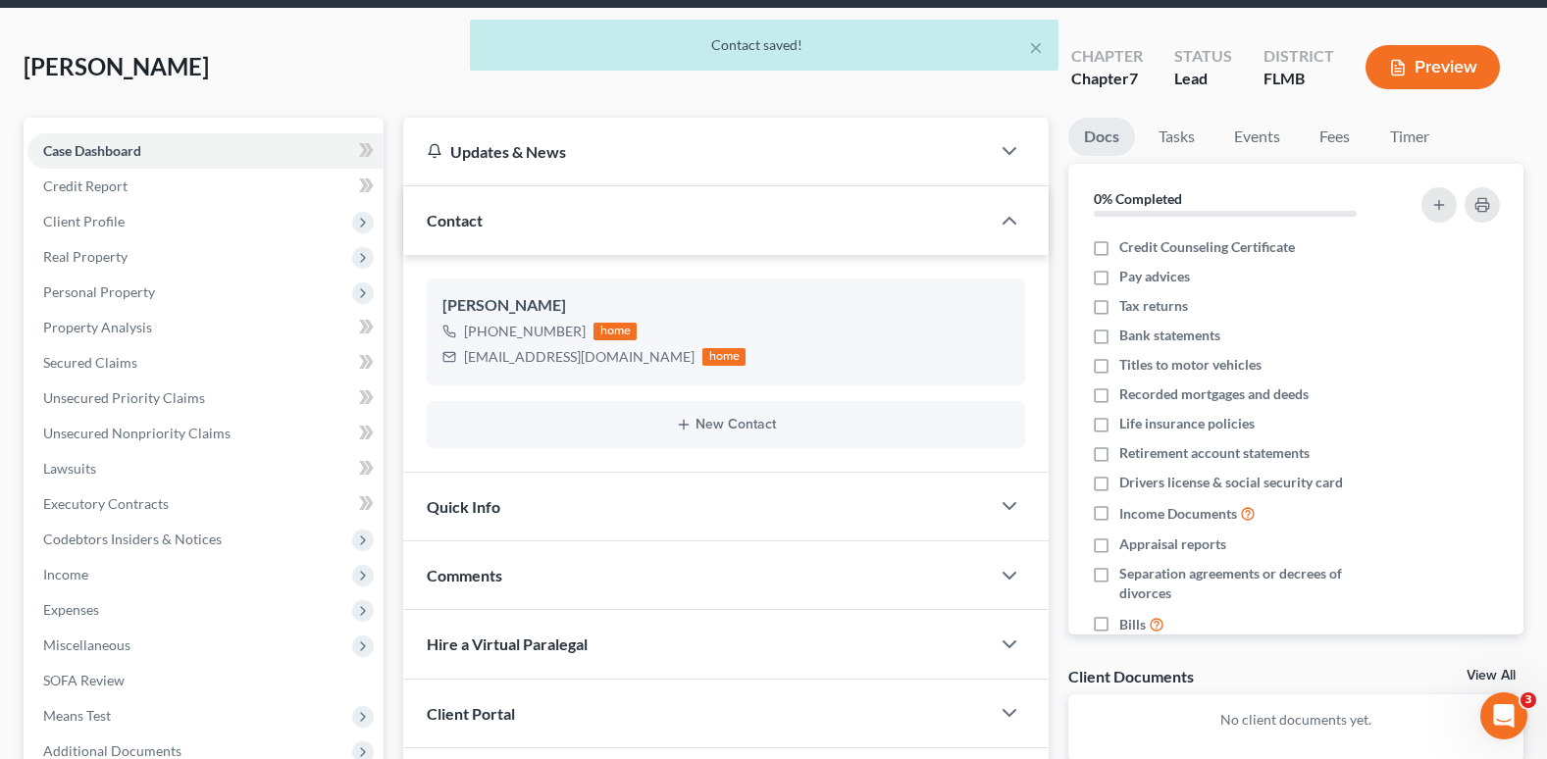
scroll to position [283, 0]
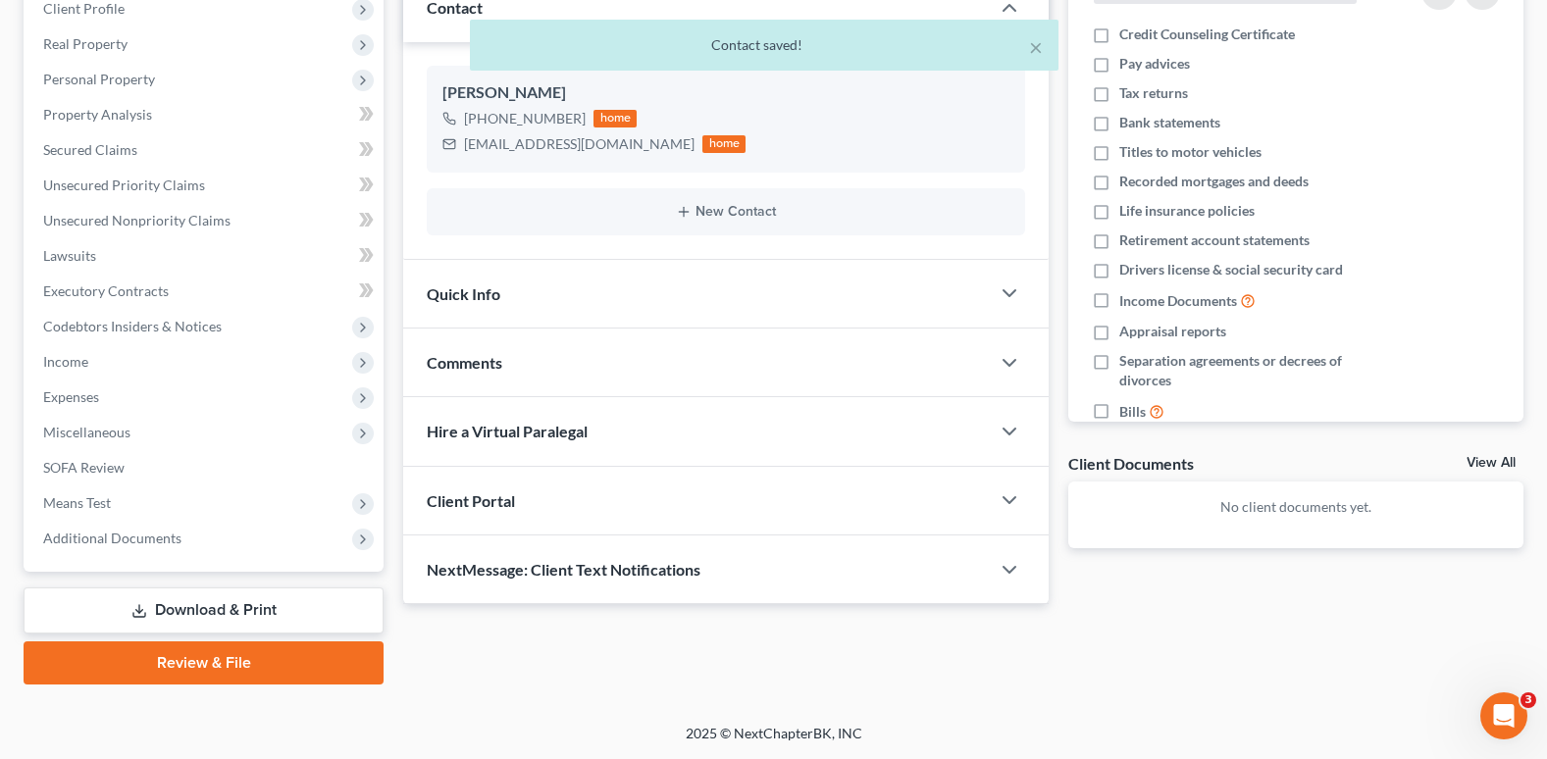
click at [594, 499] on div "Client Portal" at bounding box center [696, 501] width 587 height 68
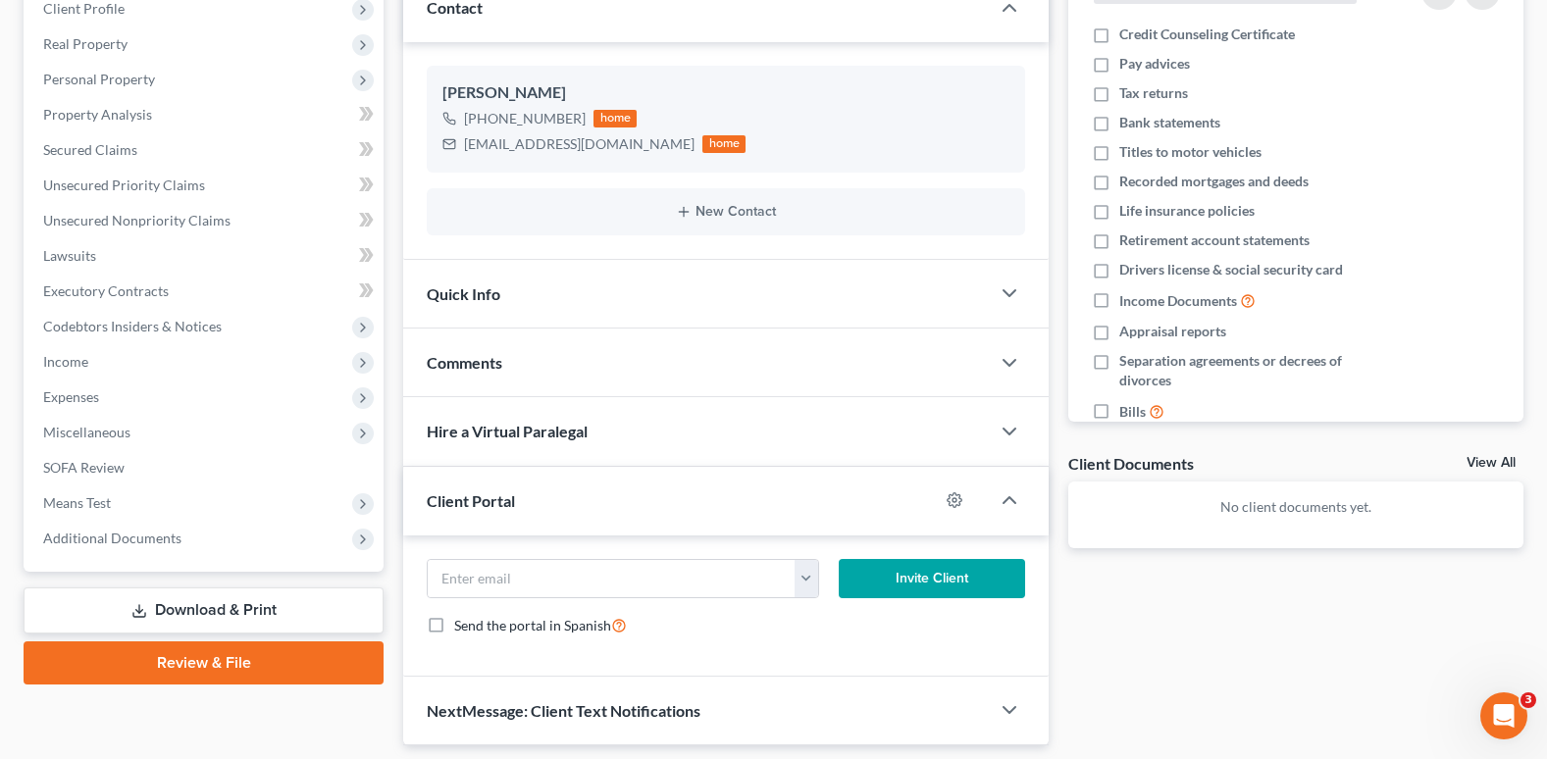
click at [454, 623] on label "Send the portal in Spanish" at bounding box center [540, 625] width 173 height 23
click at [462, 623] on input "Send the portal in Spanish" at bounding box center [468, 620] width 13 height 13
checkbox input "true"
click at [806, 583] on button "button" at bounding box center [807, 578] width 24 height 37
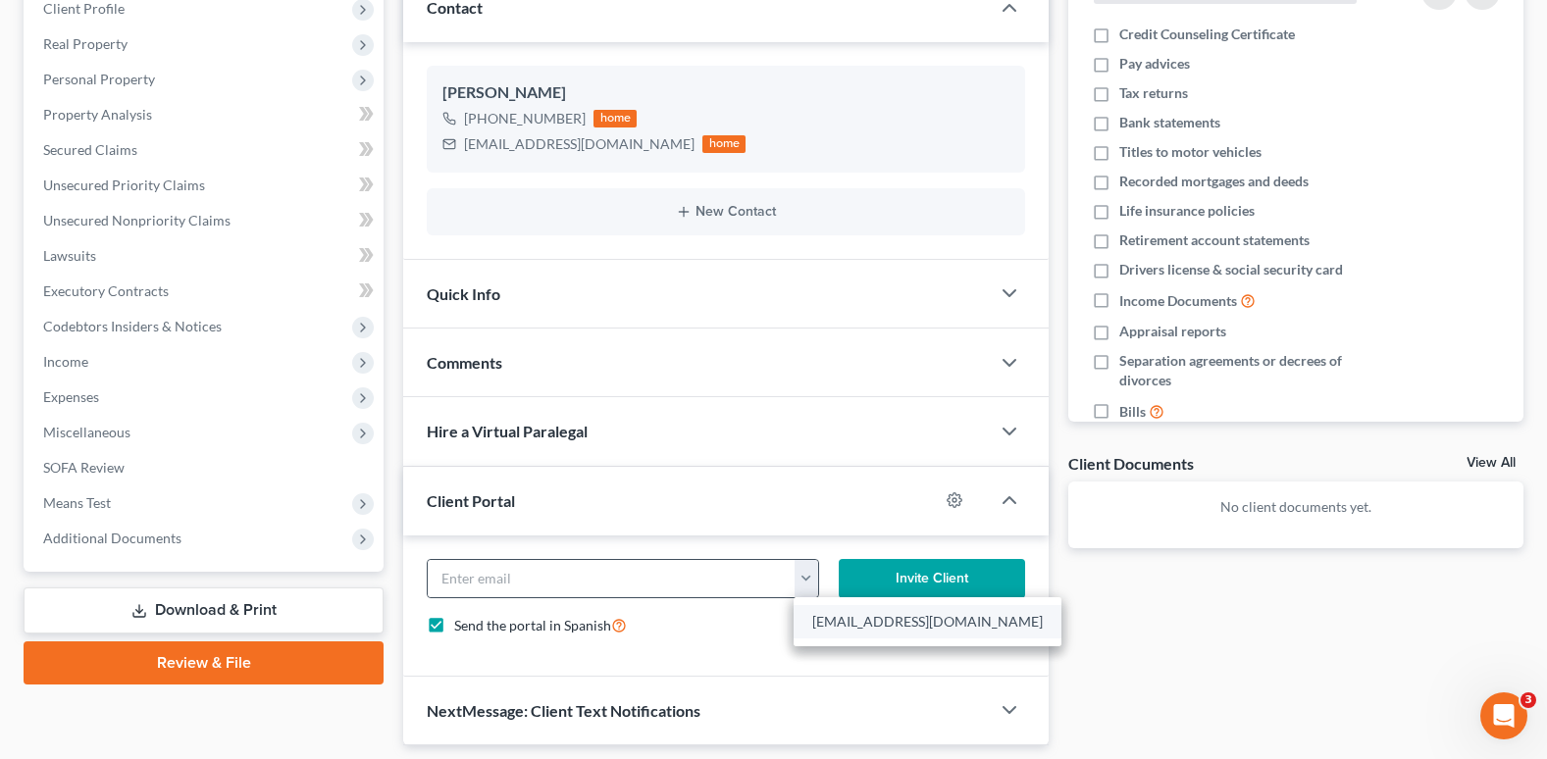
click at [837, 614] on link "[EMAIL_ADDRESS][DOMAIN_NAME]" at bounding box center [928, 621] width 268 height 33
type input "[EMAIL_ADDRESS][DOMAIN_NAME]"
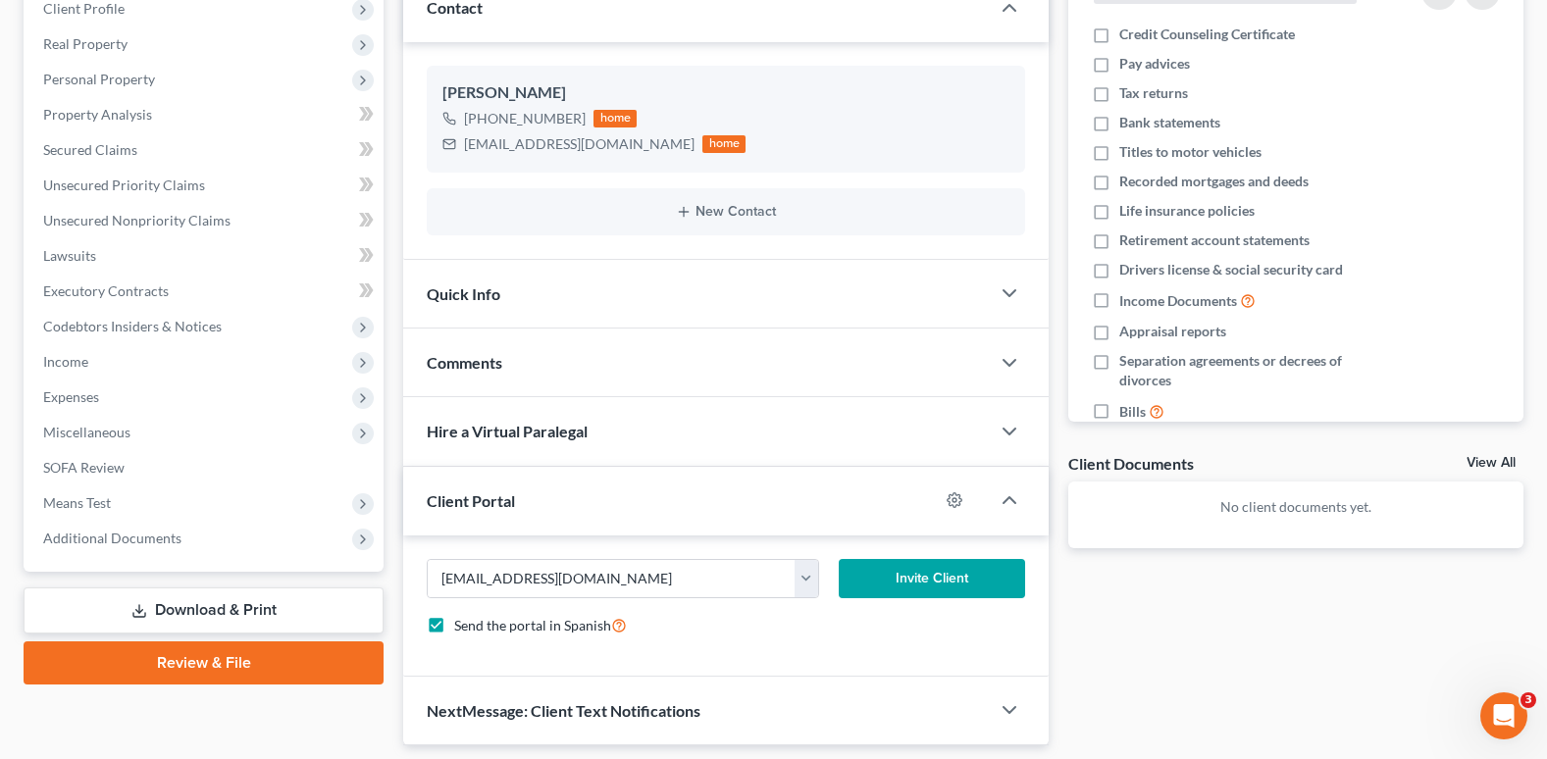
click at [940, 585] on button "Invite Client" at bounding box center [932, 578] width 186 height 39
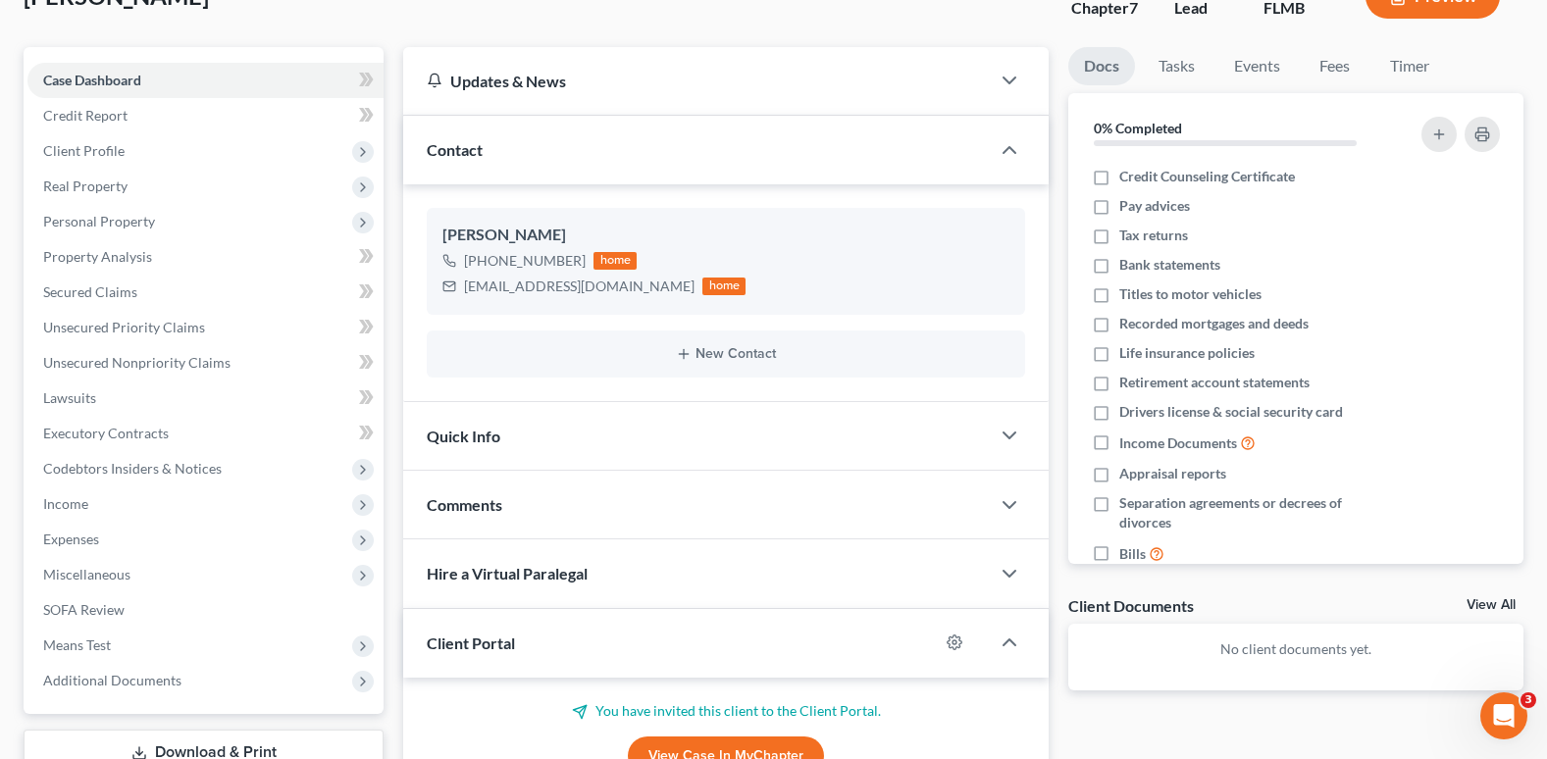
scroll to position [0, 0]
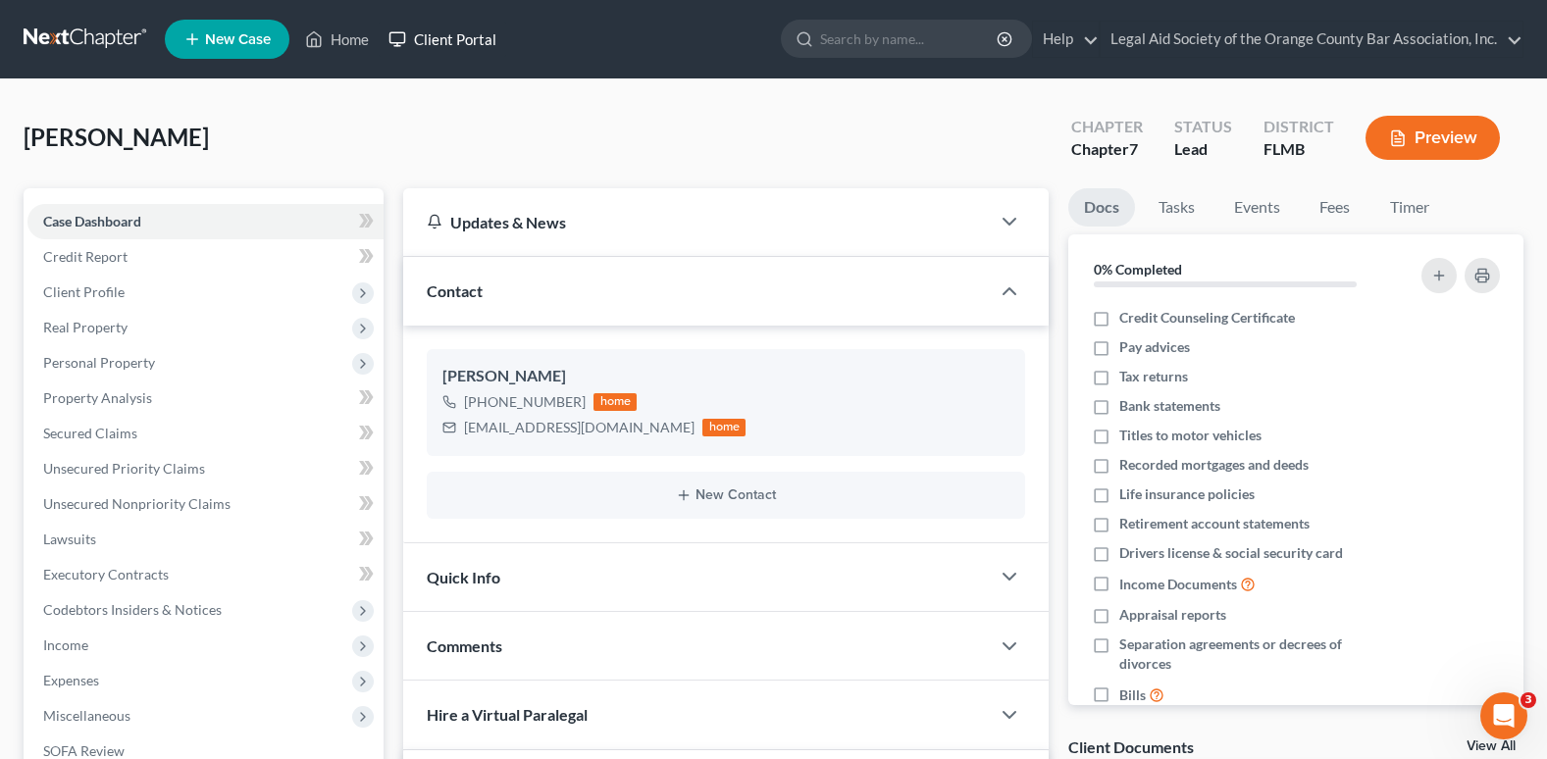
click at [479, 33] on link "Client Portal" at bounding box center [443, 39] width 128 height 35
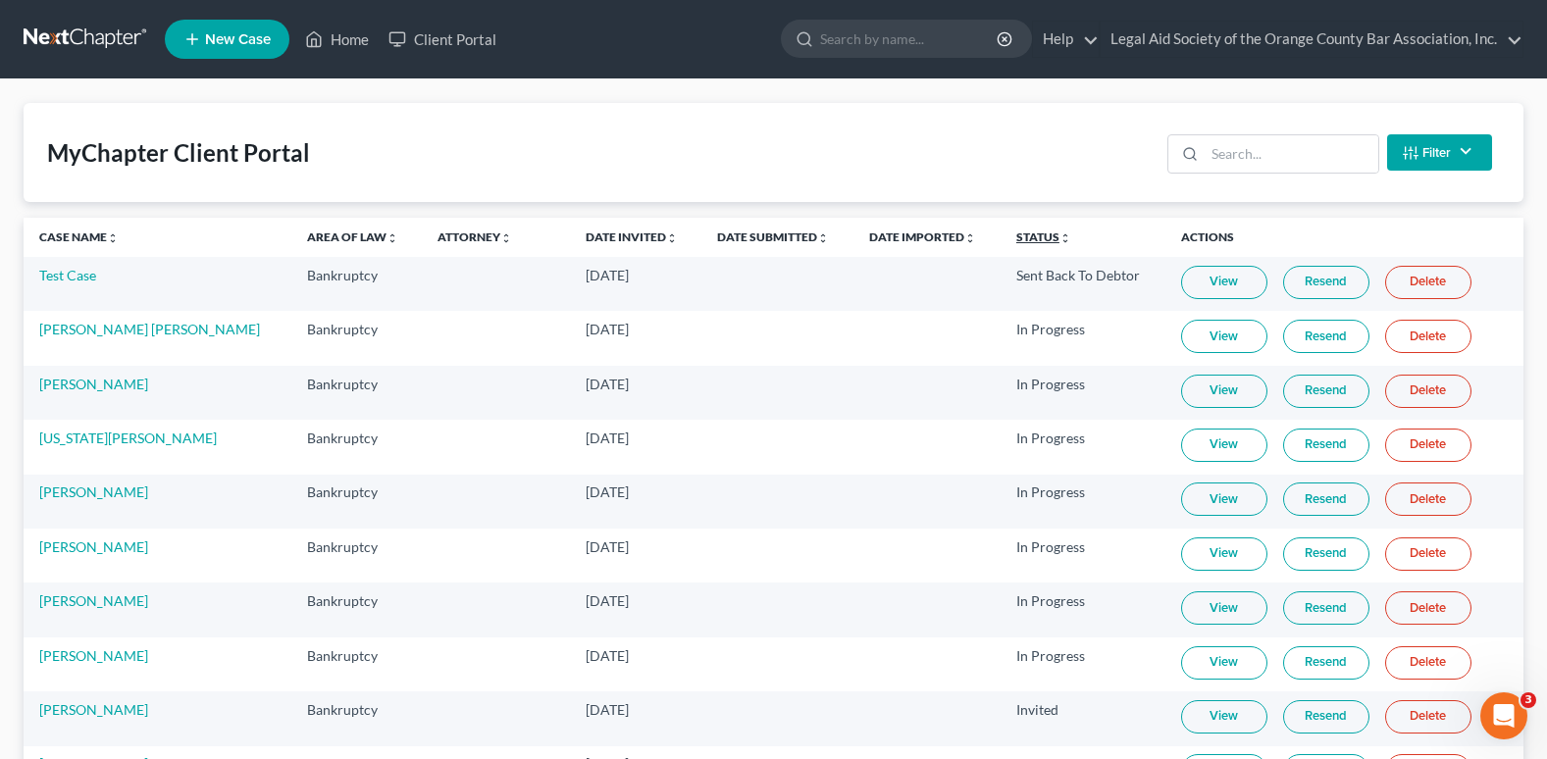
click at [1016, 241] on link "Status unfold_more expand_more expand_less" at bounding box center [1043, 237] width 55 height 15
click at [1016, 239] on link "Status unfold_more expand_more expand_less" at bounding box center [1044, 237] width 57 height 15
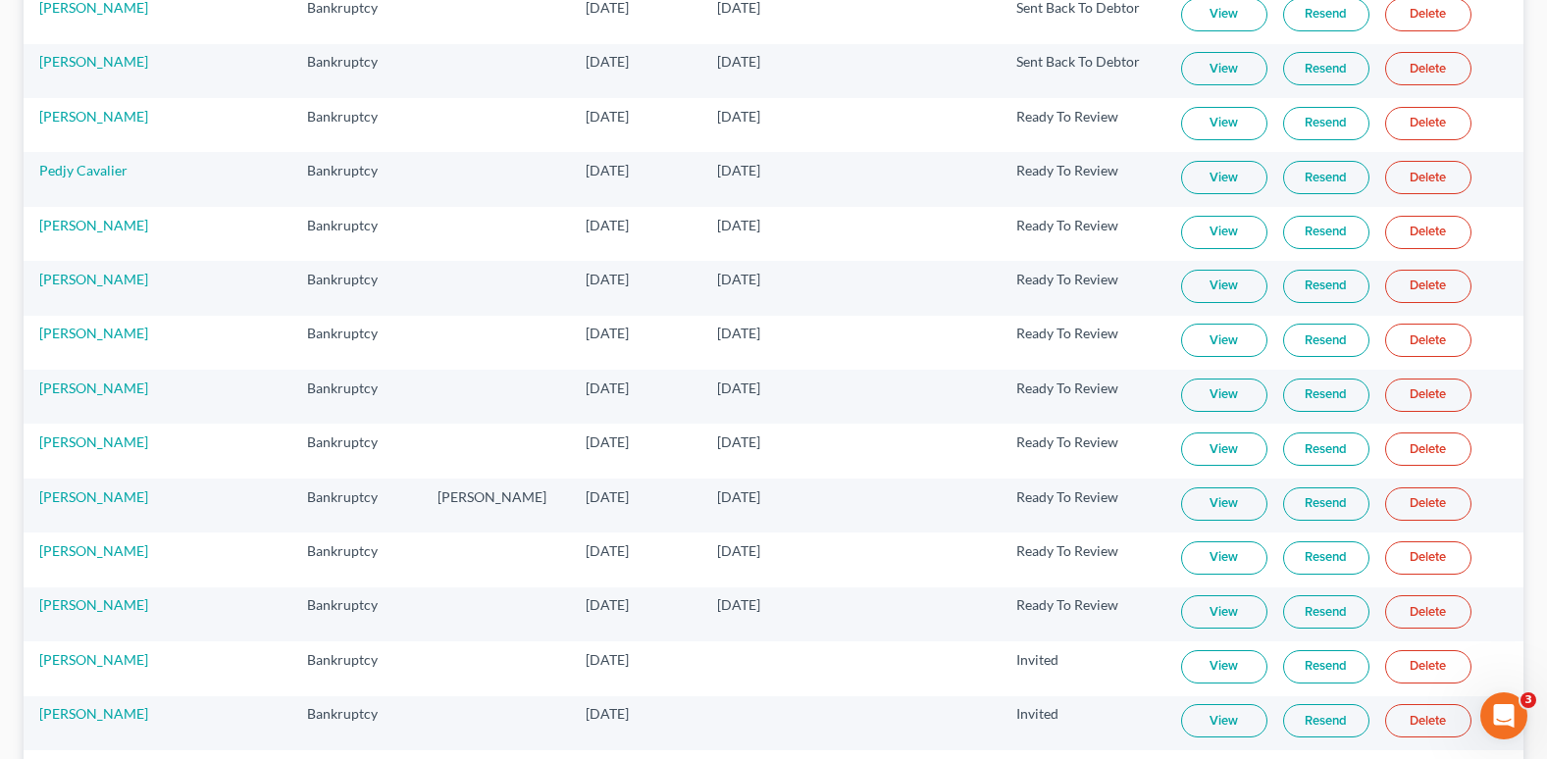
scroll to position [490, 0]
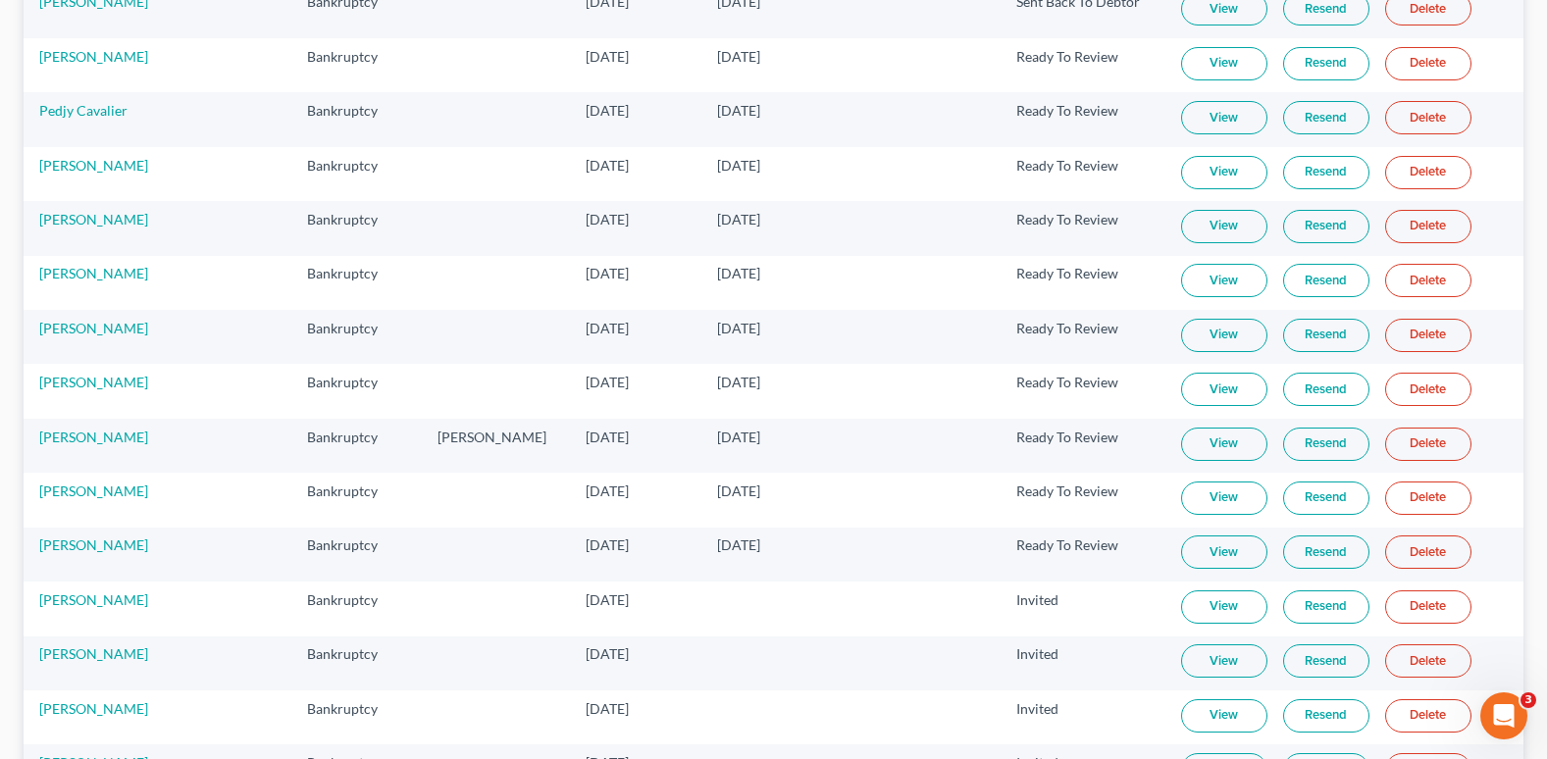
click at [1206, 554] on link "View" at bounding box center [1224, 552] width 86 height 33
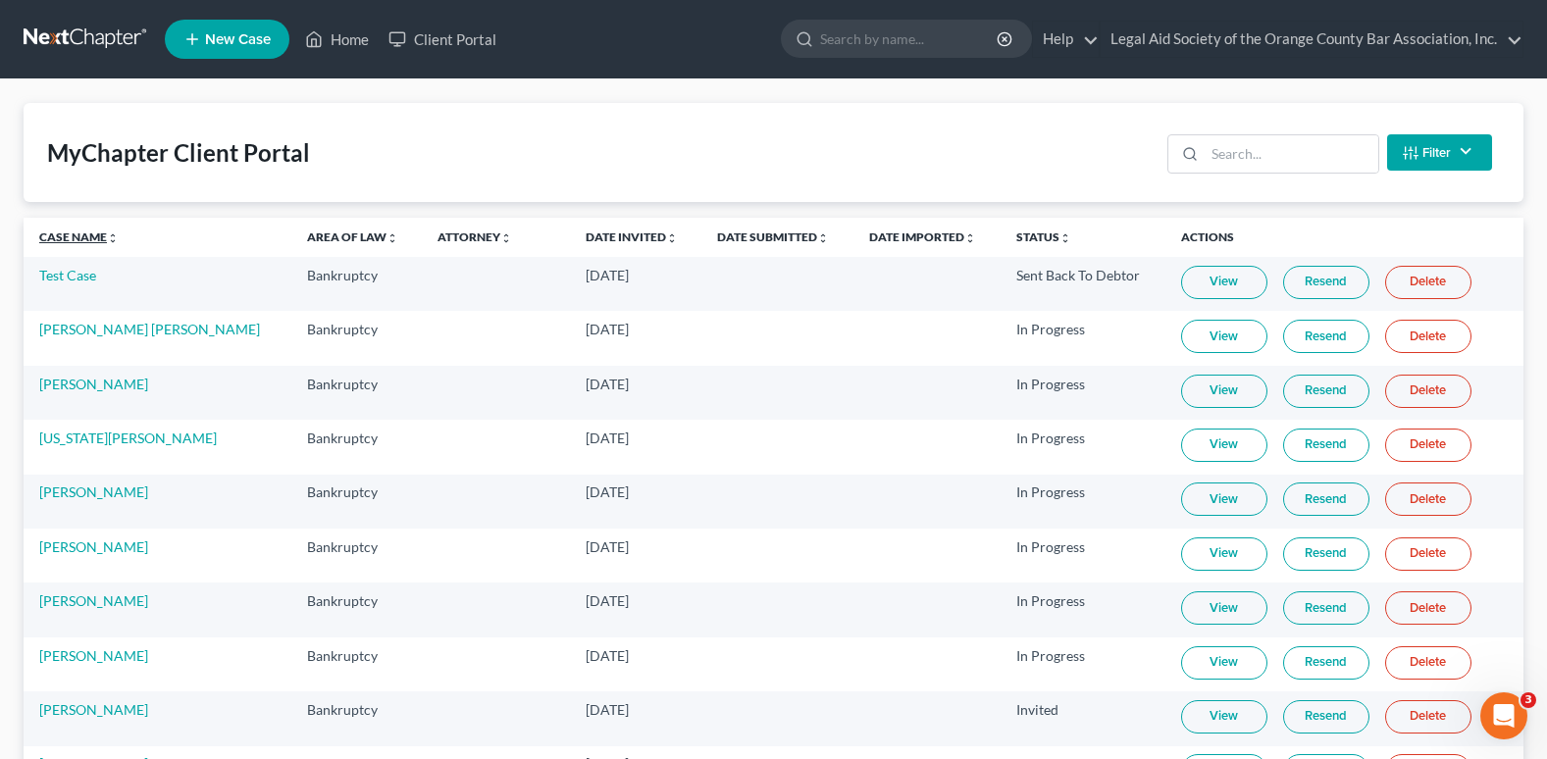
click at [72, 231] on link "Case Name unfold_more expand_more expand_less" at bounding box center [78, 237] width 79 height 15
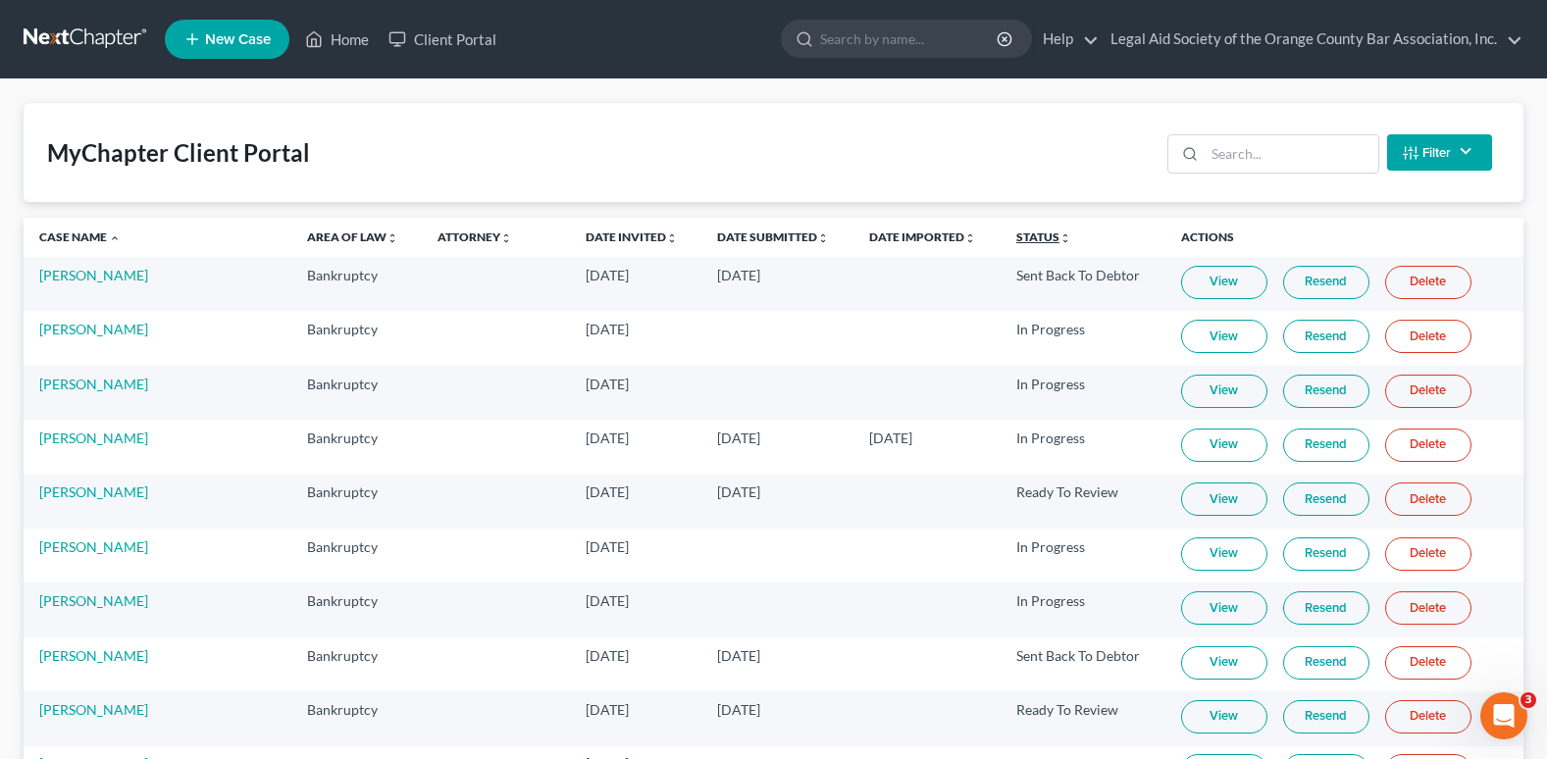
click at [1016, 238] on link "Status unfold_more expand_more expand_less" at bounding box center [1043, 237] width 55 height 15
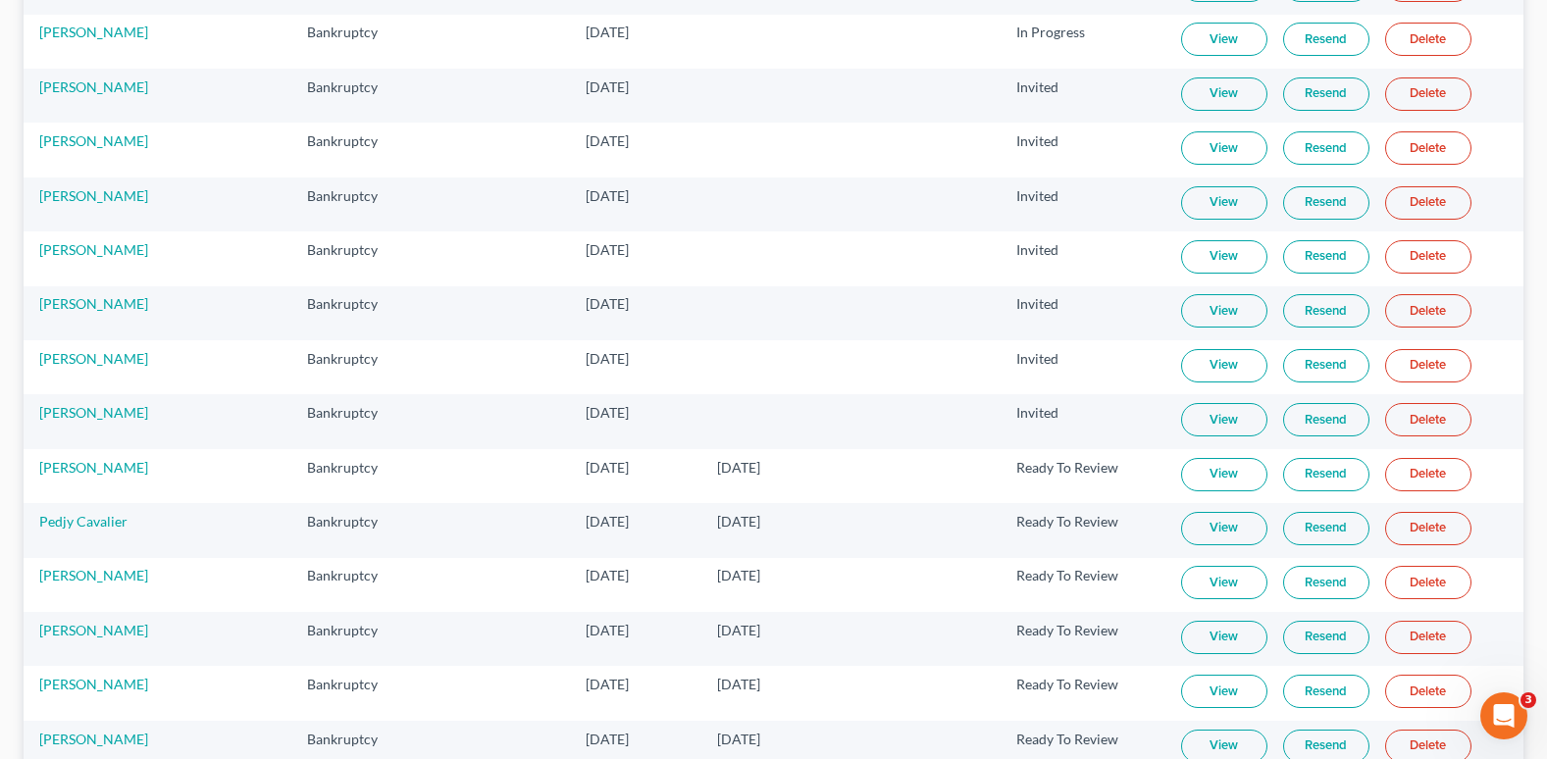
scroll to position [1962, 0]
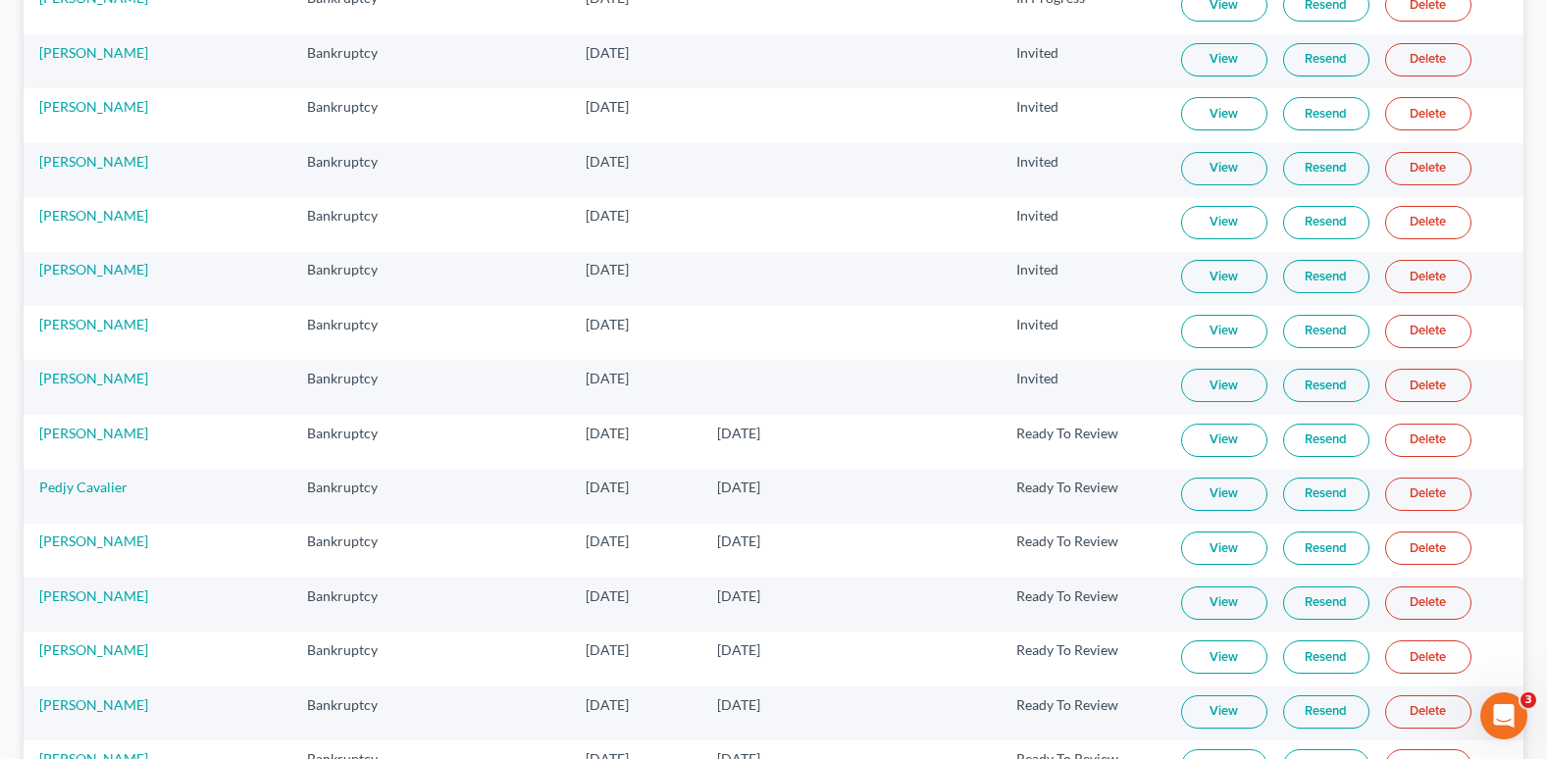
click at [1204, 497] on link "View" at bounding box center [1224, 494] width 86 height 33
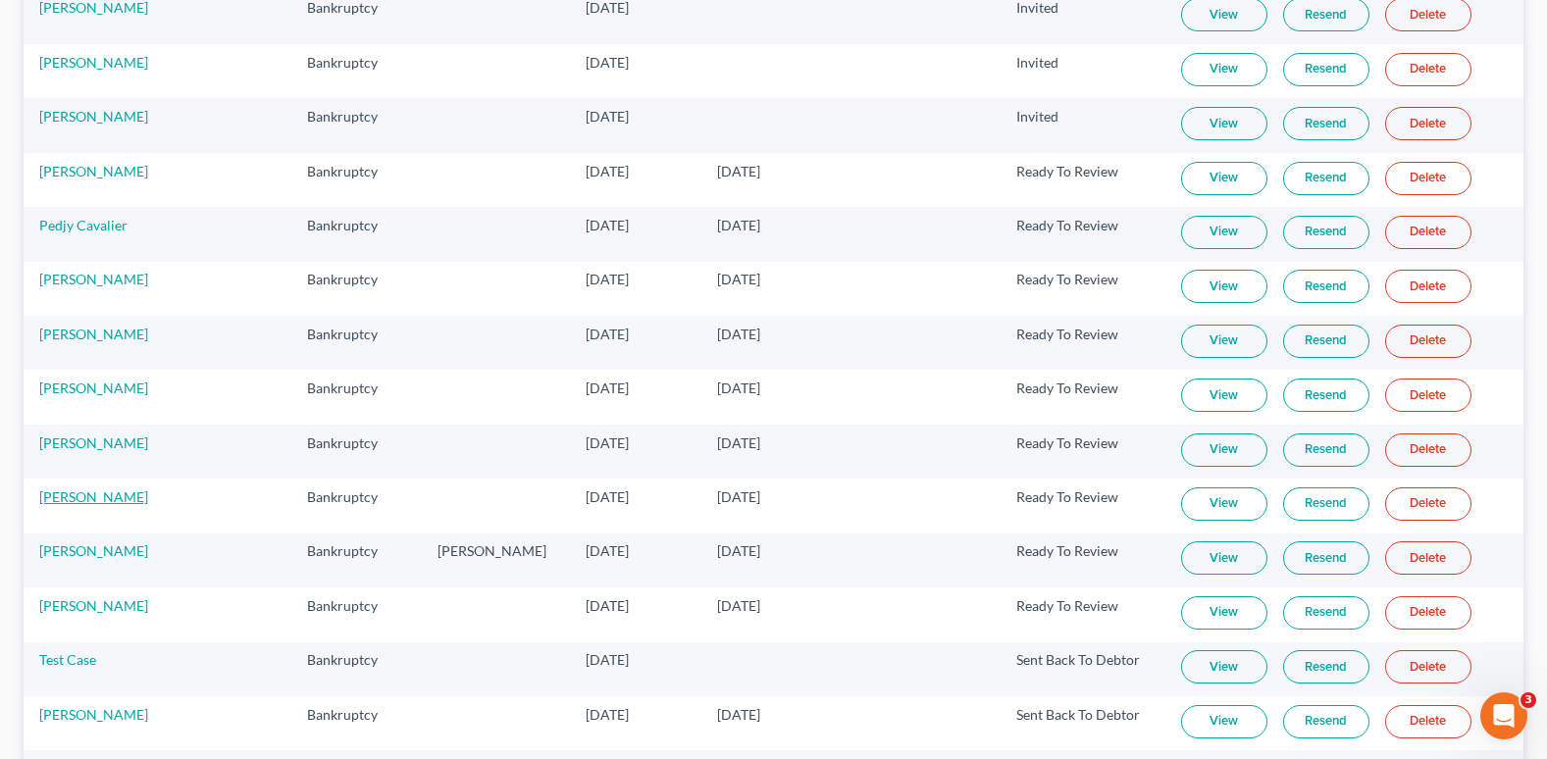
scroll to position [2354, 0]
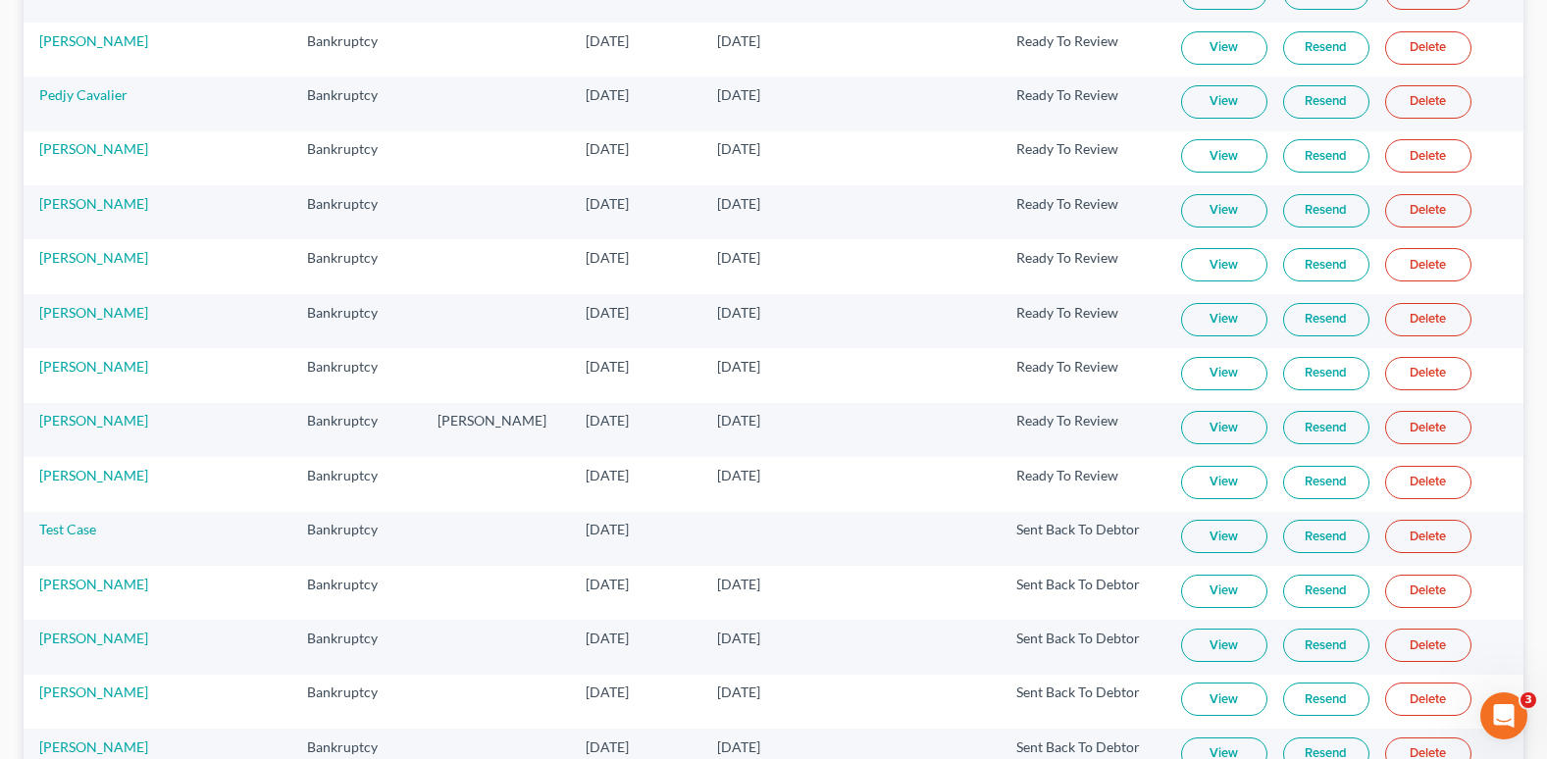
click at [1201, 705] on link "View" at bounding box center [1224, 699] width 86 height 33
